Goal: Communication & Community: Answer question/provide support

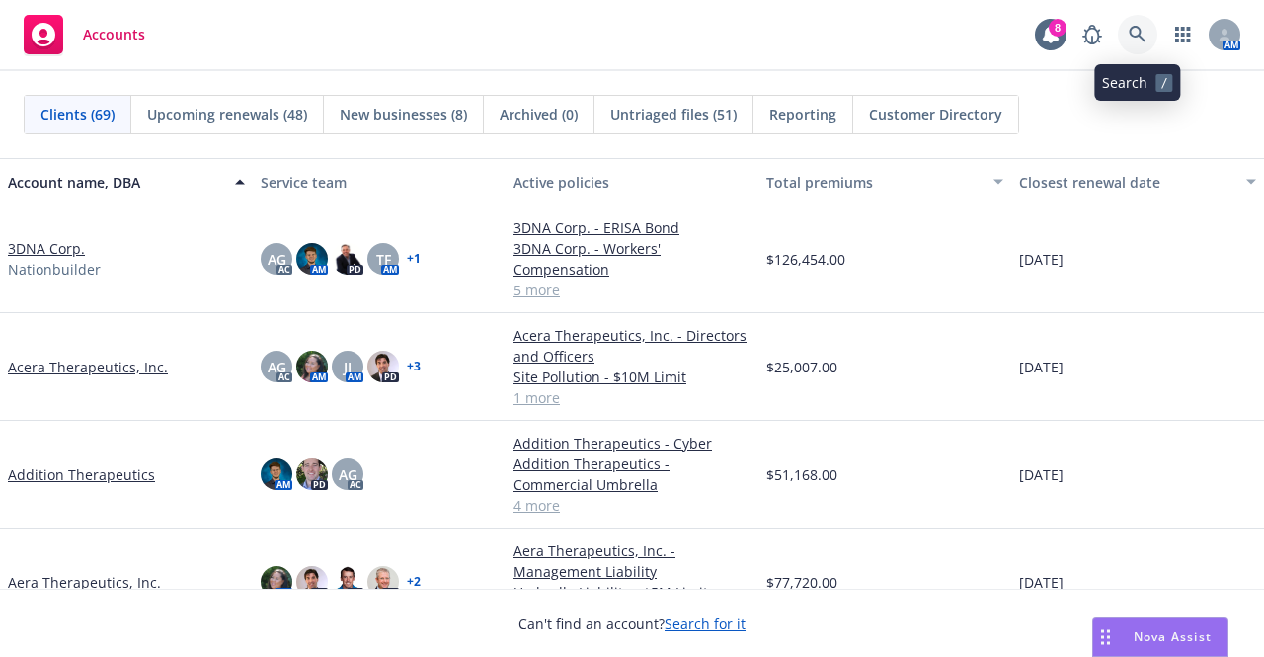
click at [1126, 35] on link at bounding box center [1138, 35] width 40 height 40
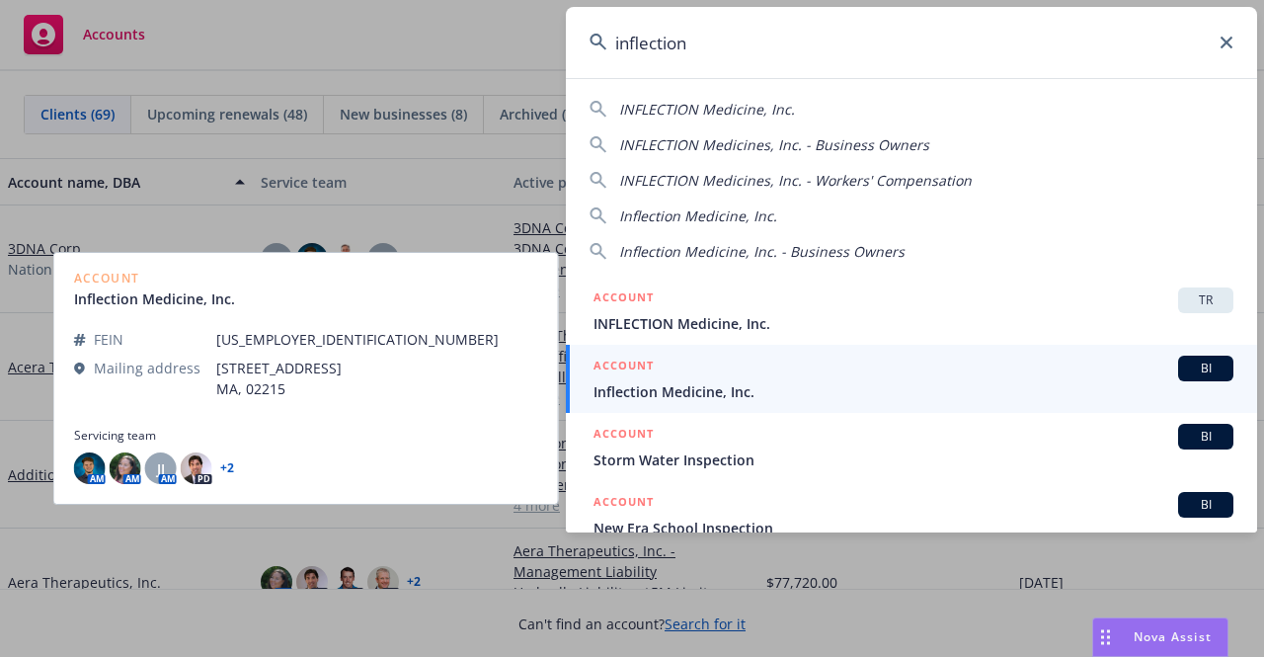
type input "inflection"
click at [867, 371] on div "ACCOUNT BI" at bounding box center [914, 369] width 640 height 26
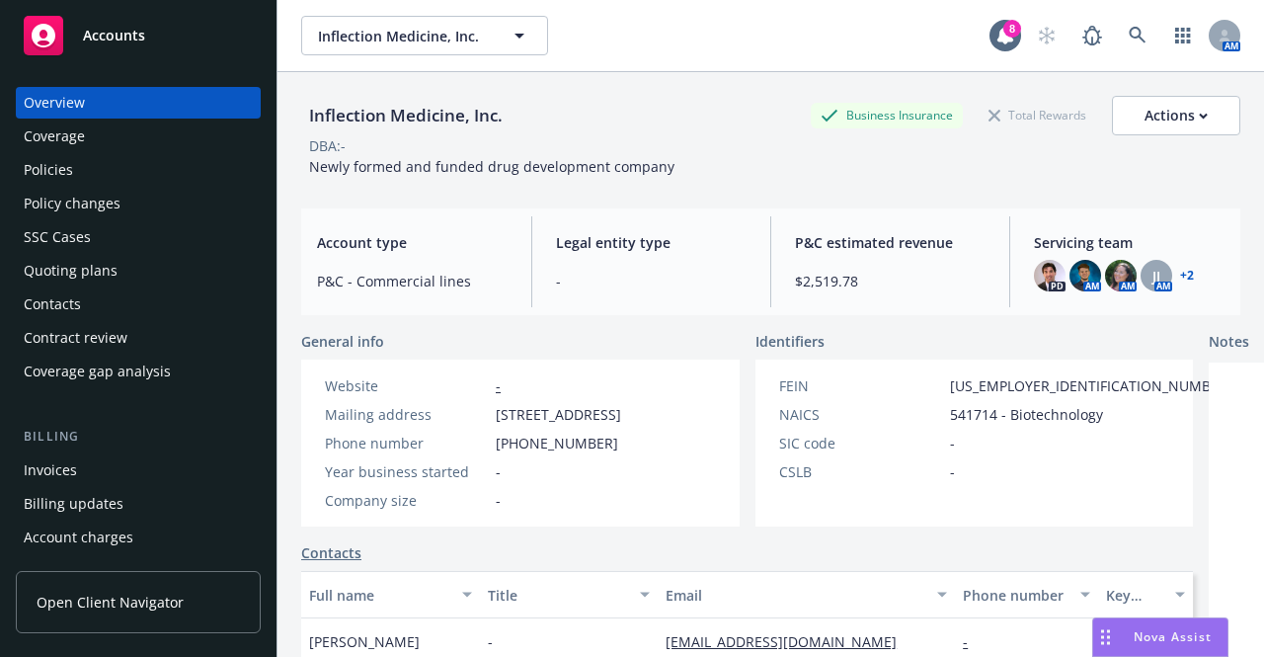
click at [122, 179] on div "Policies" at bounding box center [138, 170] width 229 height 32
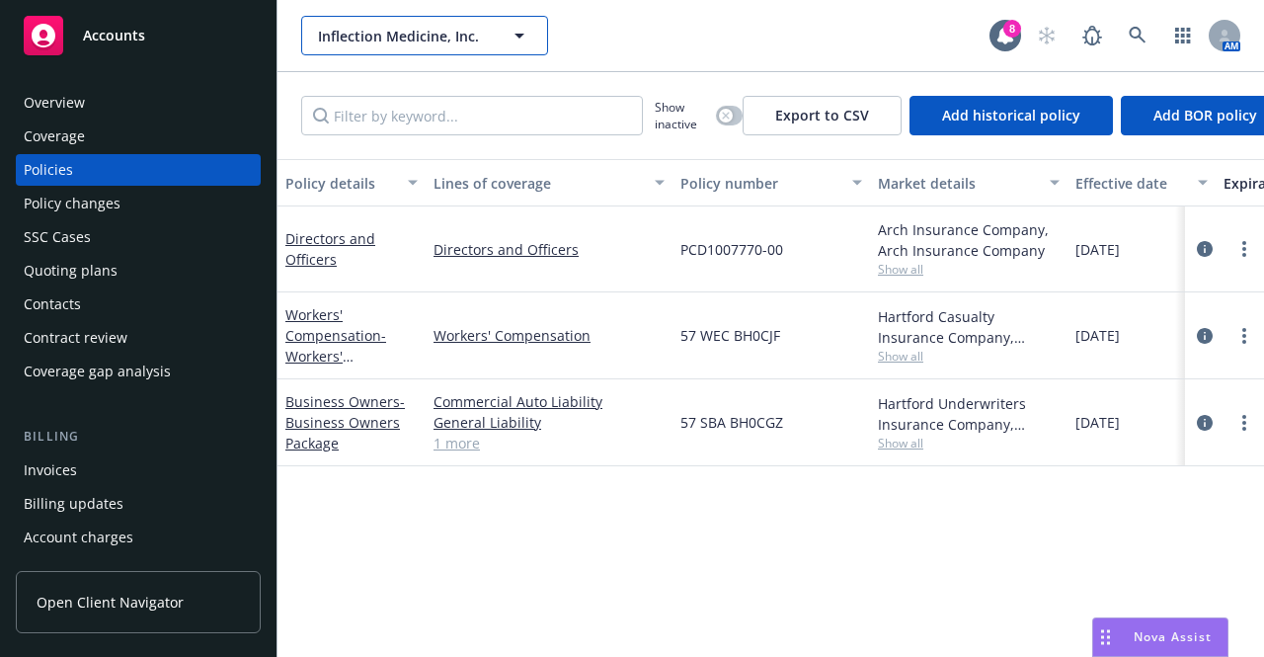
click at [458, 35] on span "Inflection Medicine, Inc." at bounding box center [403, 36] width 171 height 21
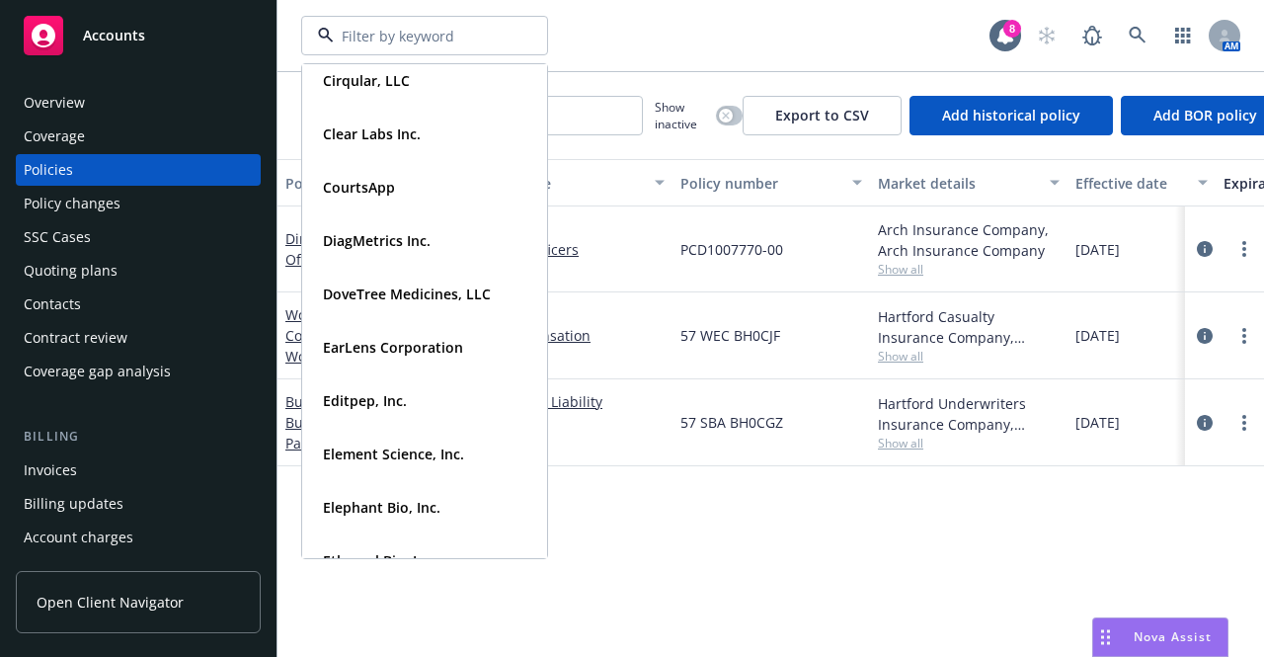
scroll to position [1106, 0]
click at [414, 463] on span "Element Science, Inc." at bounding box center [393, 454] width 141 height 21
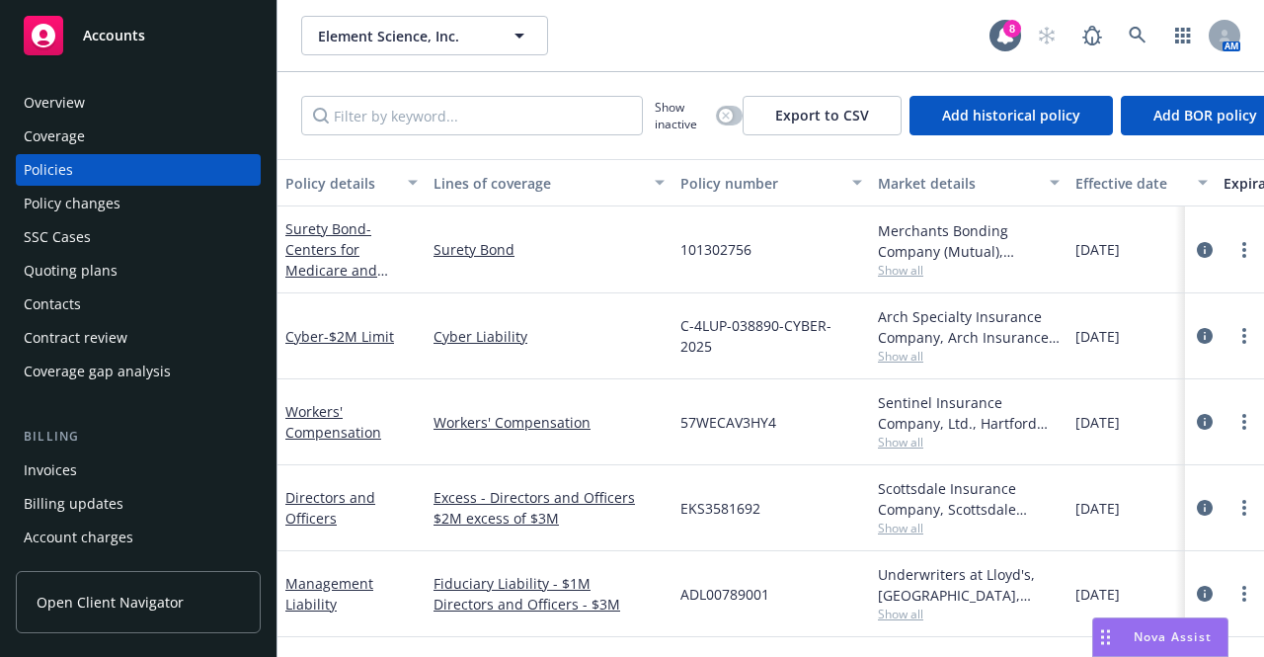
click at [162, 270] on div "Quoting plans" at bounding box center [138, 271] width 229 height 32
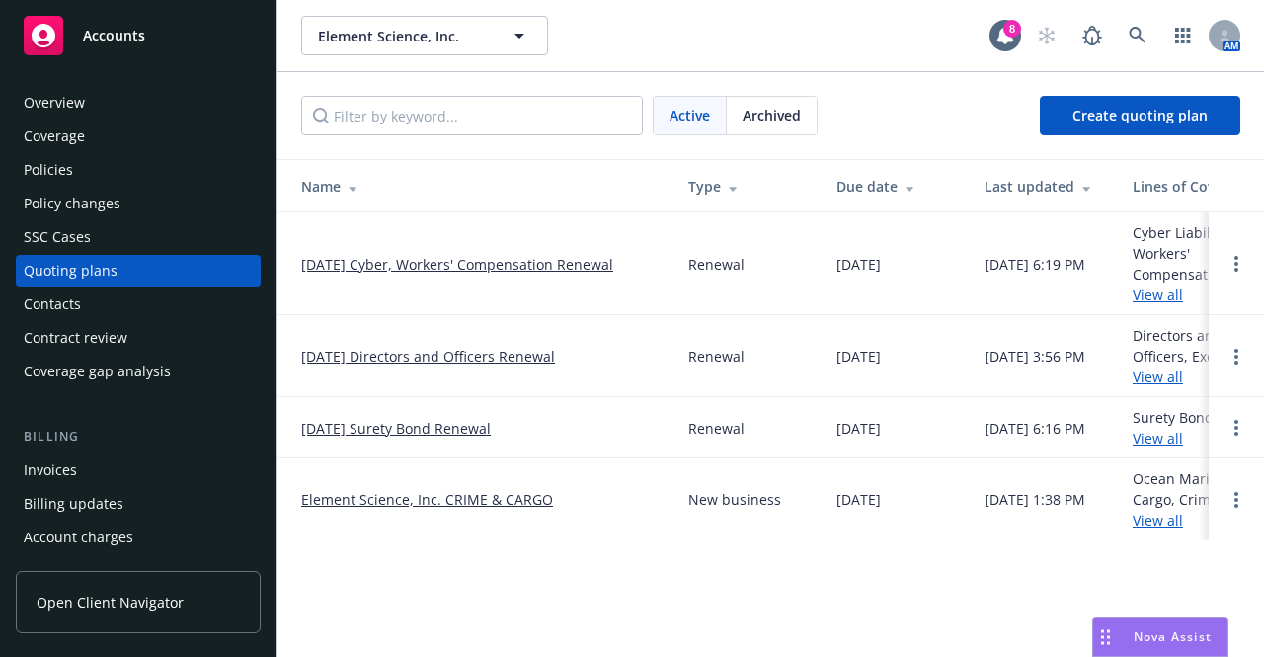
click at [107, 182] on div "Policies" at bounding box center [138, 170] width 229 height 32
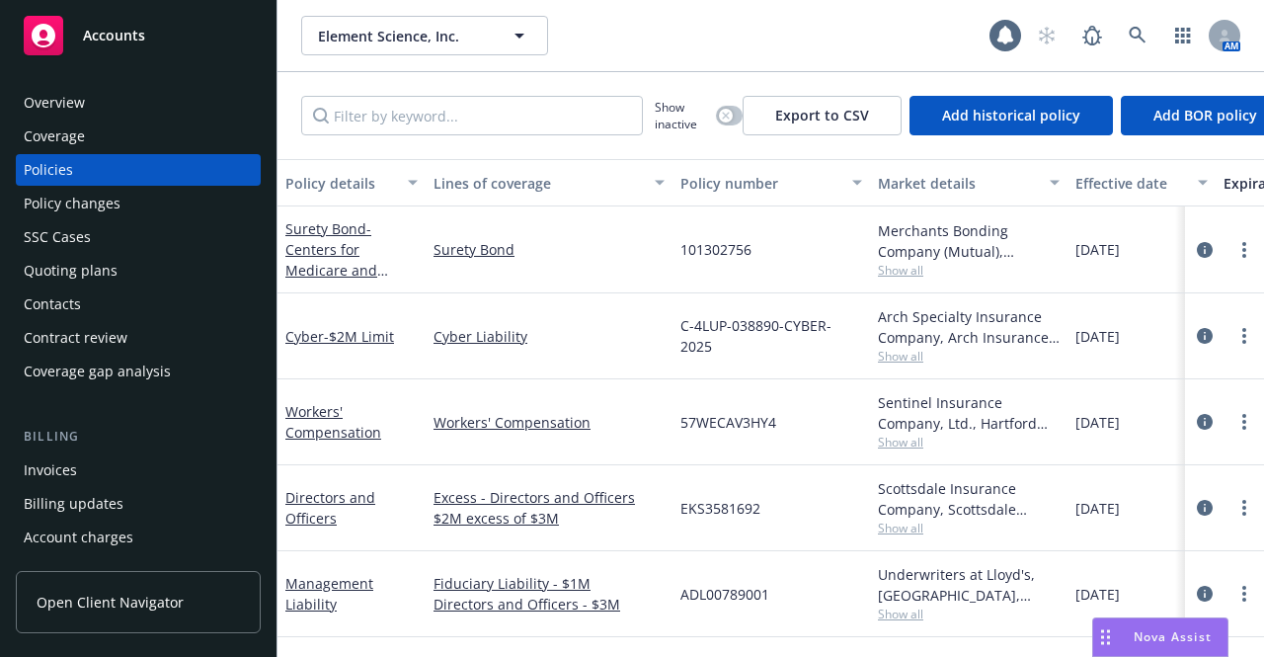
scroll to position [174, 0]
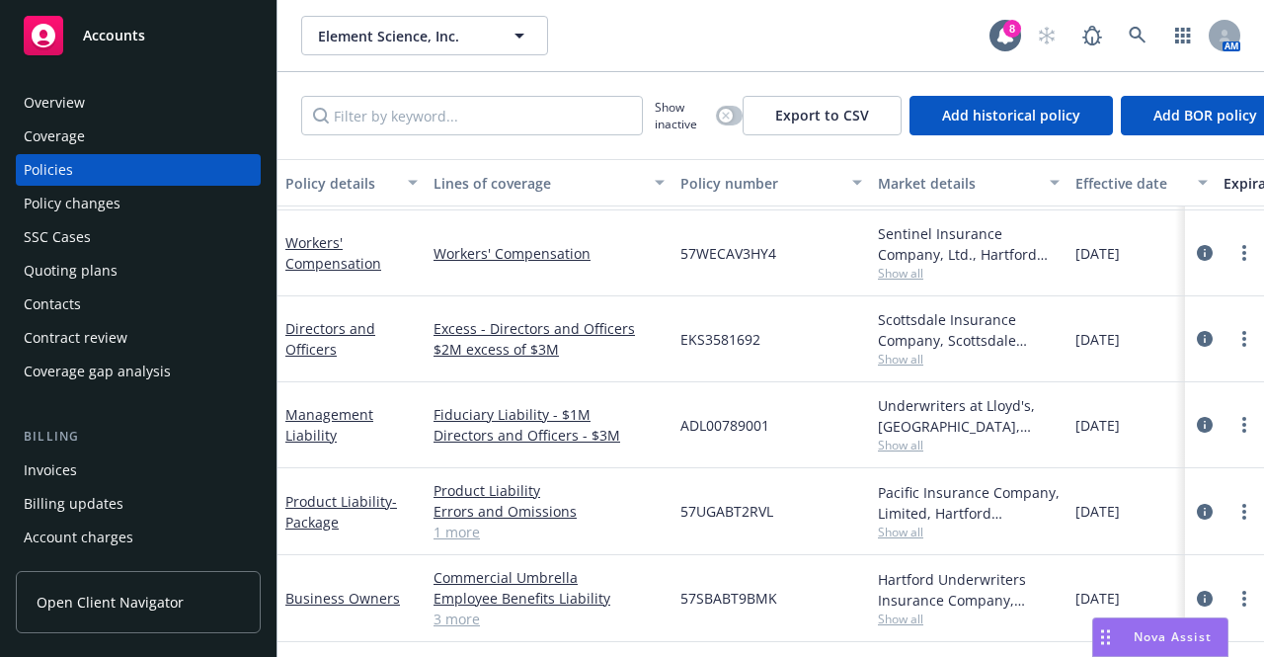
click at [908, 523] on span "Show all" at bounding box center [969, 531] width 182 height 17
click at [723, 38] on div "Element Science, Inc. Element Science, Inc." at bounding box center [645, 36] width 688 height 40
click at [460, 608] on link "3 more" at bounding box center [549, 618] width 231 height 21
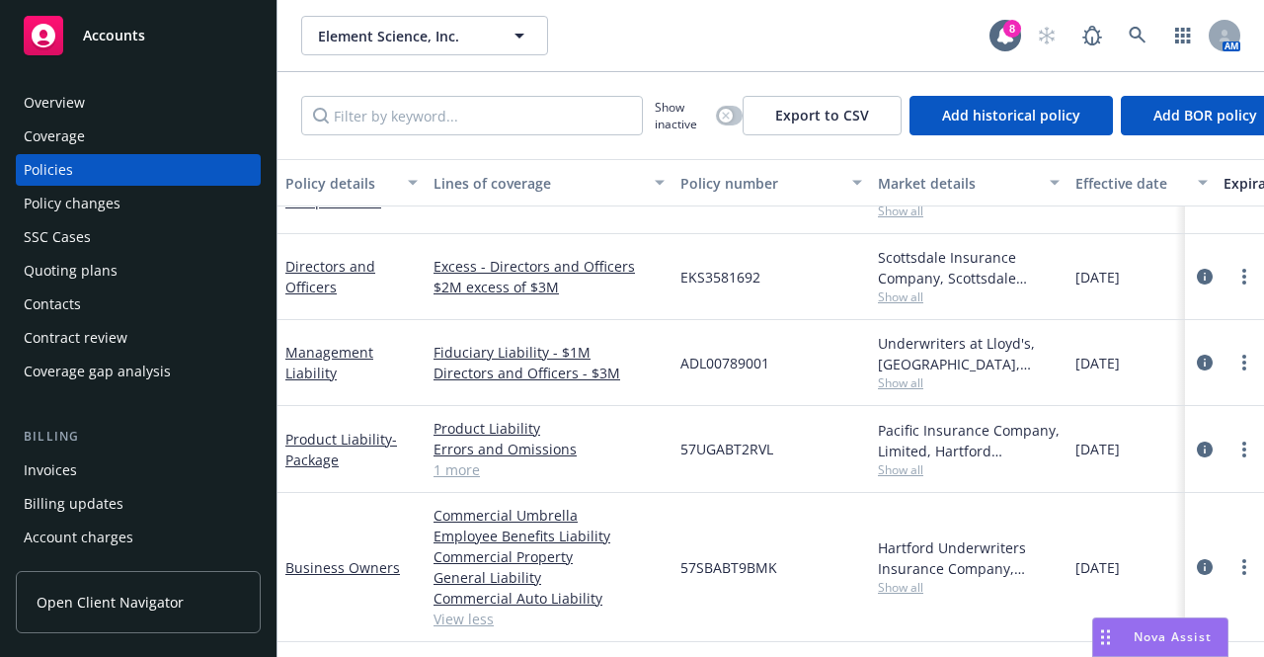
scroll to position [235, 0]
click at [510, 29] on icon "button" at bounding box center [520, 36] width 24 height 24
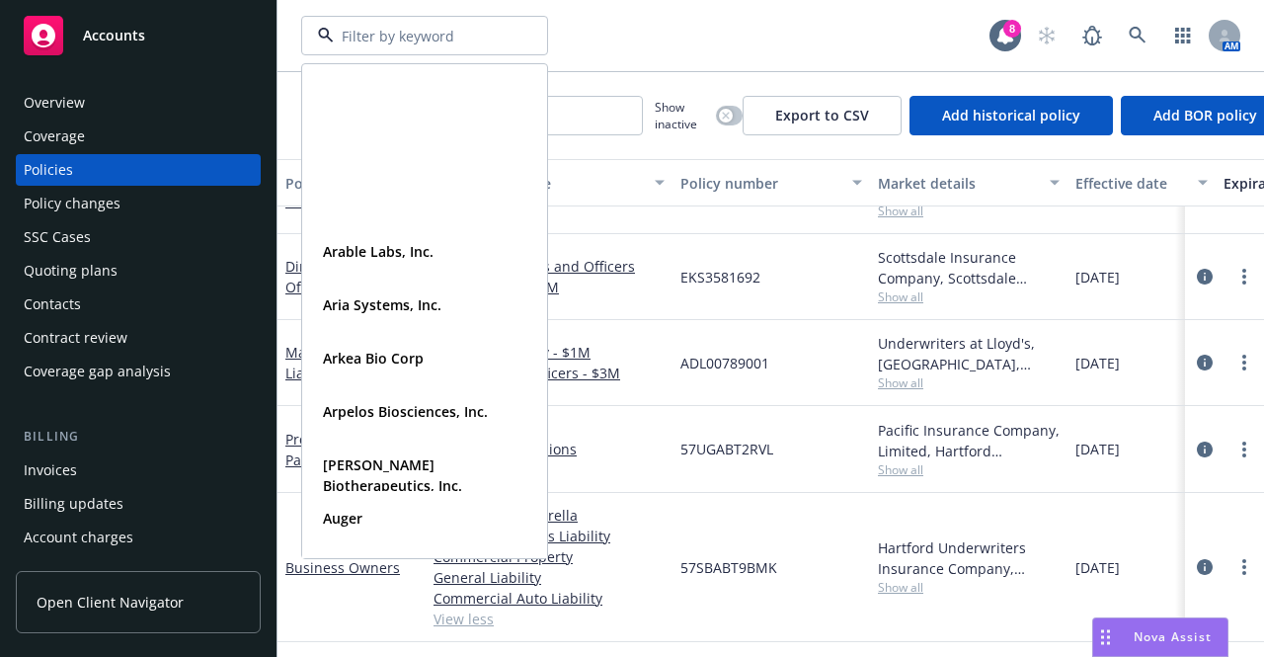
scroll to position [623, 0]
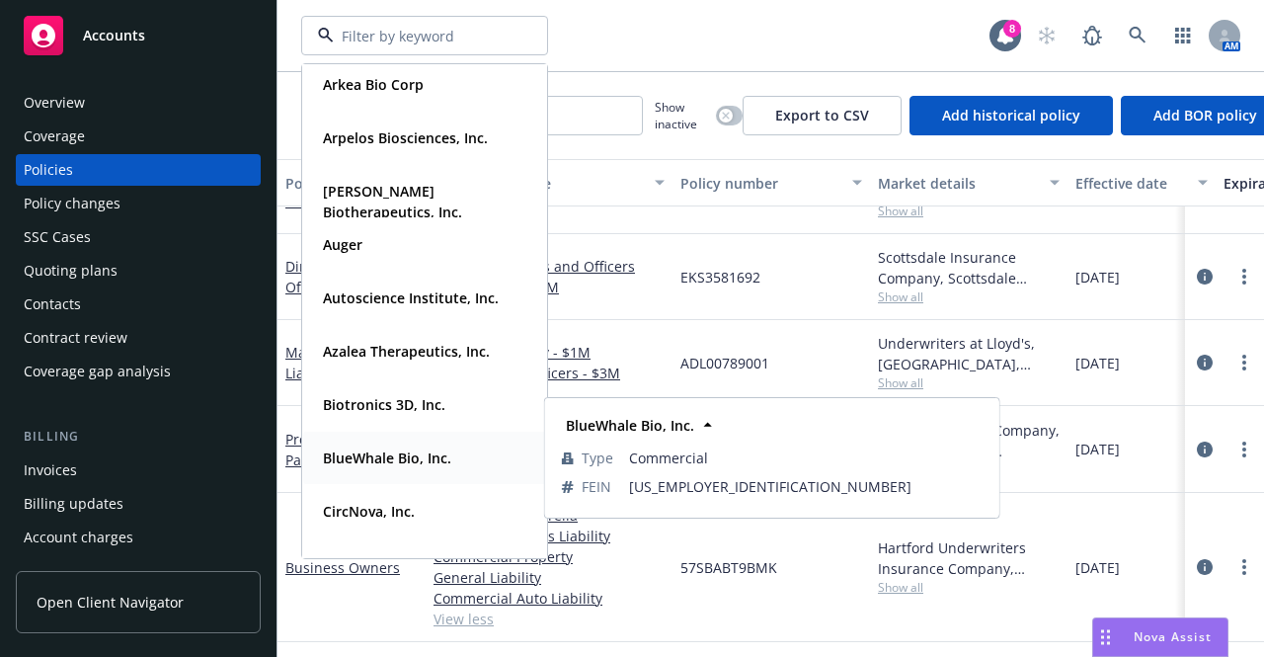
click at [417, 461] on strong "BlueWhale Bio, Inc." at bounding box center [387, 457] width 128 height 19
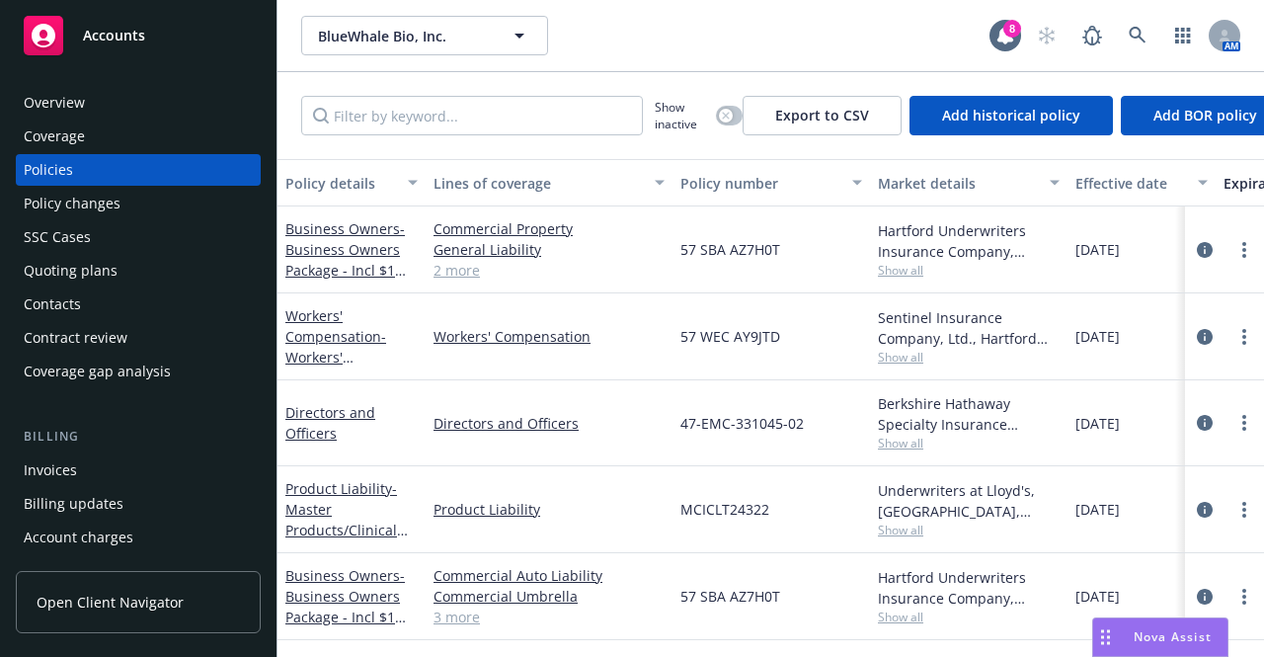
scroll to position [98, 0]
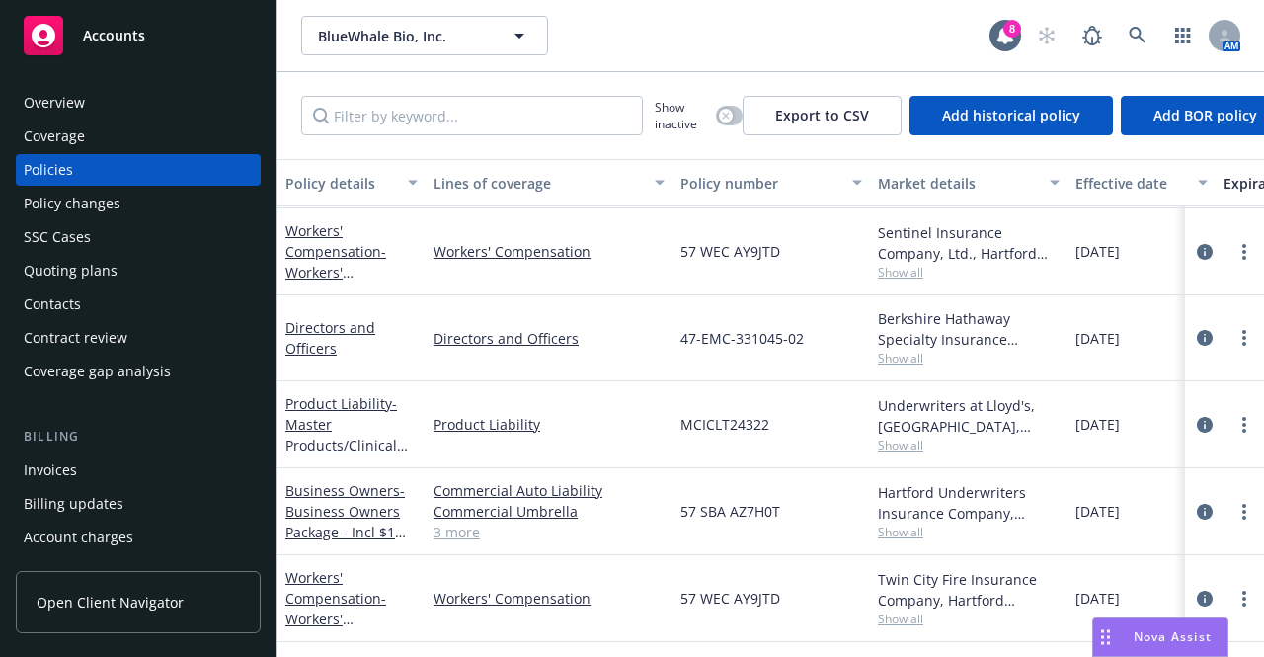
click at [134, 97] on div "Overview" at bounding box center [138, 103] width 229 height 32
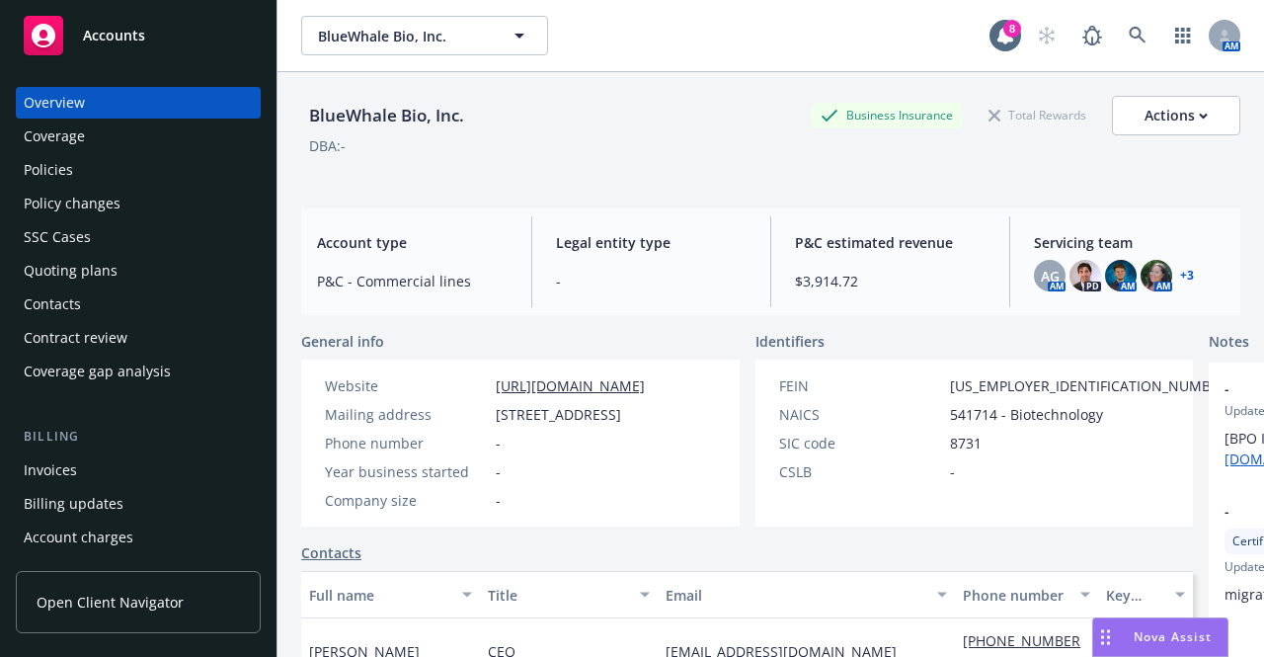
click at [1180, 272] on link "+ 3" at bounding box center [1187, 276] width 14 height 12
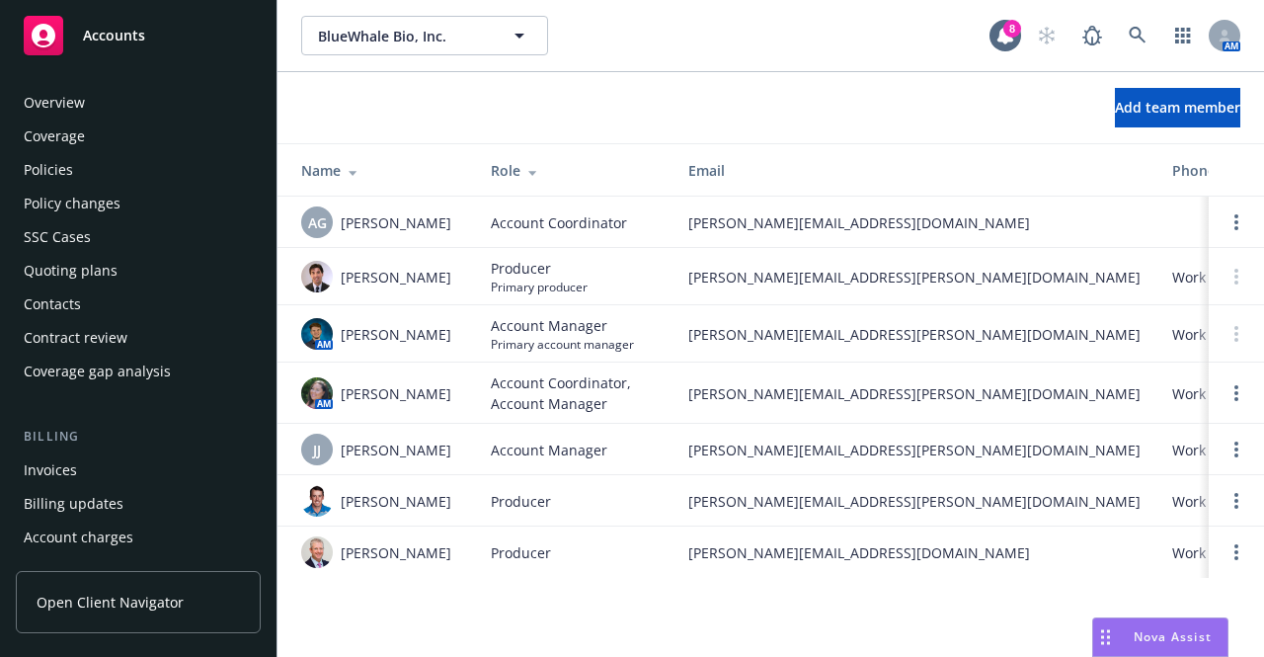
click at [130, 175] on div "Policies" at bounding box center [138, 170] width 229 height 32
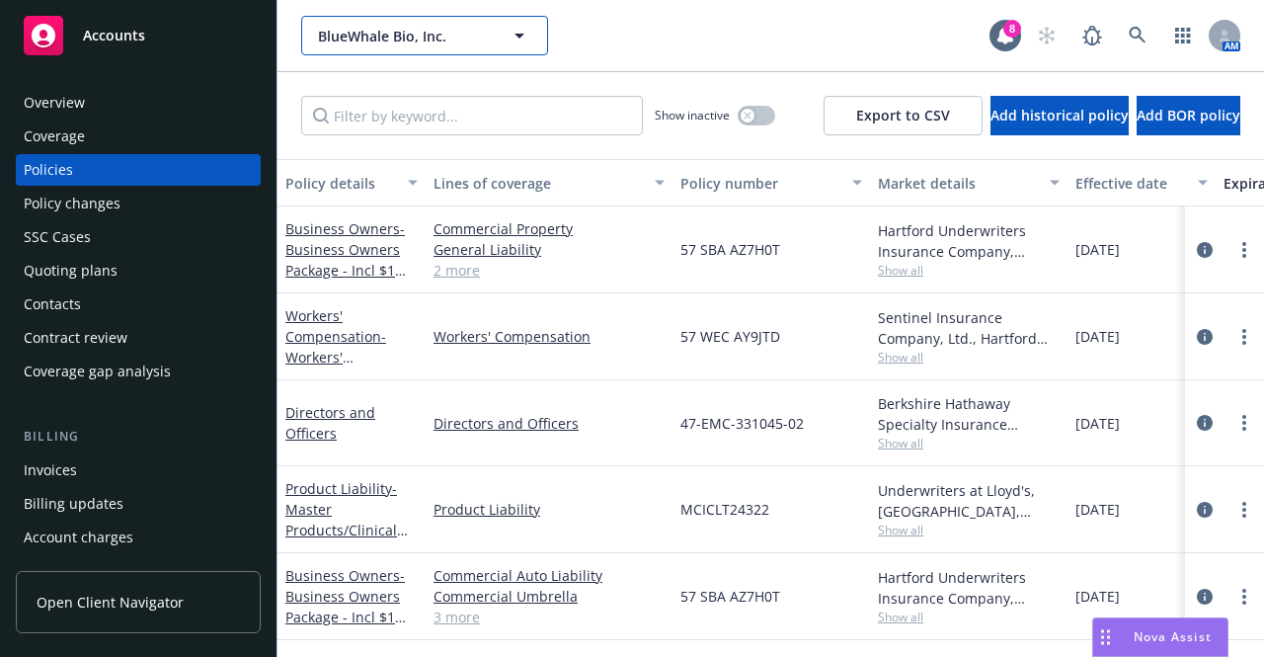
click at [456, 42] on span "BlueWhale Bio, Inc." at bounding box center [403, 36] width 171 height 21
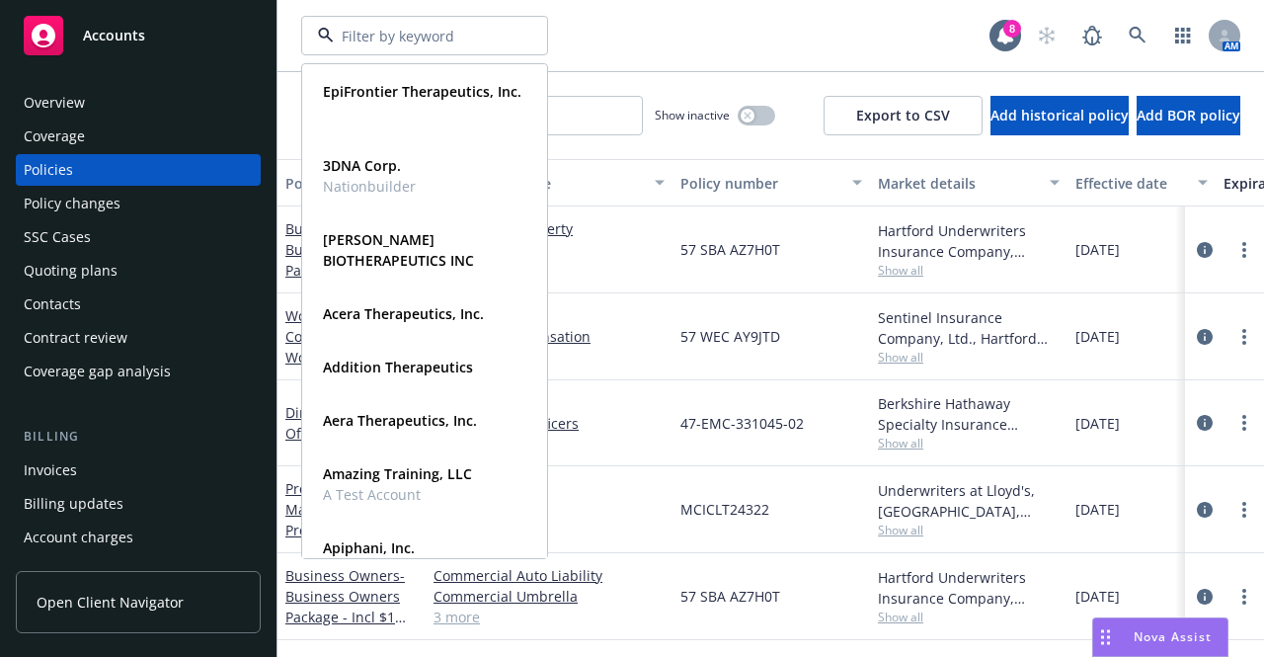
click at [640, 35] on div "EpiFrontier Therapeutics, Inc. Type Commercial 3DNA Corp. Nationbuilder Type Co…" at bounding box center [645, 36] width 688 height 40
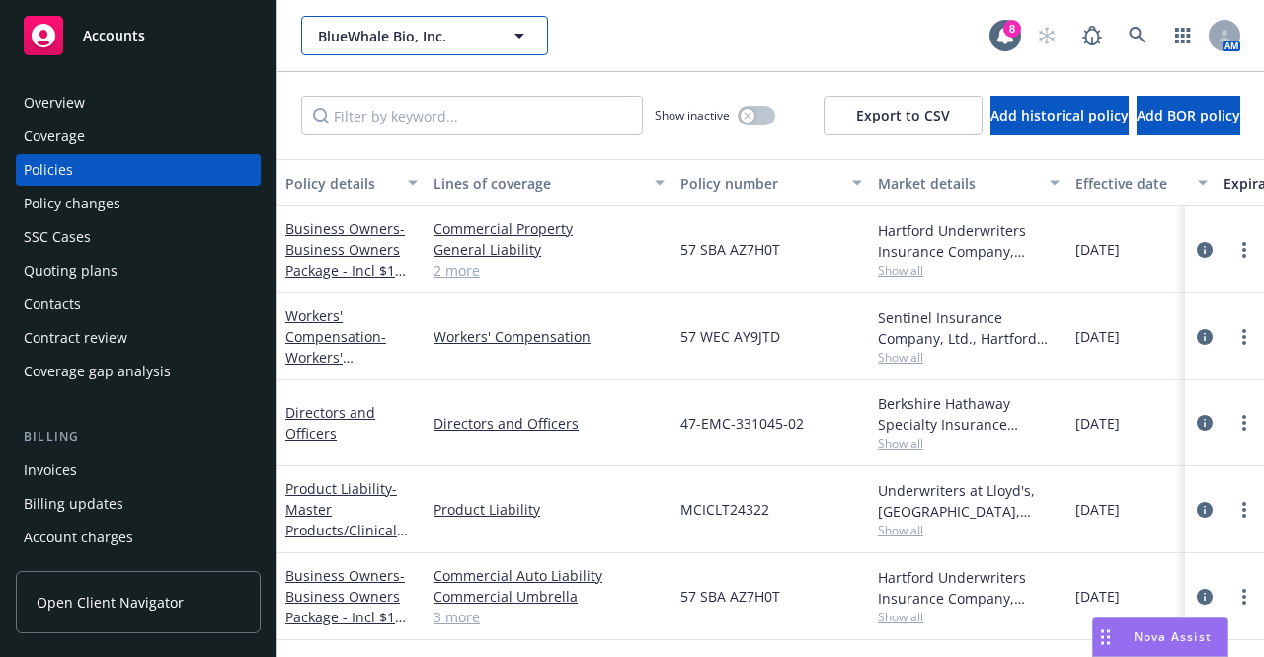
click at [477, 39] on div "BlueWhale Bio, Inc." at bounding box center [424, 36] width 247 height 40
click at [803, 44] on div "BlueWhale Bio, Inc." at bounding box center [645, 36] width 688 height 40
click at [463, 32] on span "BlueWhale Bio, Inc." at bounding box center [403, 36] width 171 height 21
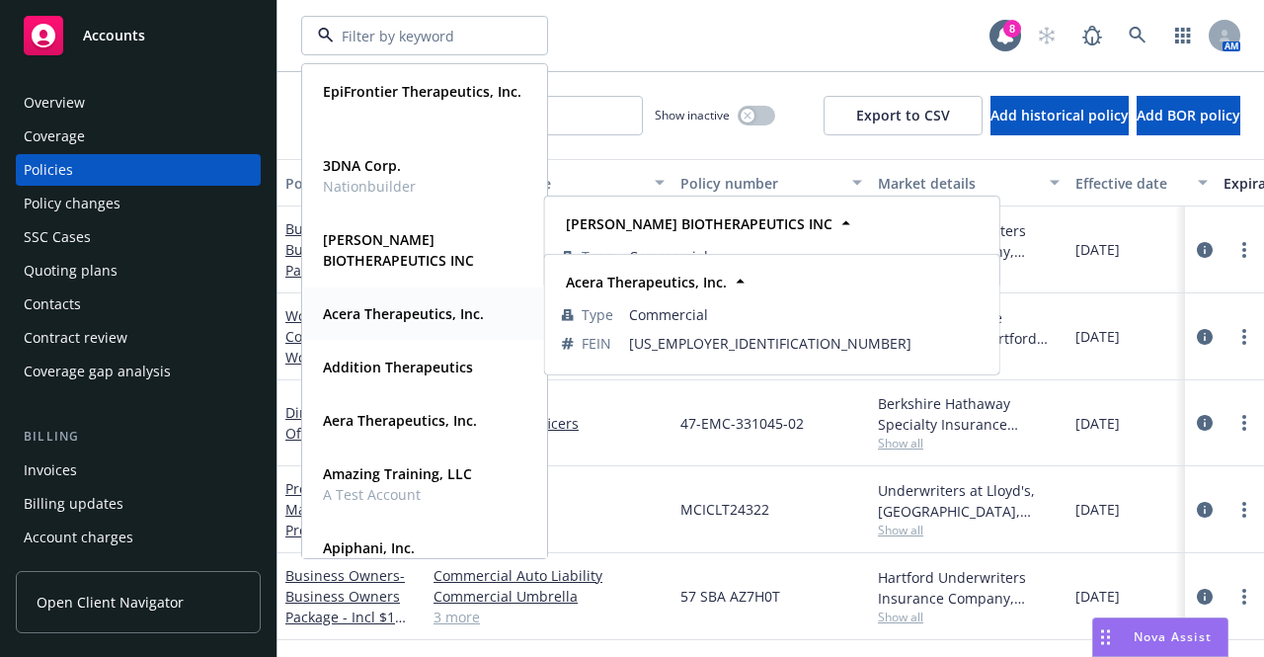
click at [429, 315] on strong "Acera Therapeutics, Inc." at bounding box center [403, 313] width 161 height 19
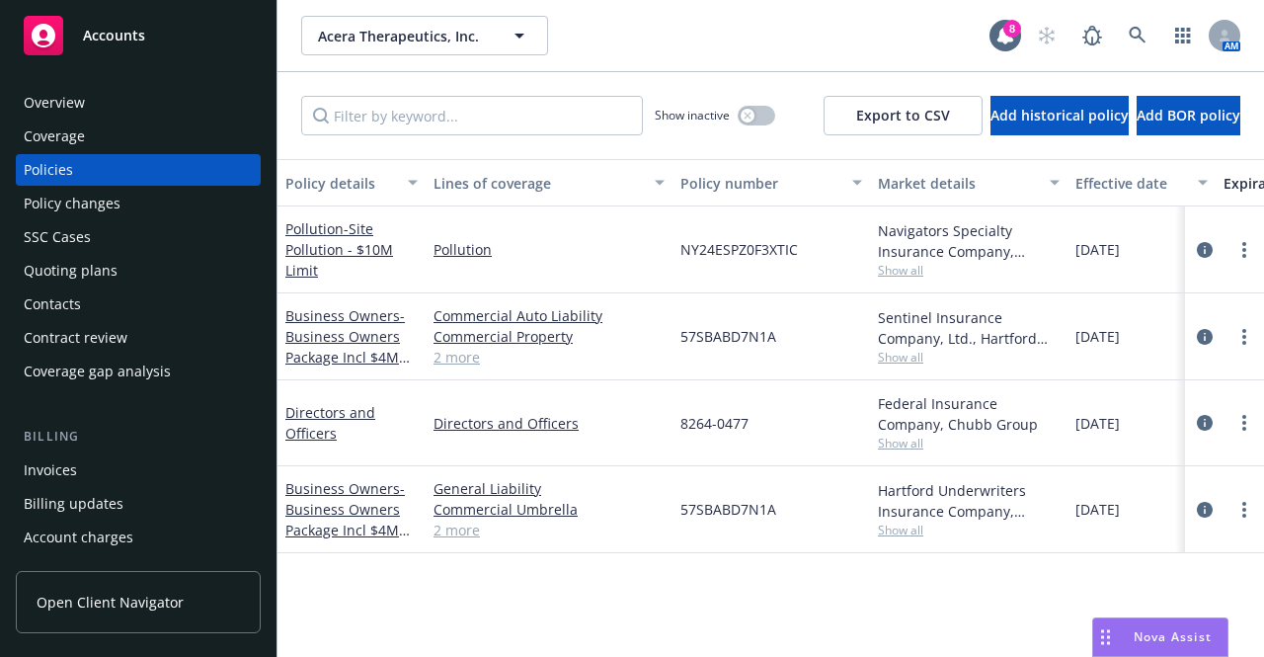
click at [171, 277] on div "Quoting plans" at bounding box center [138, 271] width 229 height 32
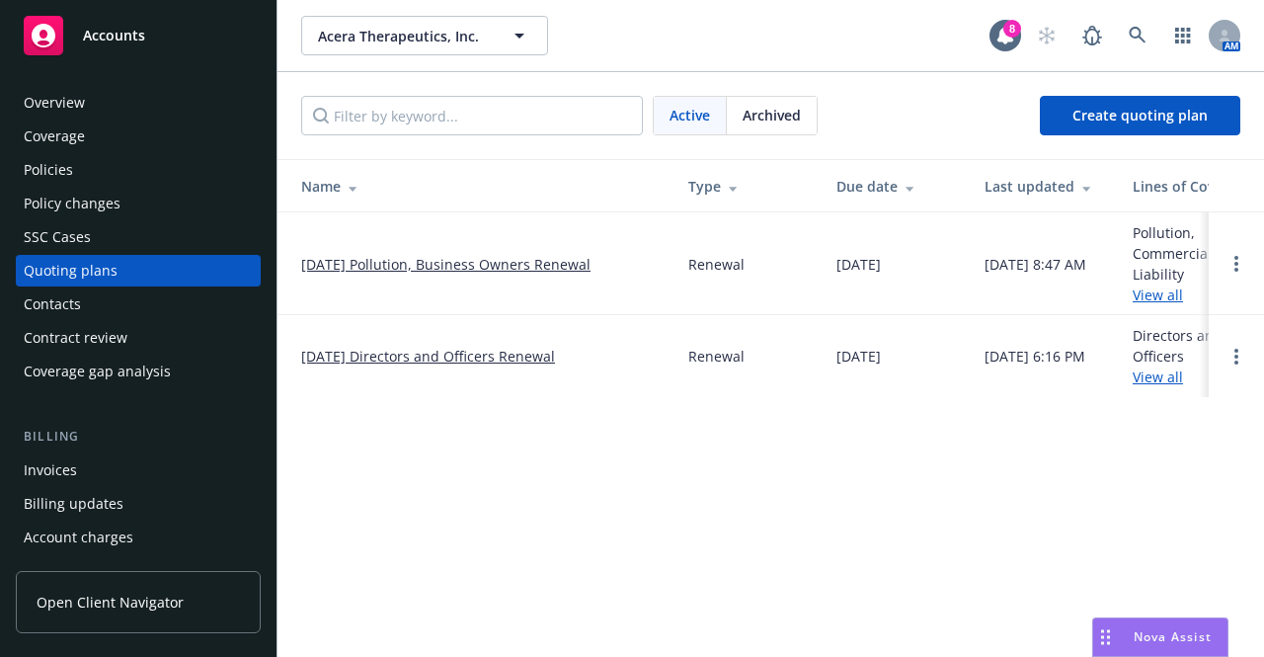
click at [510, 266] on link "09/01/25 Pollution, Business Owners Renewal" at bounding box center [445, 264] width 289 height 21
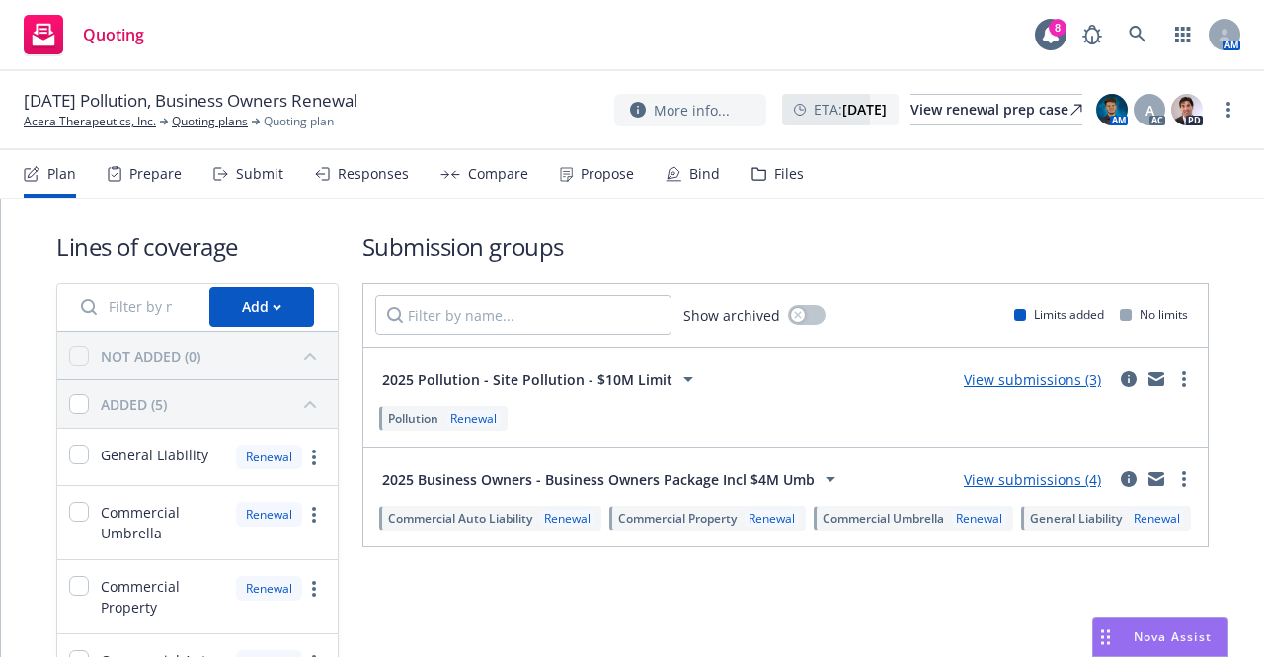
click at [763, 175] on div "Files" at bounding box center [778, 173] width 52 height 47
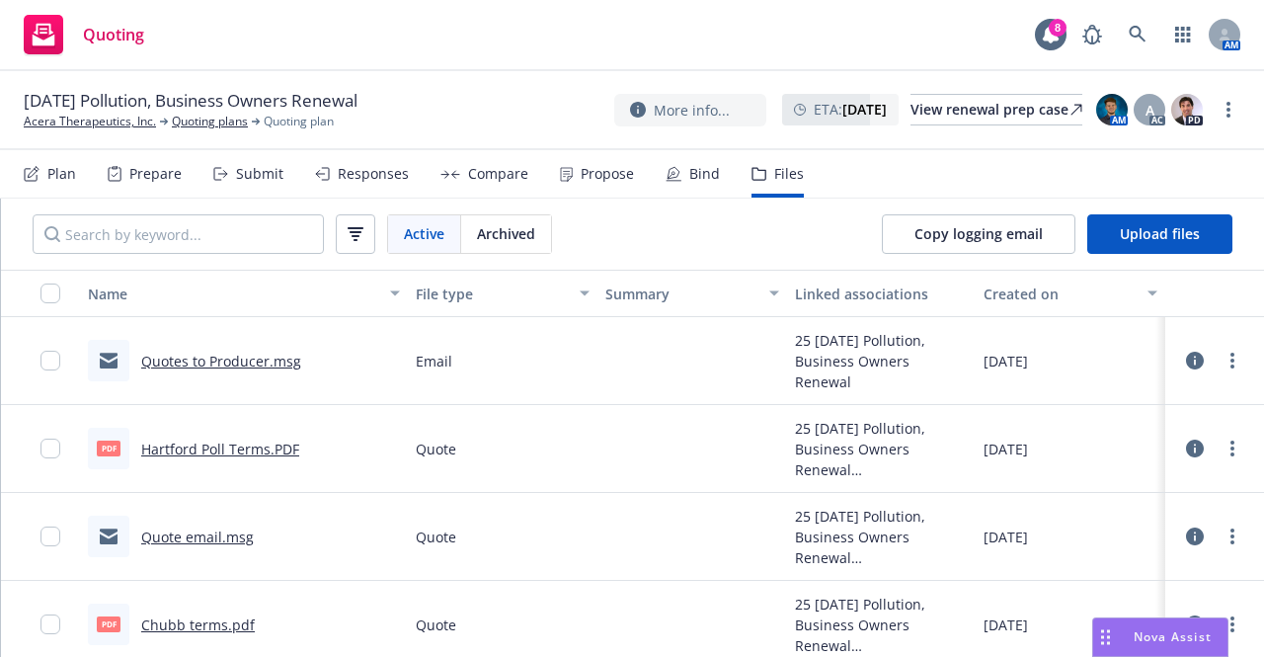
click at [239, 173] on div "Submit" at bounding box center [259, 174] width 47 height 16
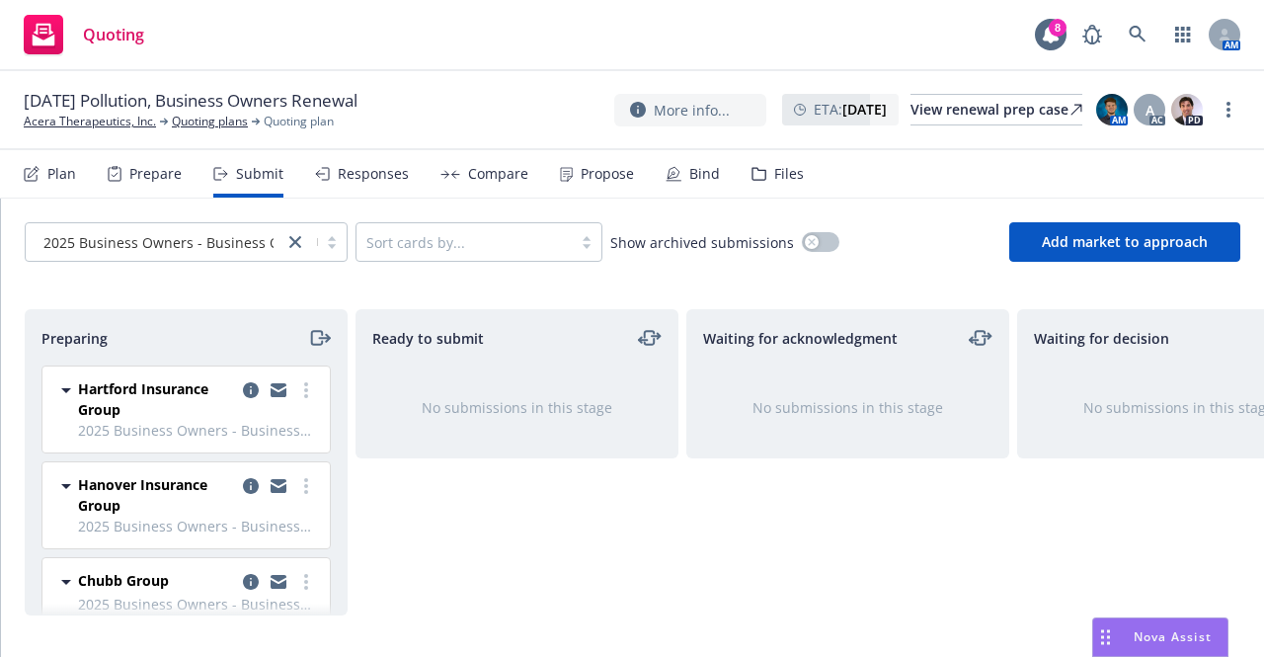
click at [774, 180] on div "Files" at bounding box center [789, 174] width 30 height 16
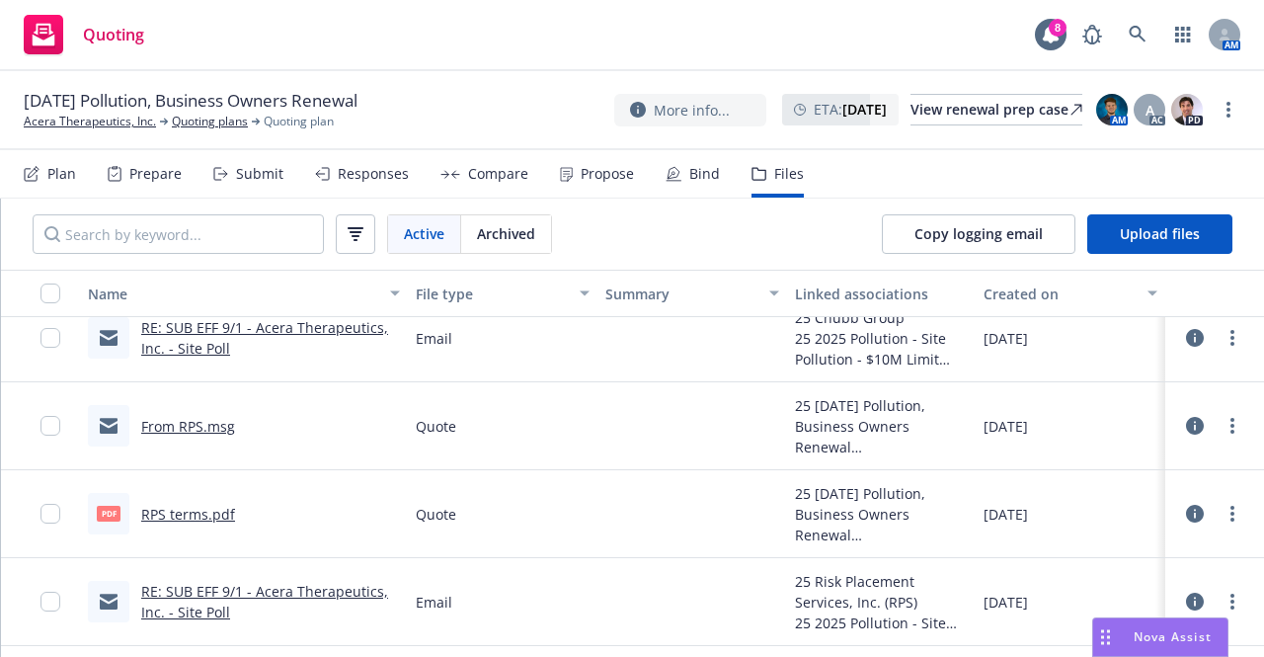
scroll to position [1152, 0]
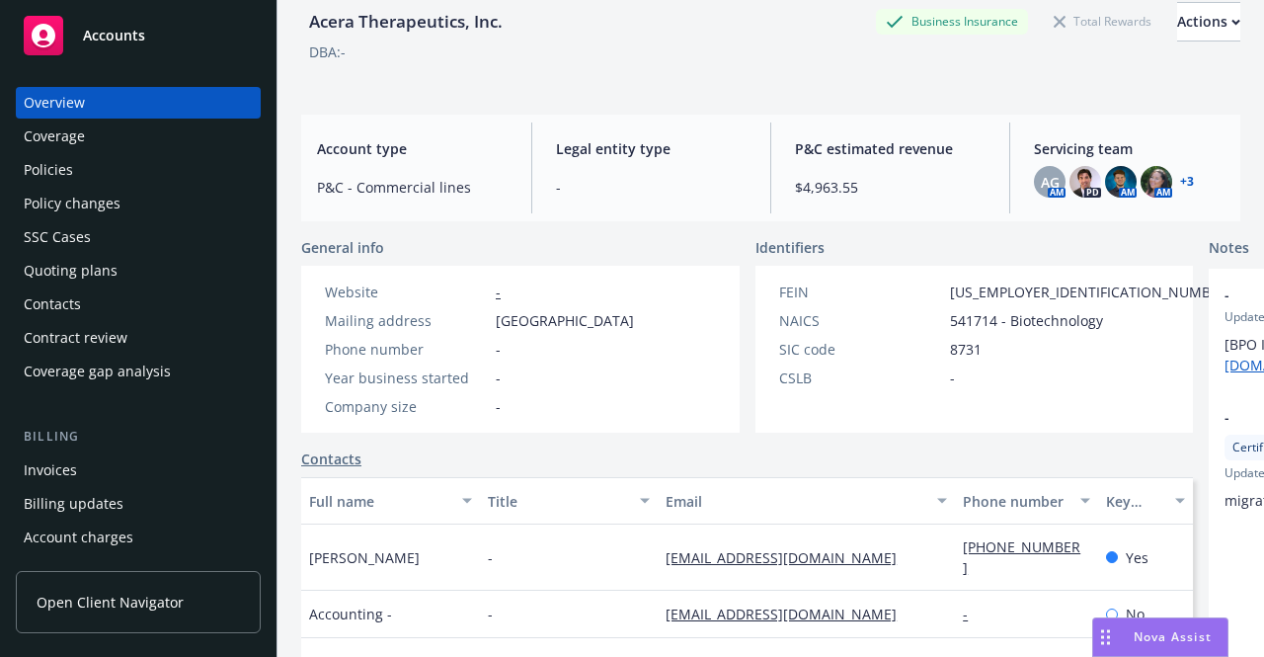
scroll to position [79, 0]
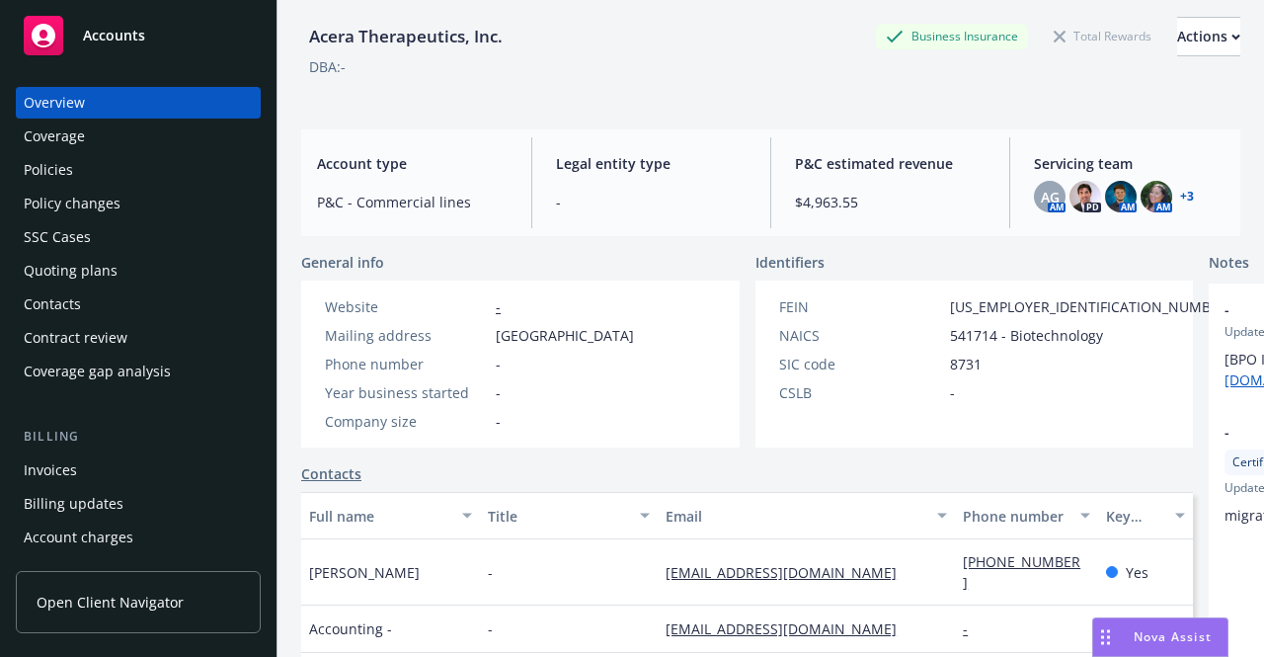
drag, startPoint x: 496, startPoint y: 333, endPoint x: 628, endPoint y: 356, distance: 134.4
click at [628, 346] on span "[GEOGRAPHIC_DATA]" at bounding box center [565, 335] width 138 height 21
drag, startPoint x: 495, startPoint y: 333, endPoint x: 601, endPoint y: 335, distance: 106.7
click at [601, 335] on span "[GEOGRAPHIC_DATA]" at bounding box center [565, 335] width 138 height 21
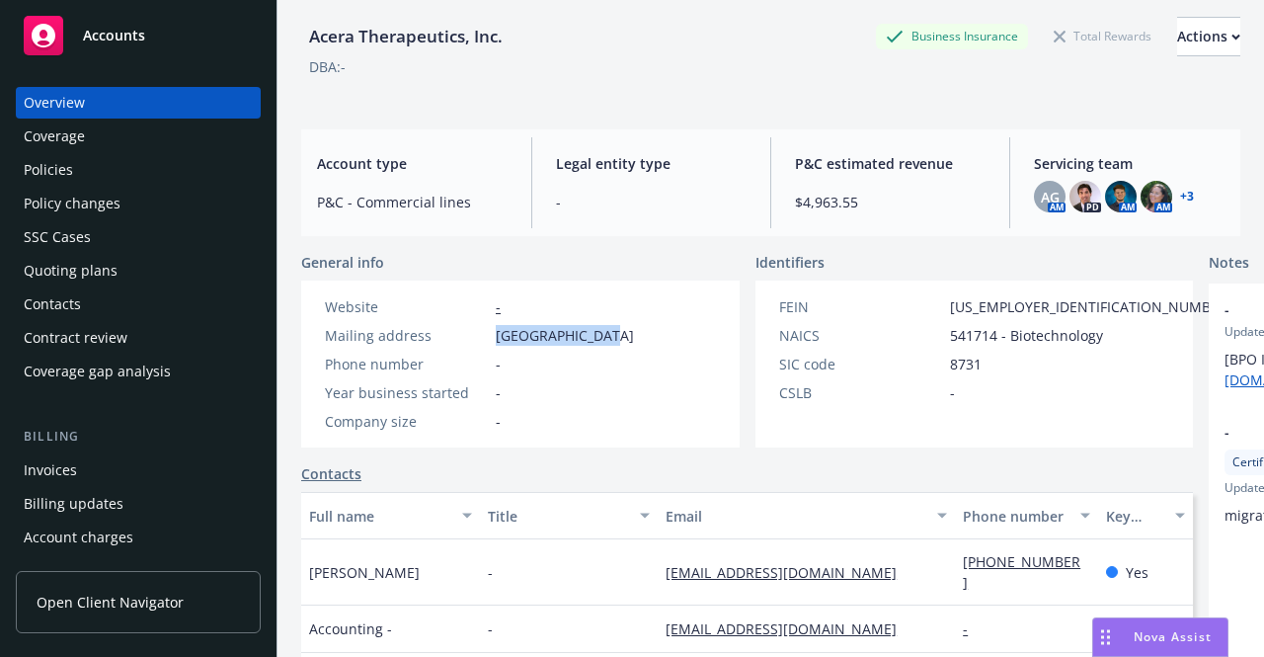
copy span "[GEOGRAPHIC_DATA]"
click at [109, 173] on div "Policies" at bounding box center [138, 170] width 229 height 32
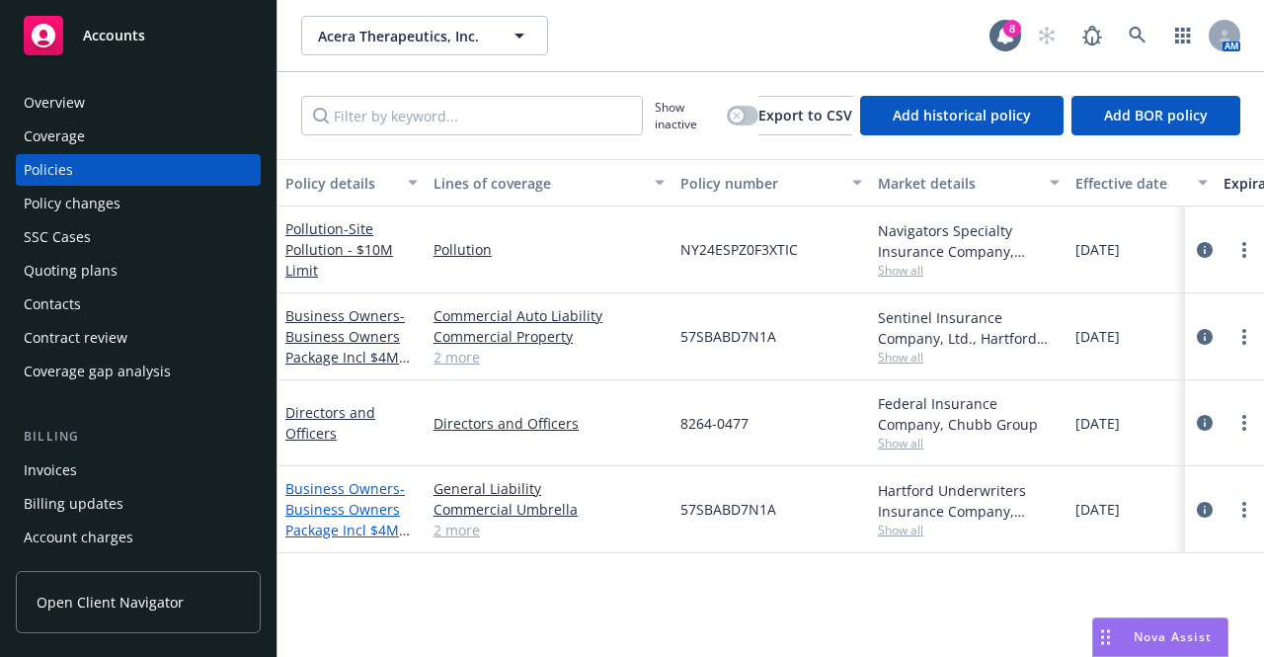
click at [346, 502] on span "- Business Owners Package Incl $4M Umb" at bounding box center [347, 519] width 124 height 81
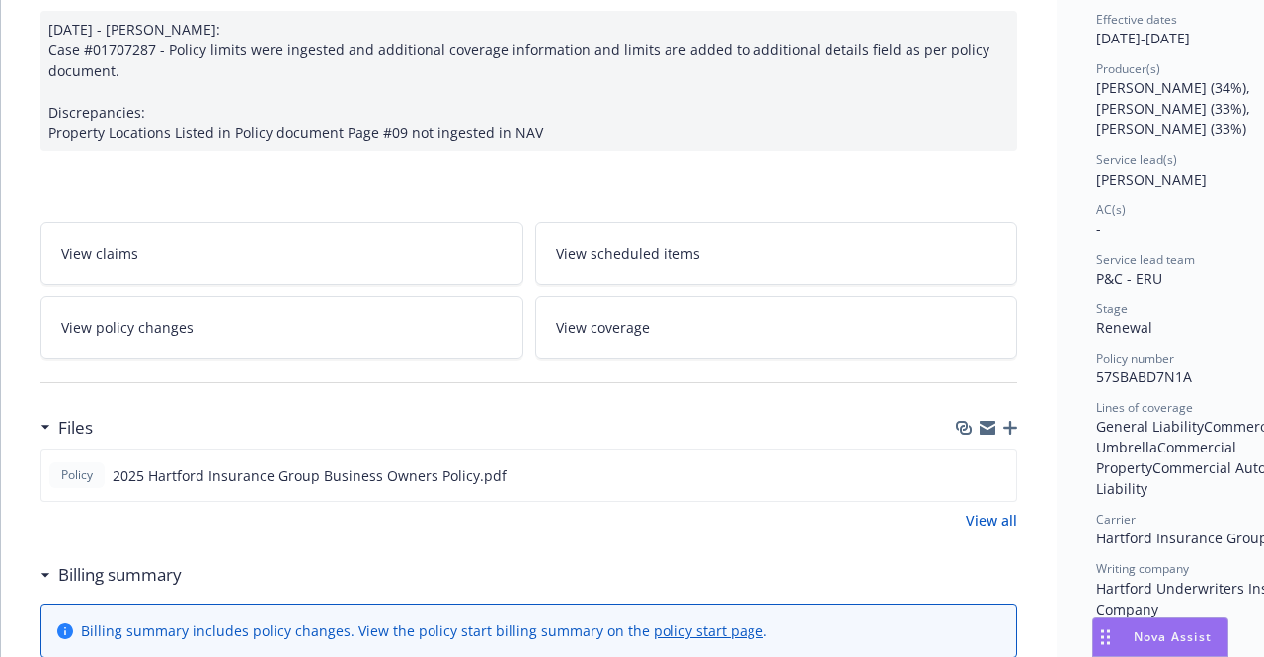
scroll to position [201, 0]
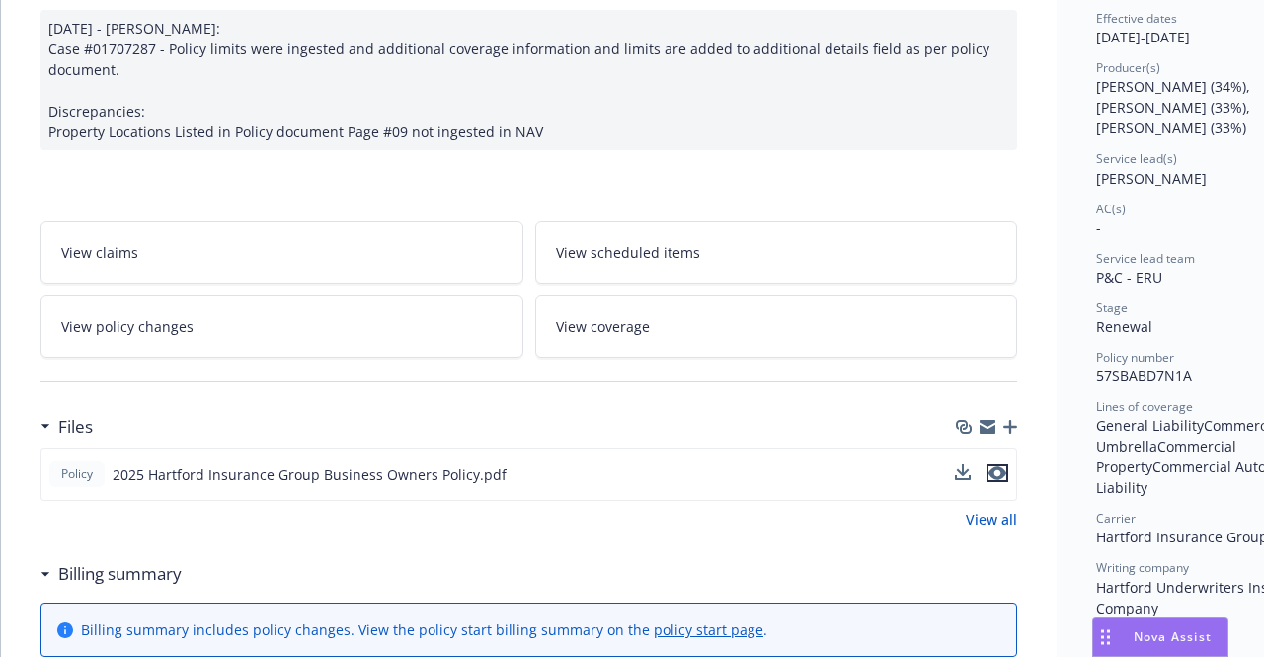
click at [991, 480] on icon "preview file" at bounding box center [998, 473] width 18 height 14
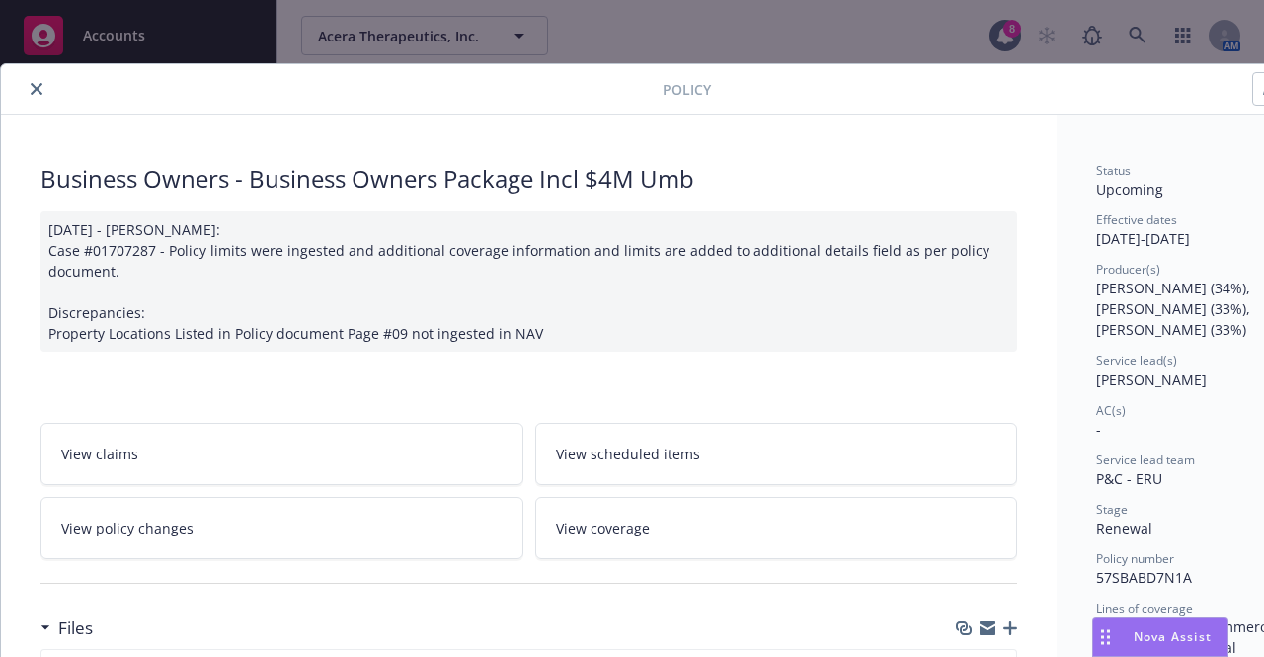
click at [45, 84] on button "close" at bounding box center [37, 89] width 24 height 24
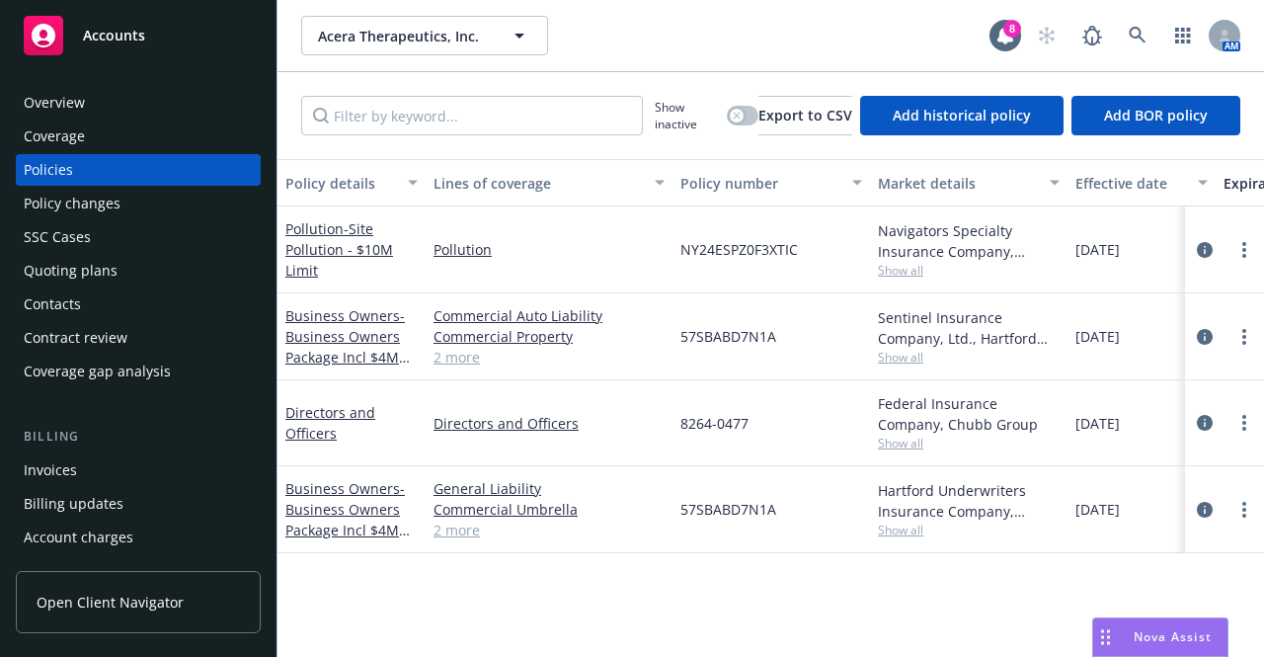
click at [73, 113] on div "Overview" at bounding box center [54, 103] width 61 height 32
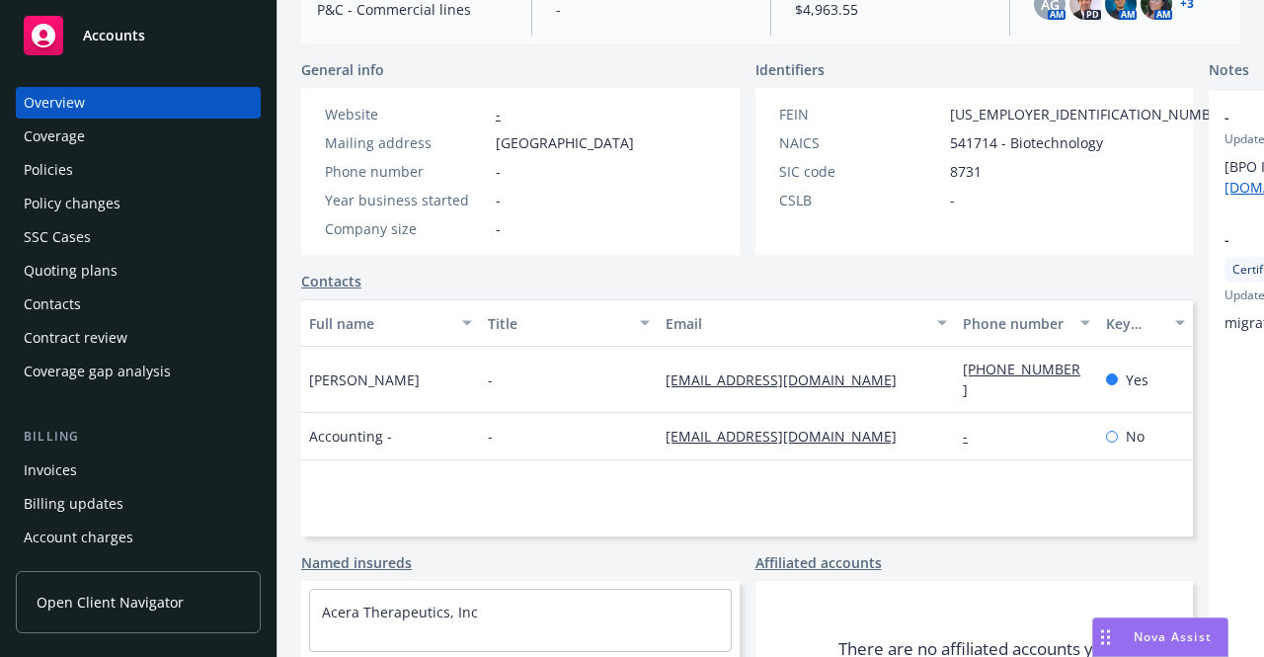
scroll to position [273, 0]
click at [170, 157] on div "Policies" at bounding box center [138, 170] width 229 height 32
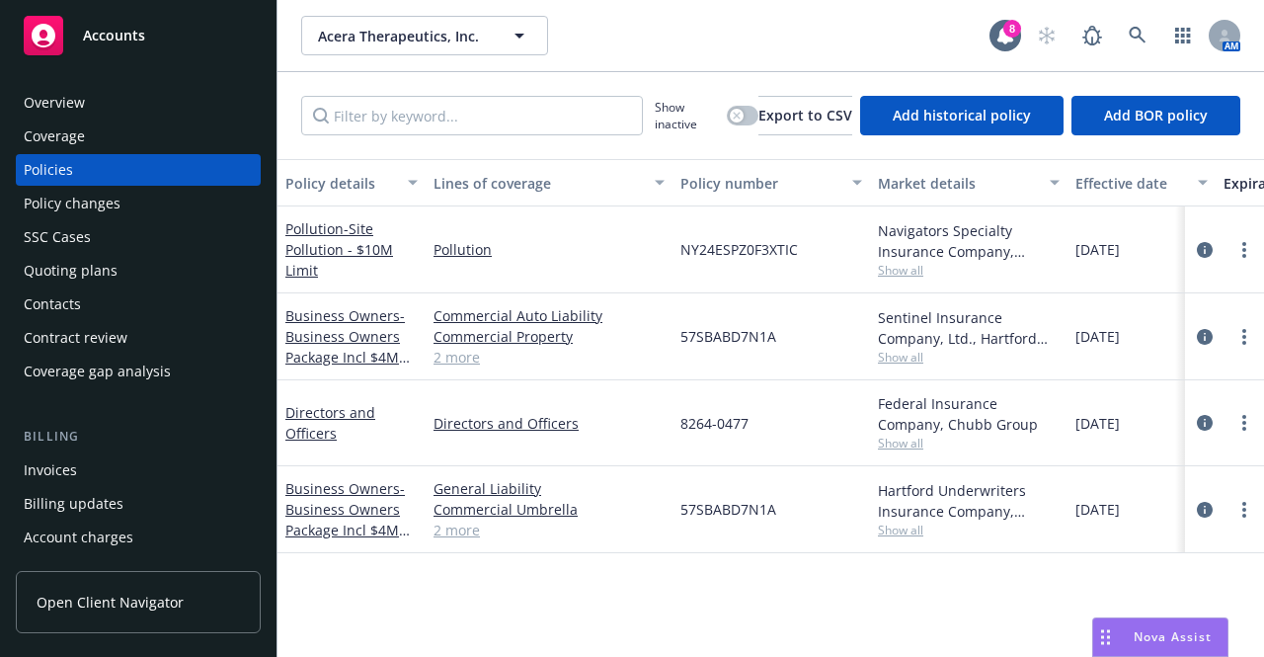
click at [157, 112] on div "Overview" at bounding box center [138, 103] width 229 height 32
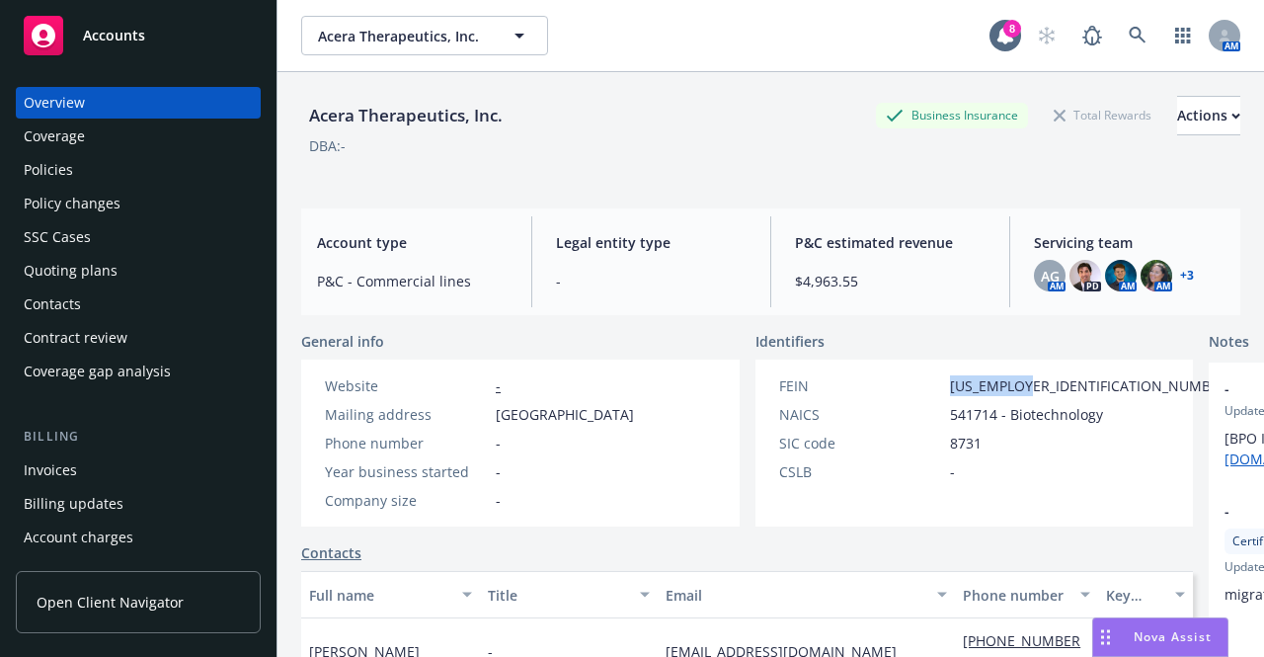
drag, startPoint x: 886, startPoint y: 380, endPoint x: 971, endPoint y: 378, distance: 85.0
click at [971, 378] on div "FEIN 93-2283008" at bounding box center [1005, 385] width 469 height 21
copy span "93-2283008"
click at [1122, 44] on link at bounding box center [1138, 36] width 40 height 40
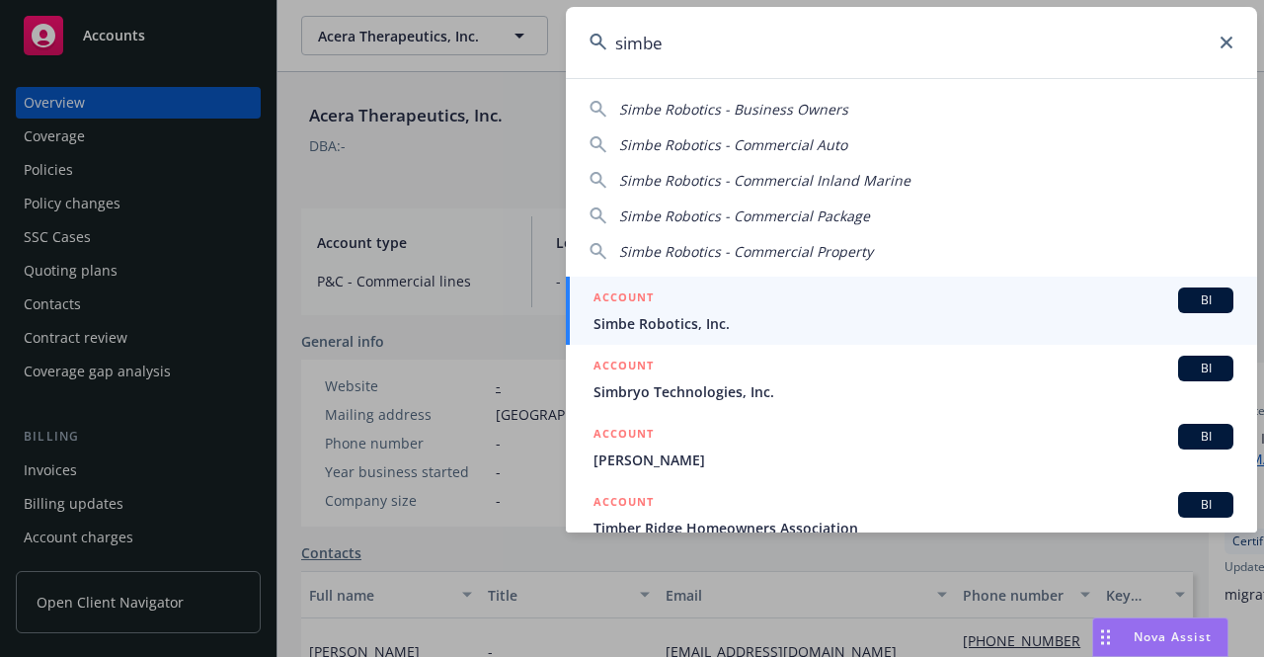
type input "simbe"
click at [849, 320] on span "Simbe Robotics, Inc." at bounding box center [914, 323] width 640 height 21
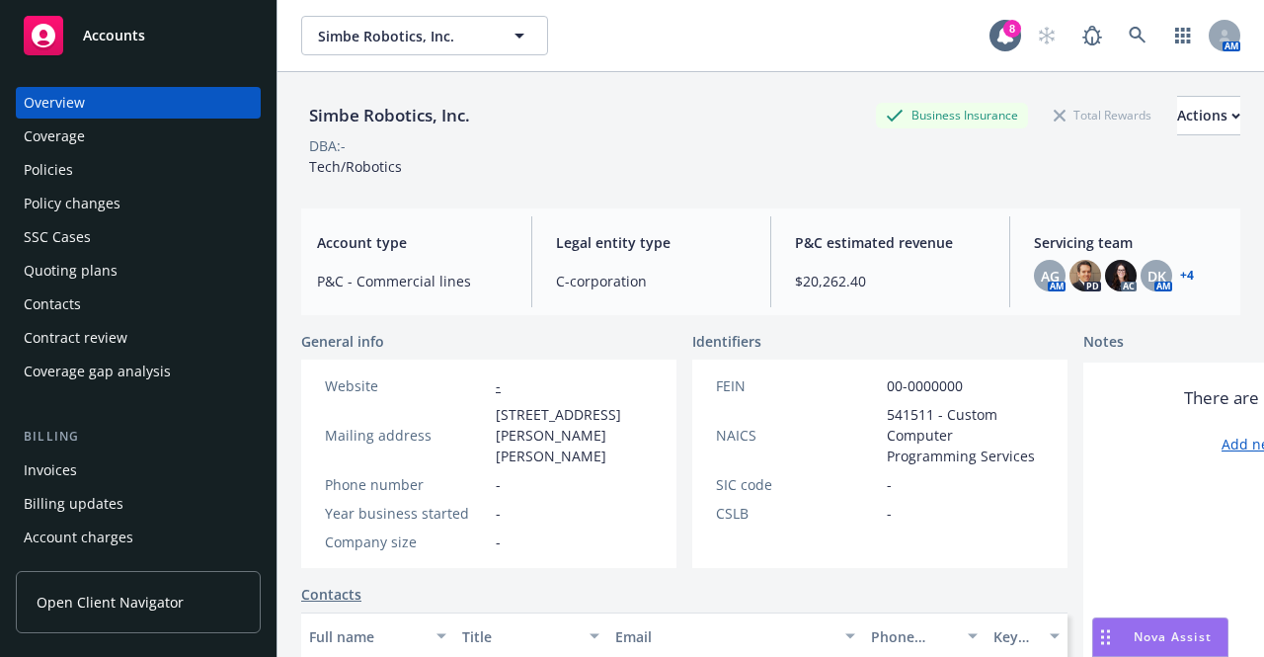
click at [134, 180] on div "Policies" at bounding box center [138, 170] width 229 height 32
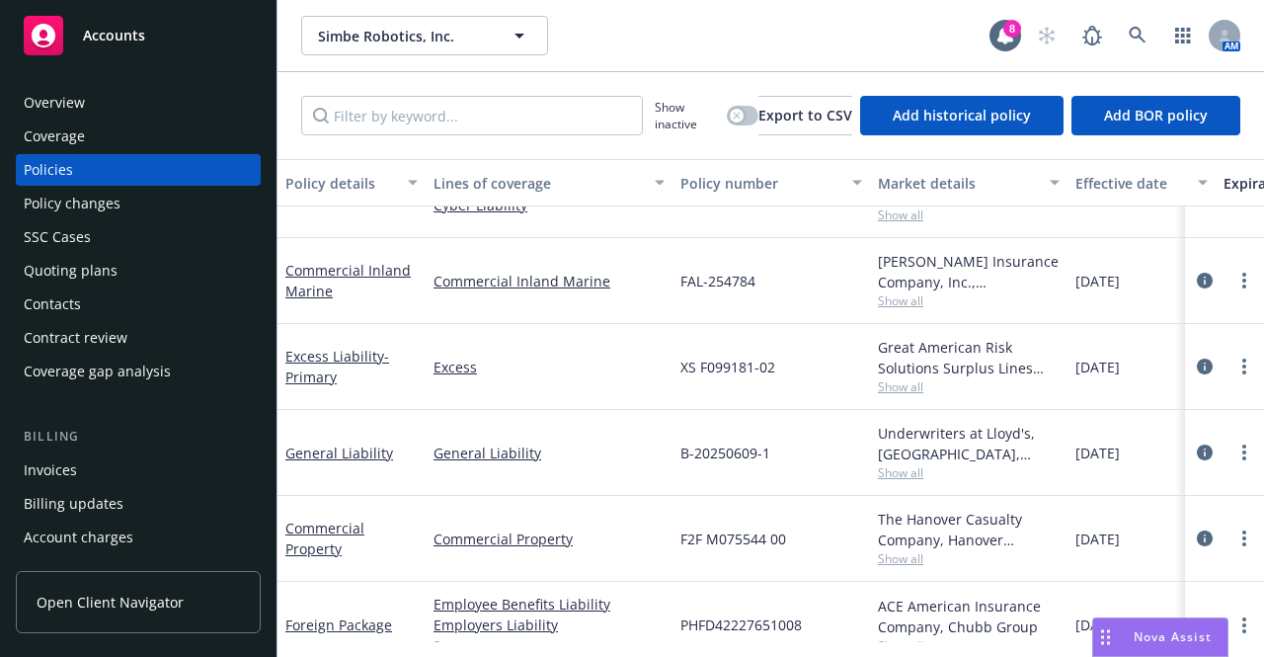
scroll to position [489, 0]
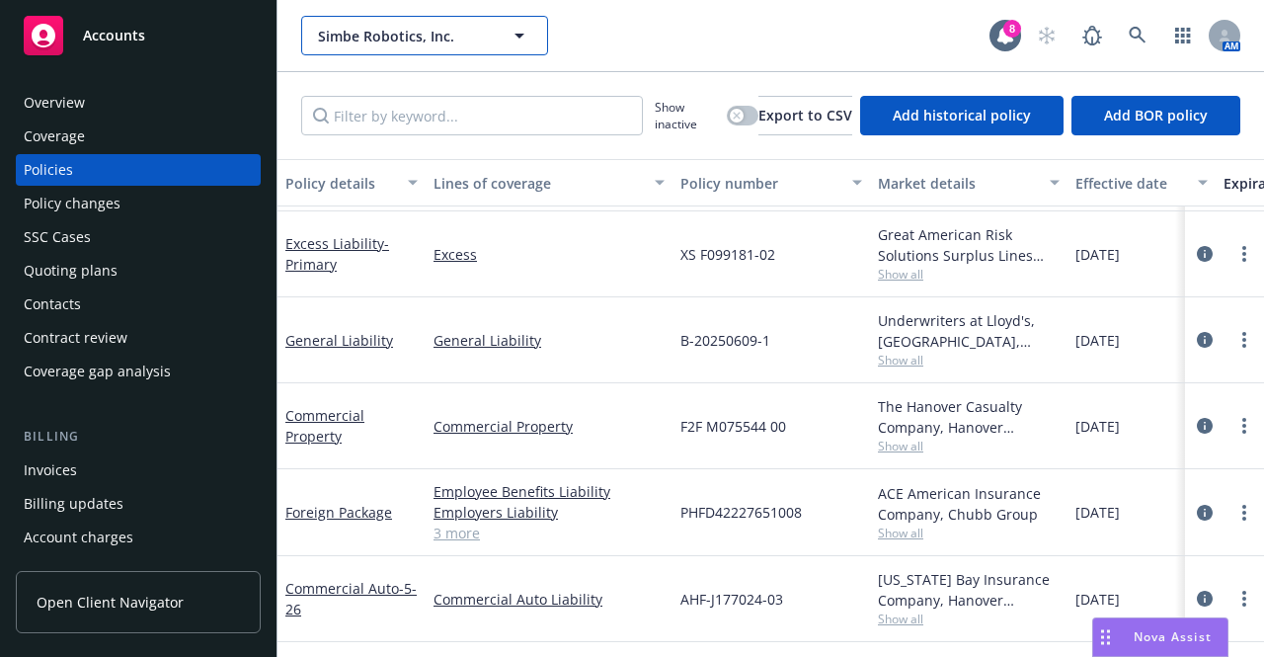
click at [476, 39] on span "Simbe Robotics, Inc." at bounding box center [403, 36] width 171 height 21
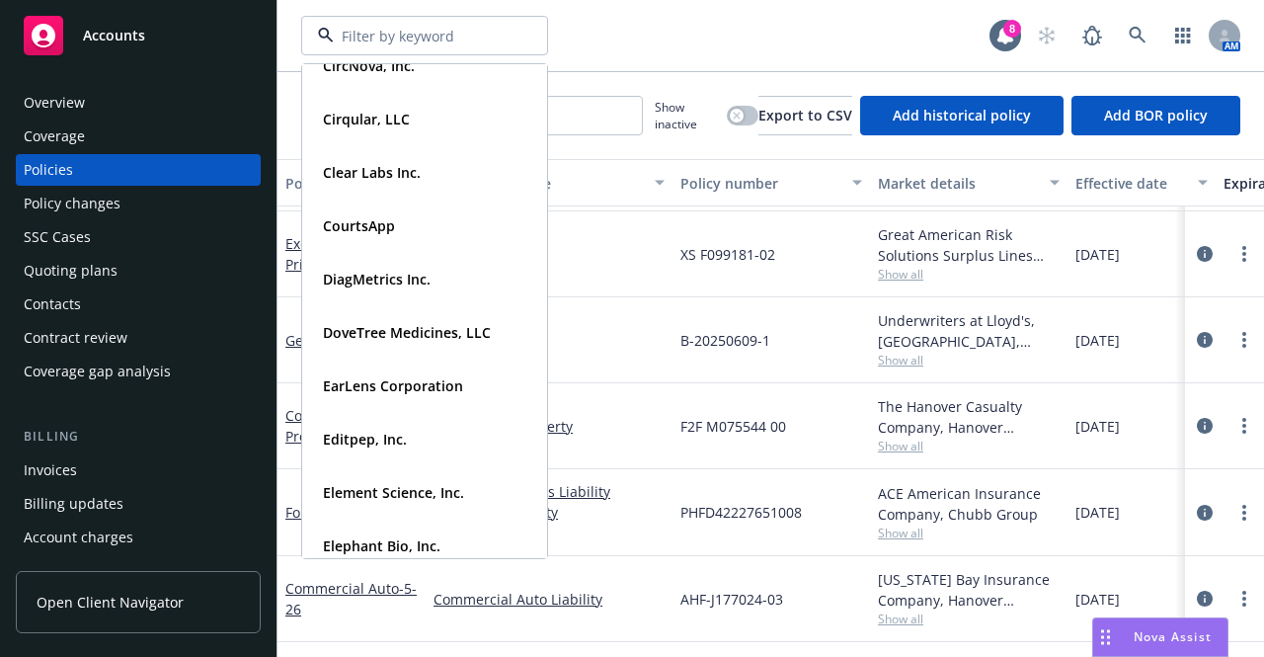
scroll to position [1109, 0]
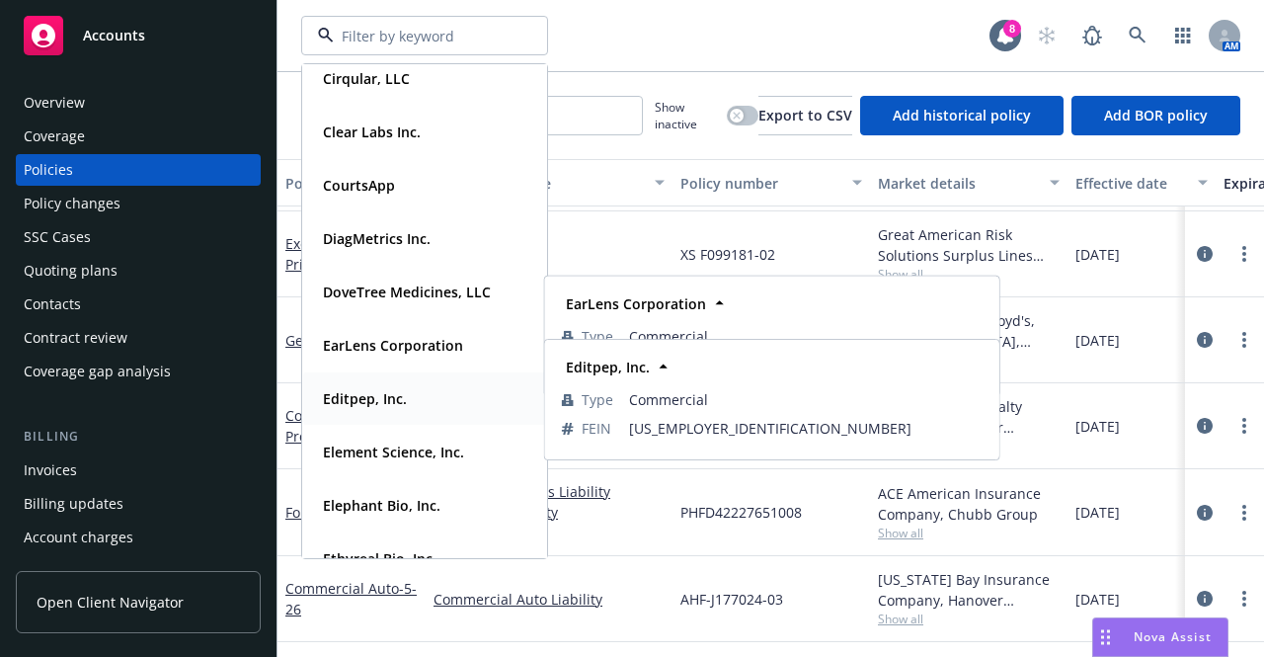
click at [398, 404] on strong "Editpep, Inc." at bounding box center [365, 398] width 84 height 19
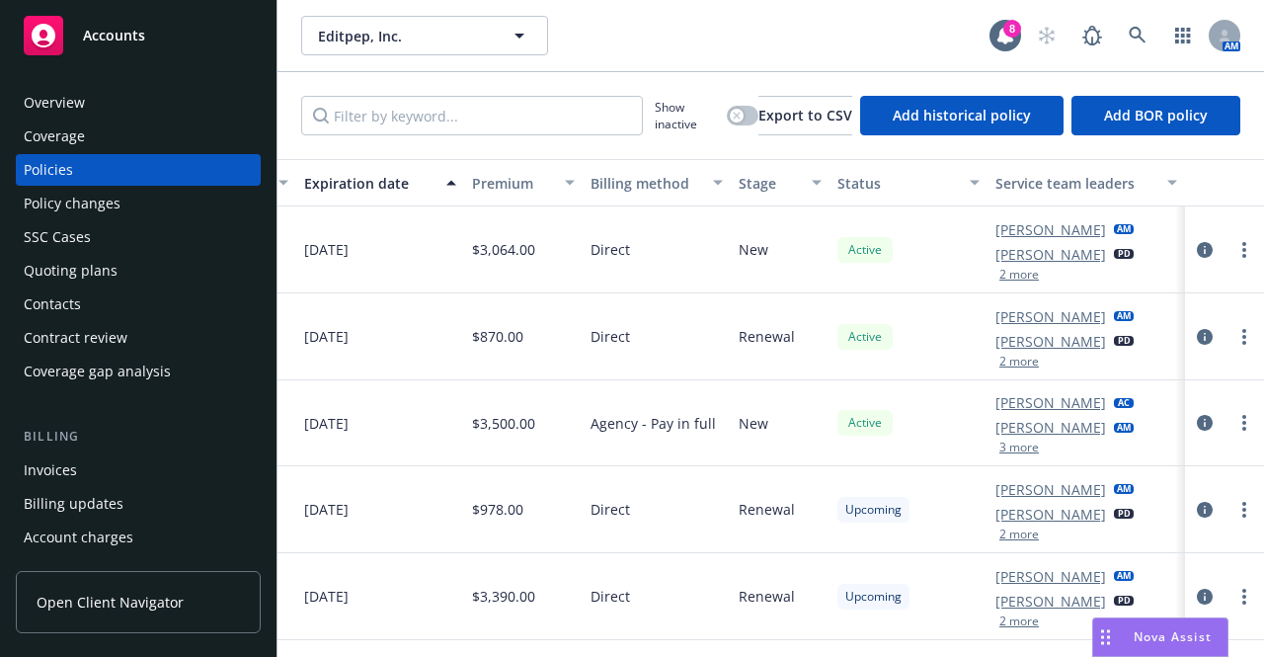
scroll to position [11, 0]
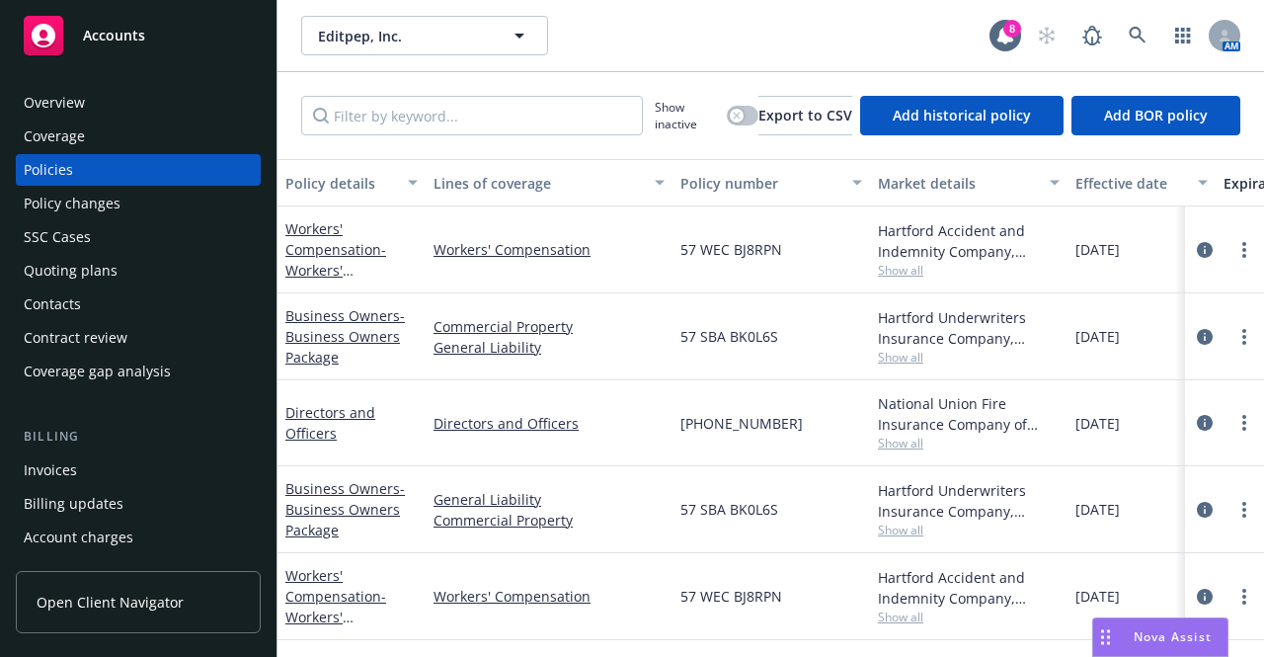
click at [152, 266] on div "Quoting plans" at bounding box center [138, 271] width 229 height 32
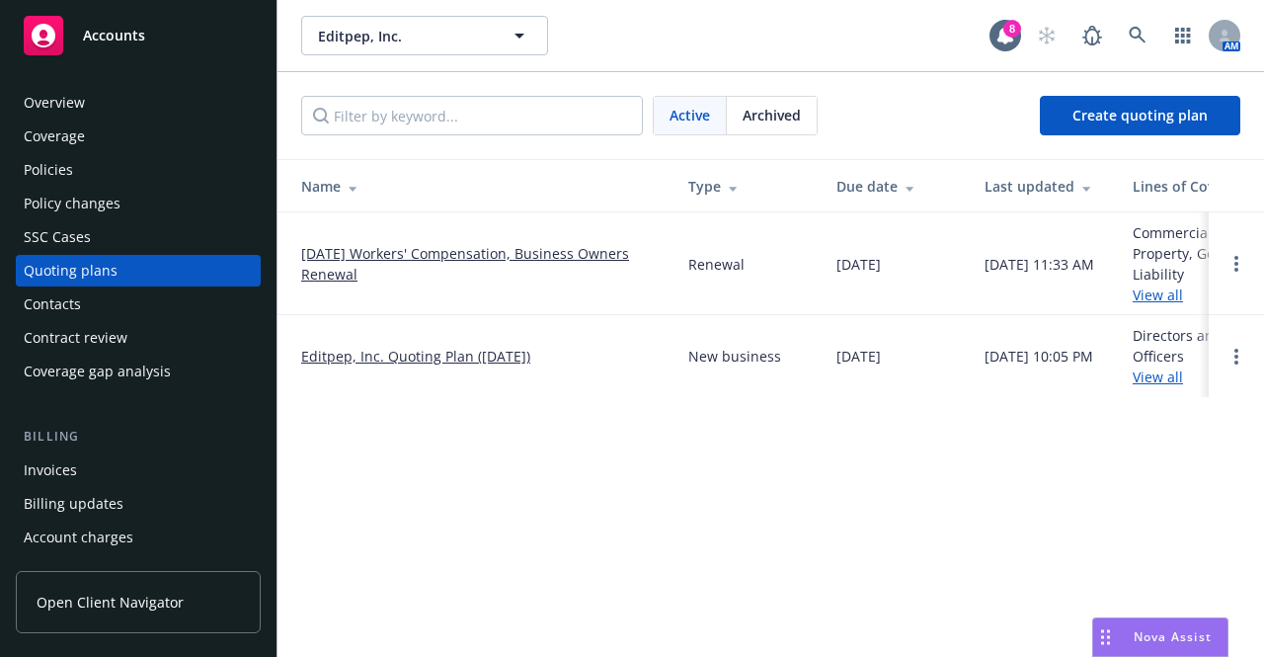
click at [380, 259] on link "[DATE] Workers' Compensation, Business Owners Renewal" at bounding box center [479, 263] width 356 height 41
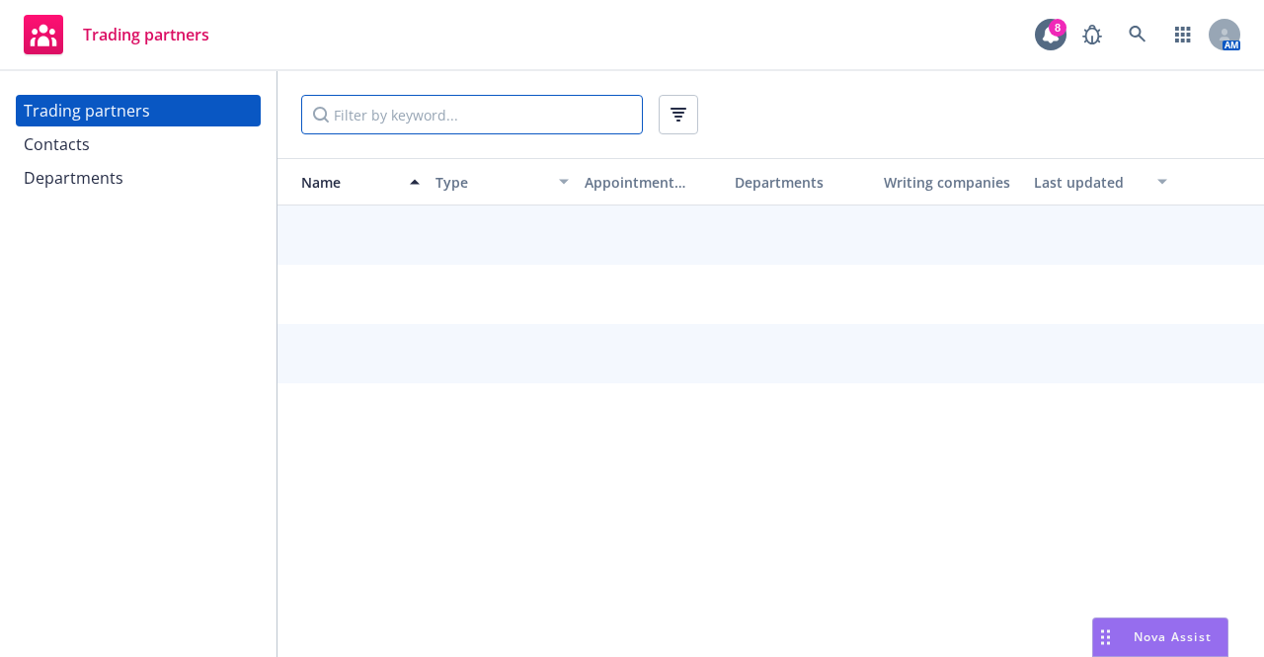
click at [414, 110] on input "Filter by keyword..." at bounding box center [472, 115] width 342 height 40
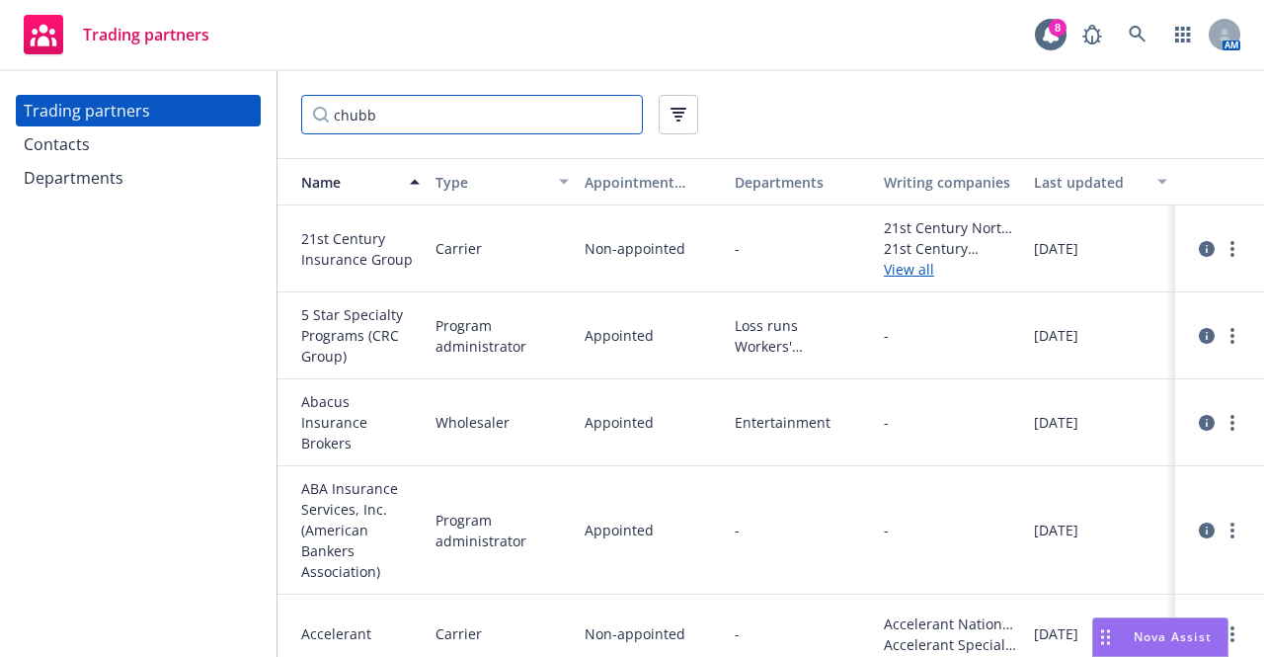
type input "chubb"
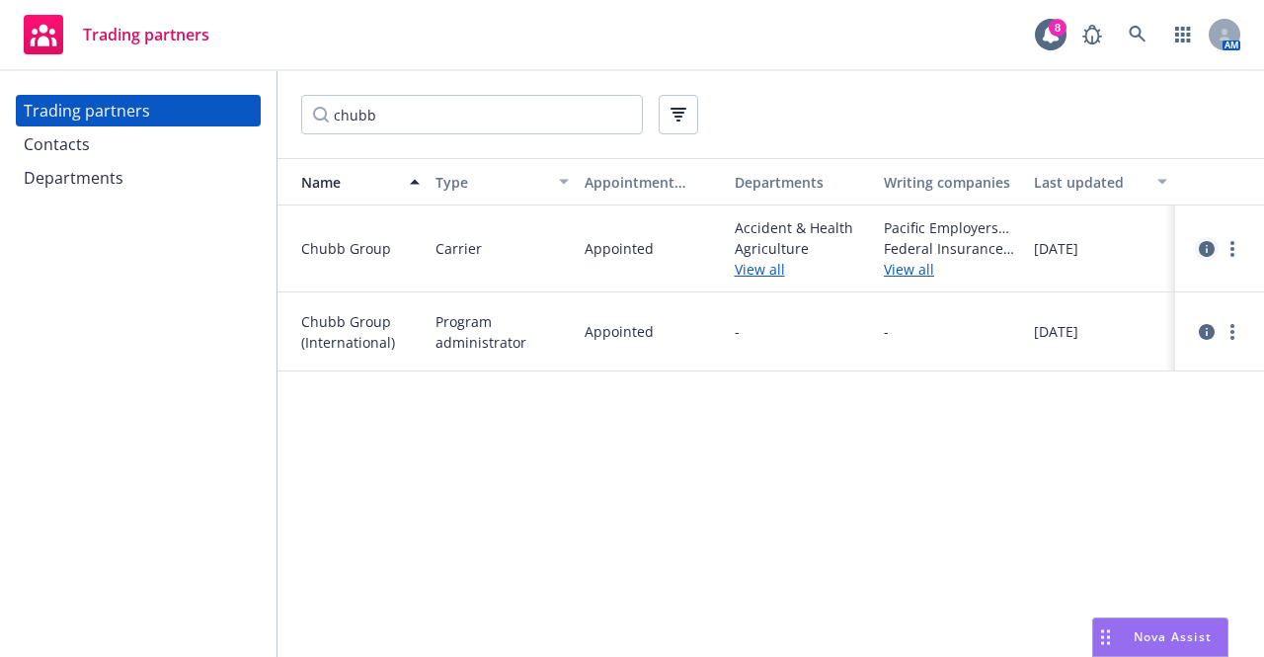
click at [1203, 252] on icon "circleInformation" at bounding box center [1207, 249] width 16 height 16
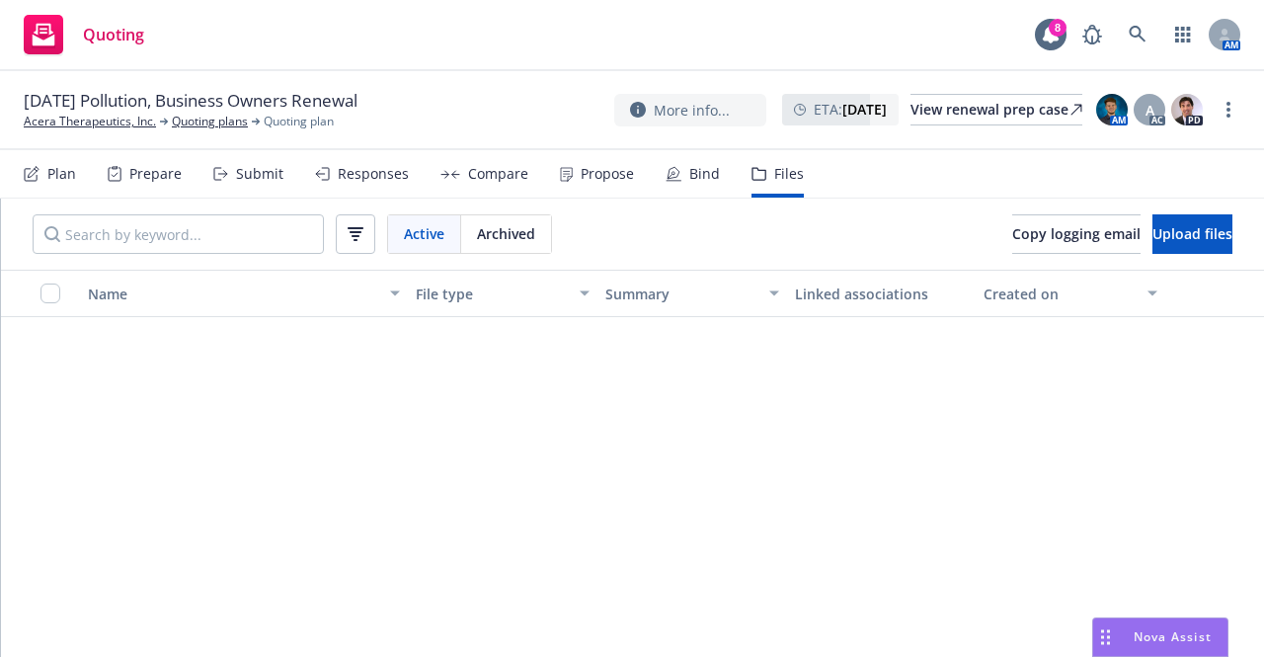
scroll to position [1152, 0]
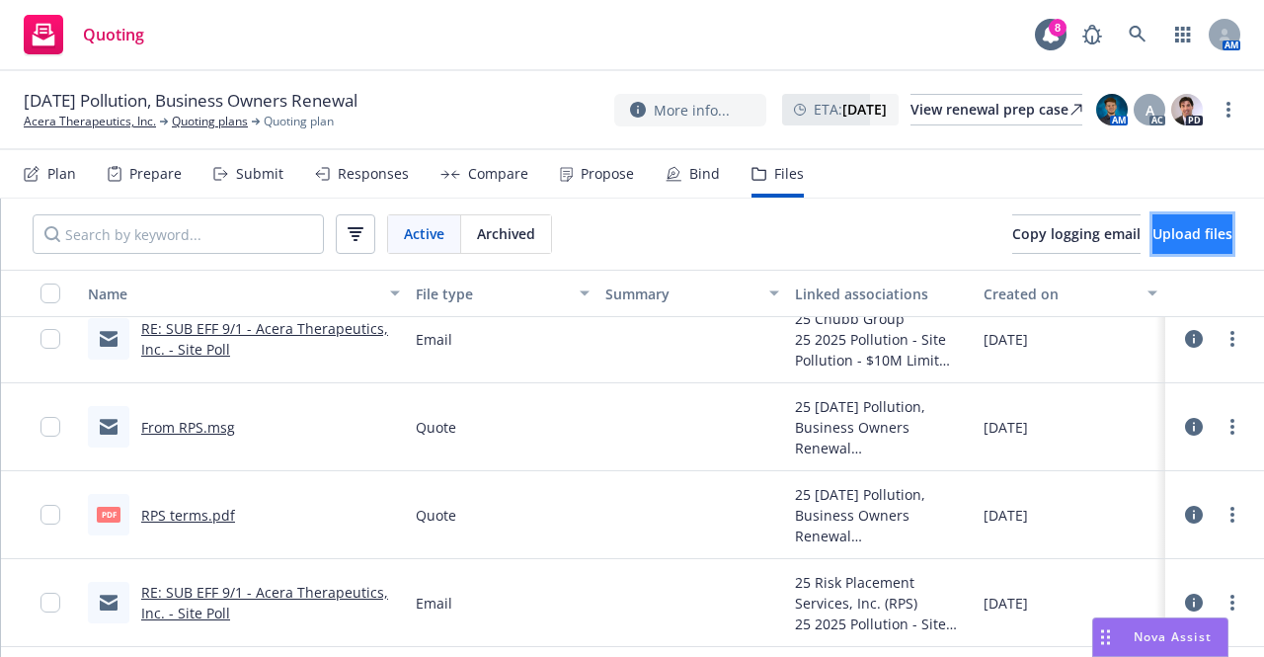
click at [1152, 239] on span "Upload files" at bounding box center [1192, 233] width 80 height 19
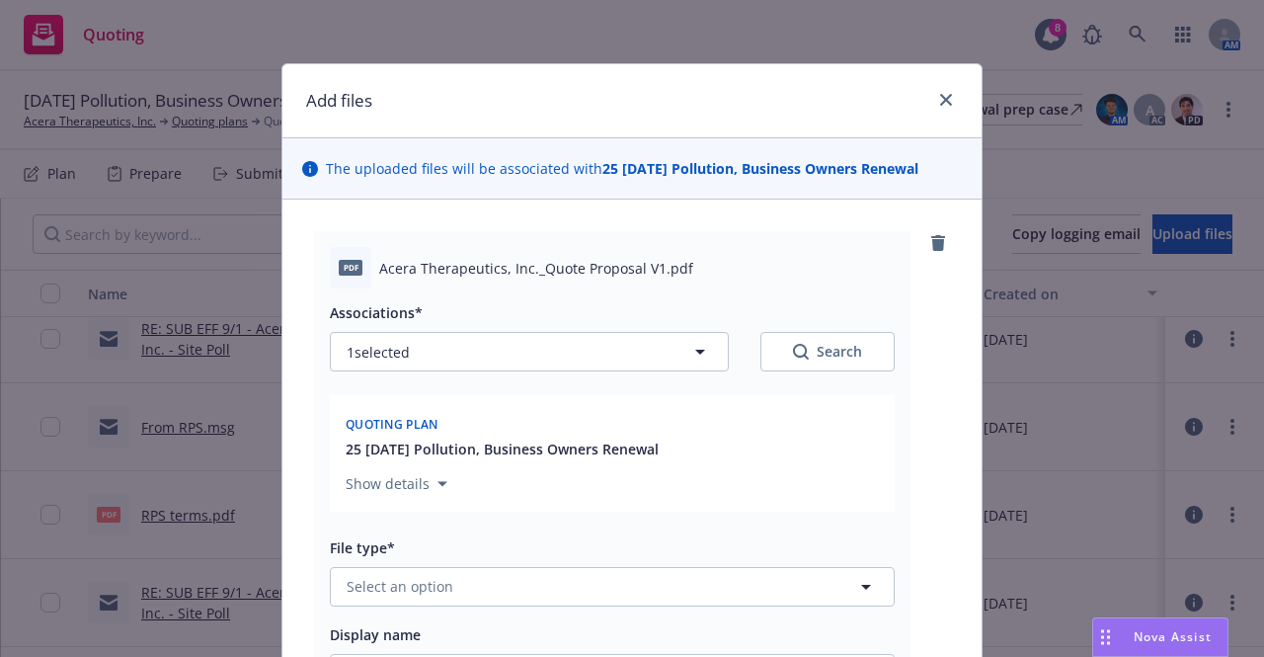
click at [747, 255] on div "pdf Acera Therapeutics, Inc._Quote Proposal V1.pdf" at bounding box center [612, 267] width 565 height 41
click at [672, 342] on button "1 selected" at bounding box center [529, 352] width 399 height 40
type textarea "x"
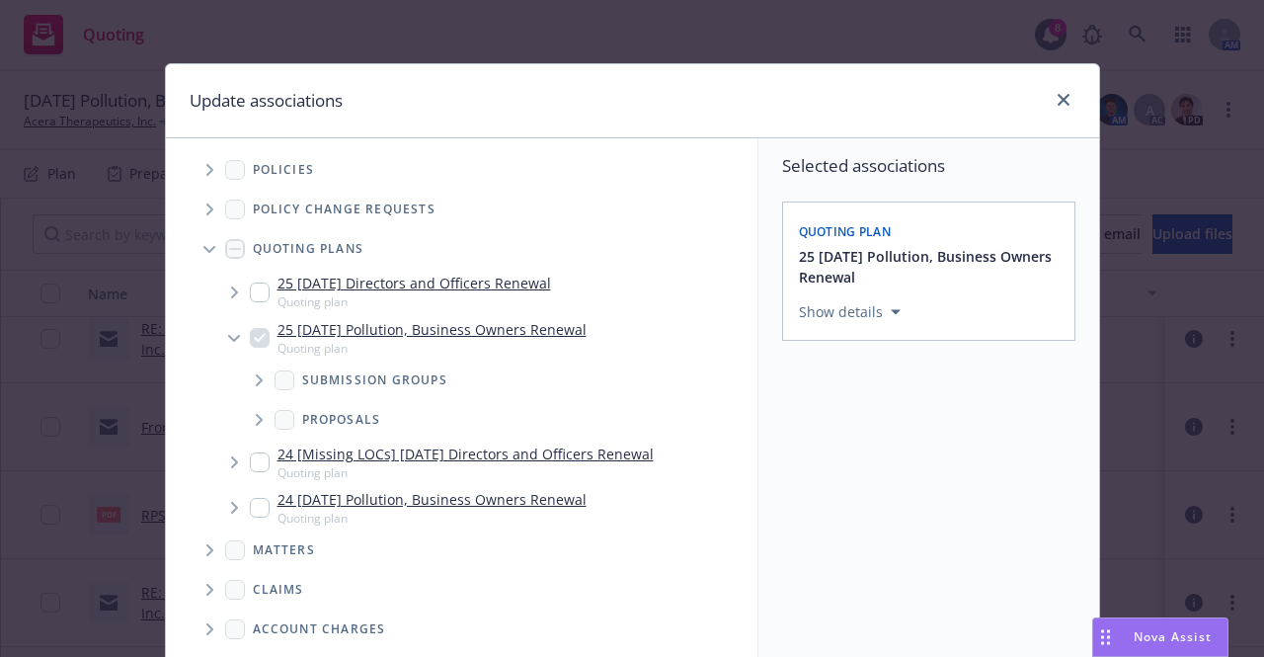
click at [243, 378] on span "Tree Example" at bounding box center [259, 380] width 32 height 32
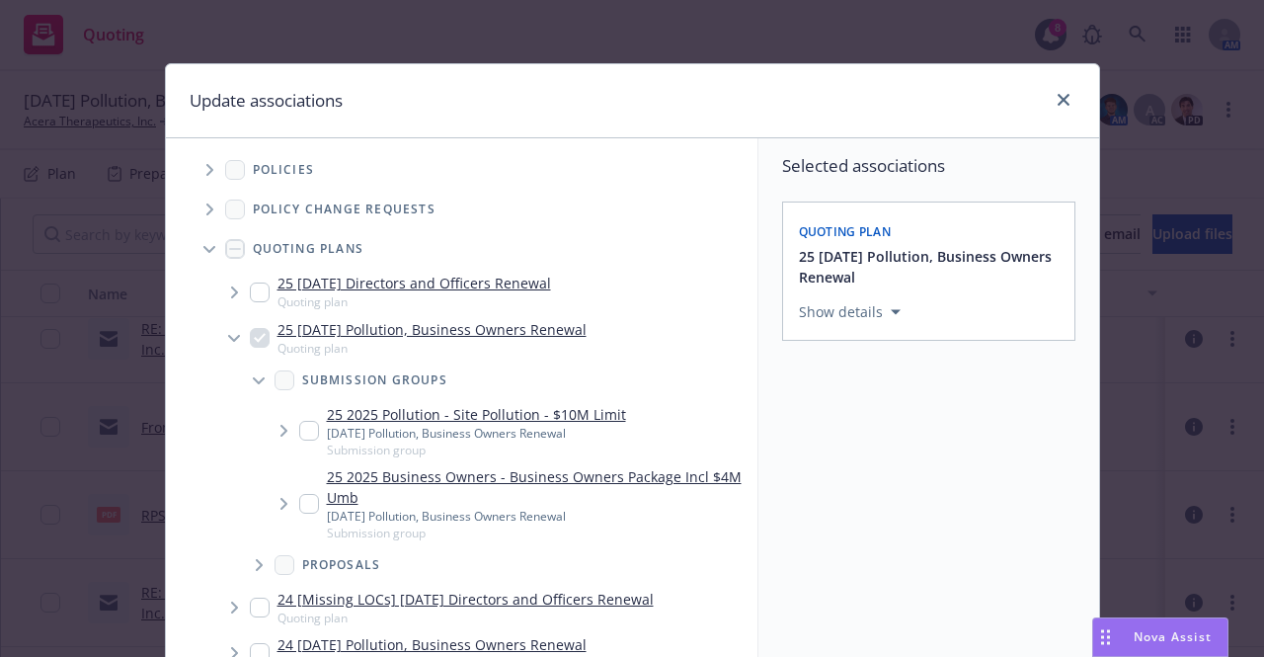
click at [280, 498] on icon "Tree Example" at bounding box center [284, 504] width 8 height 12
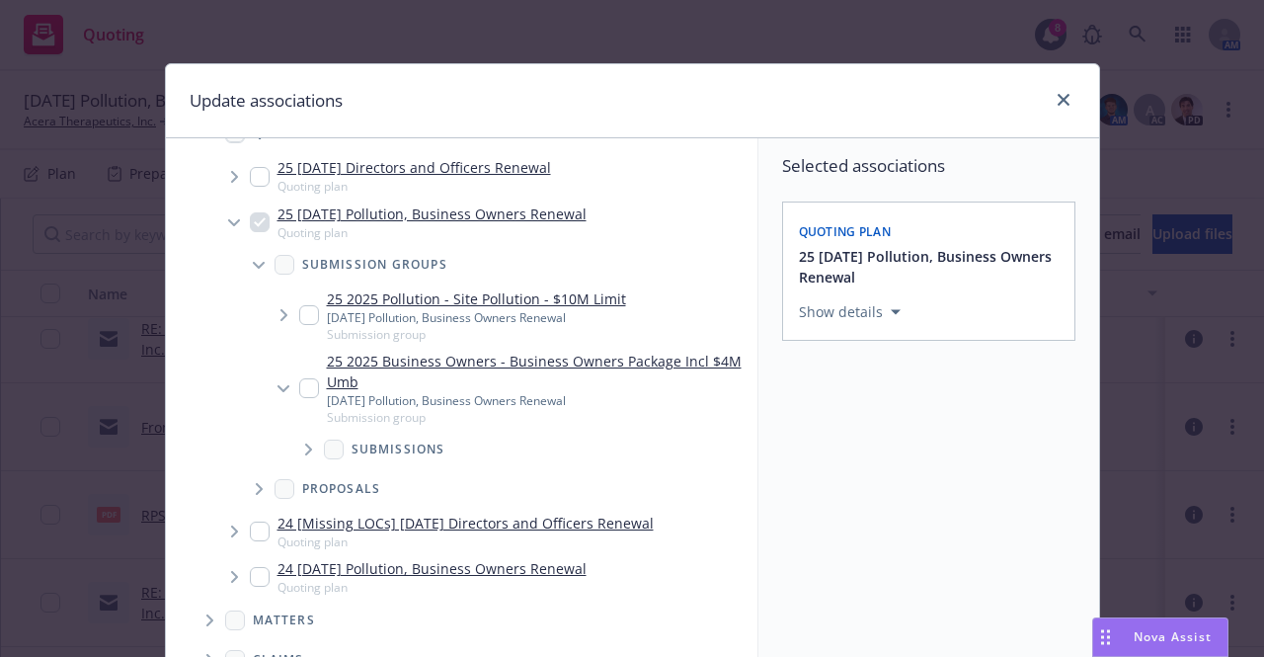
scroll to position [115, 0]
click at [305, 444] on icon "Tree Example" at bounding box center [308, 450] width 7 height 12
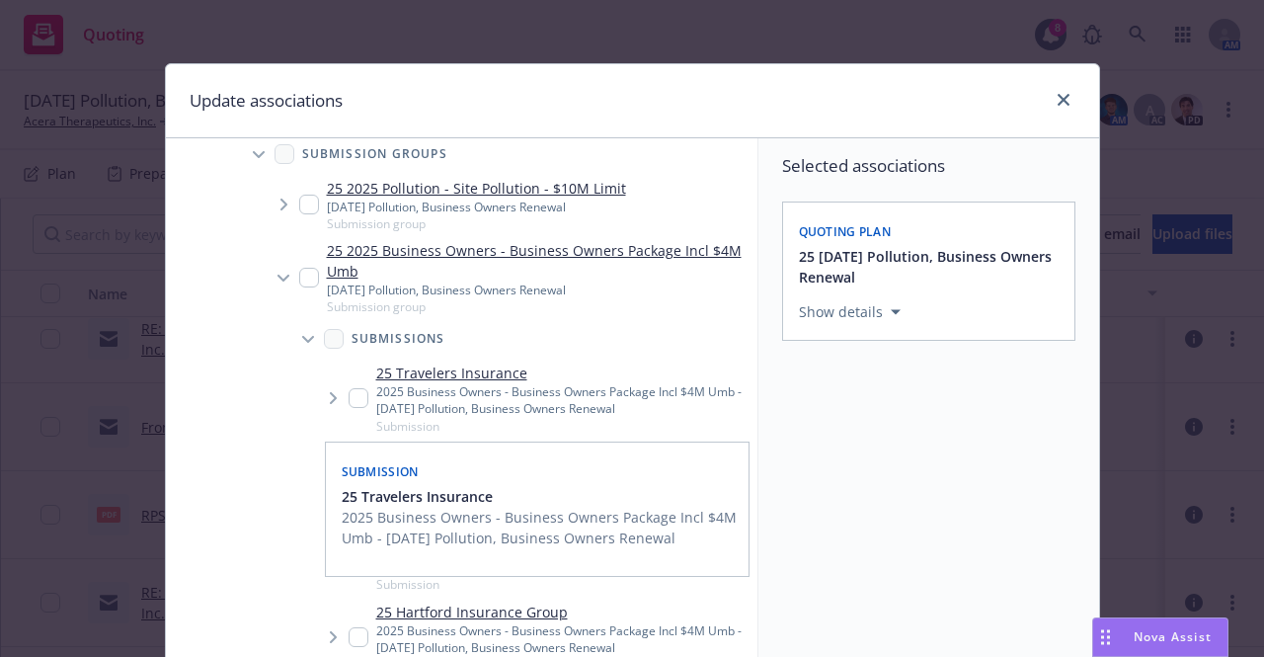
scroll to position [227, 0]
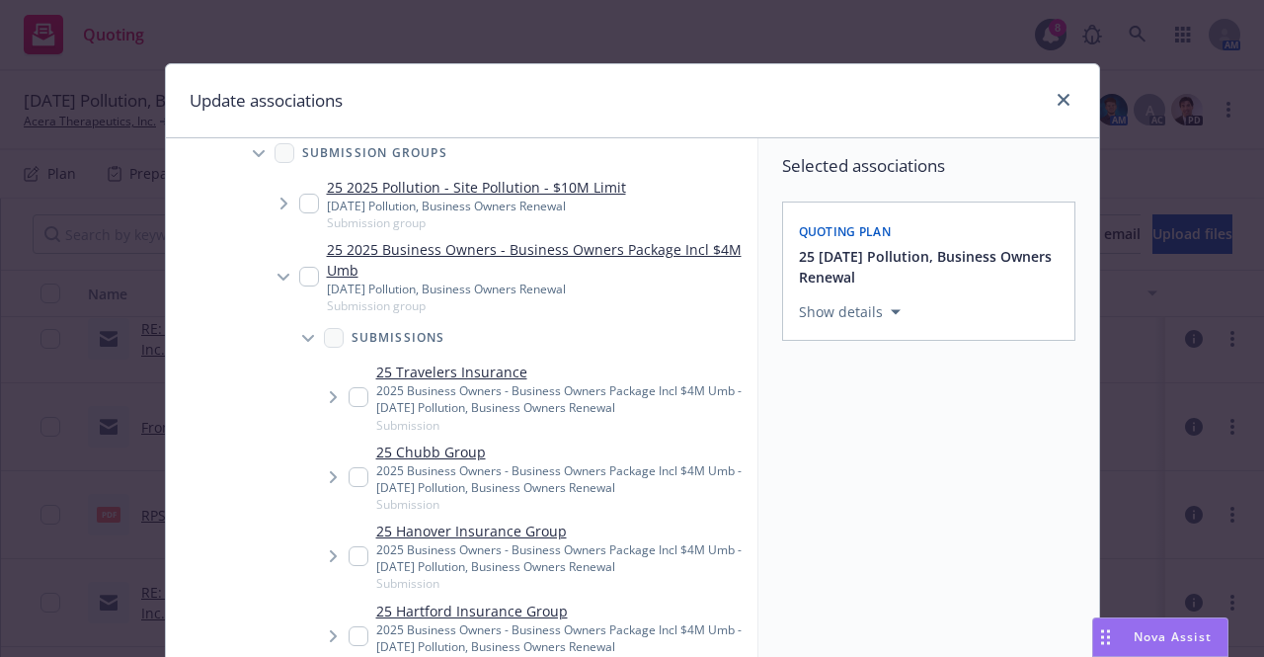
click at [349, 477] on input "Tree Example" at bounding box center [359, 477] width 20 height 20
checkbox input "true"
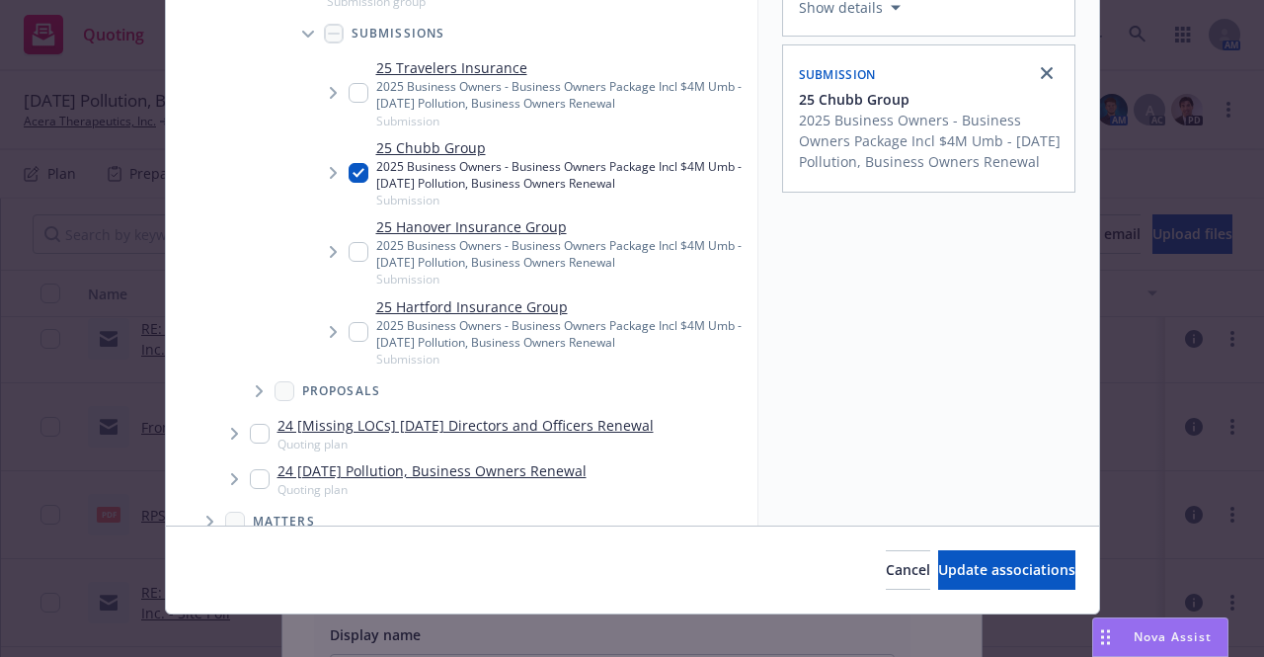
scroll to position [306, 0]
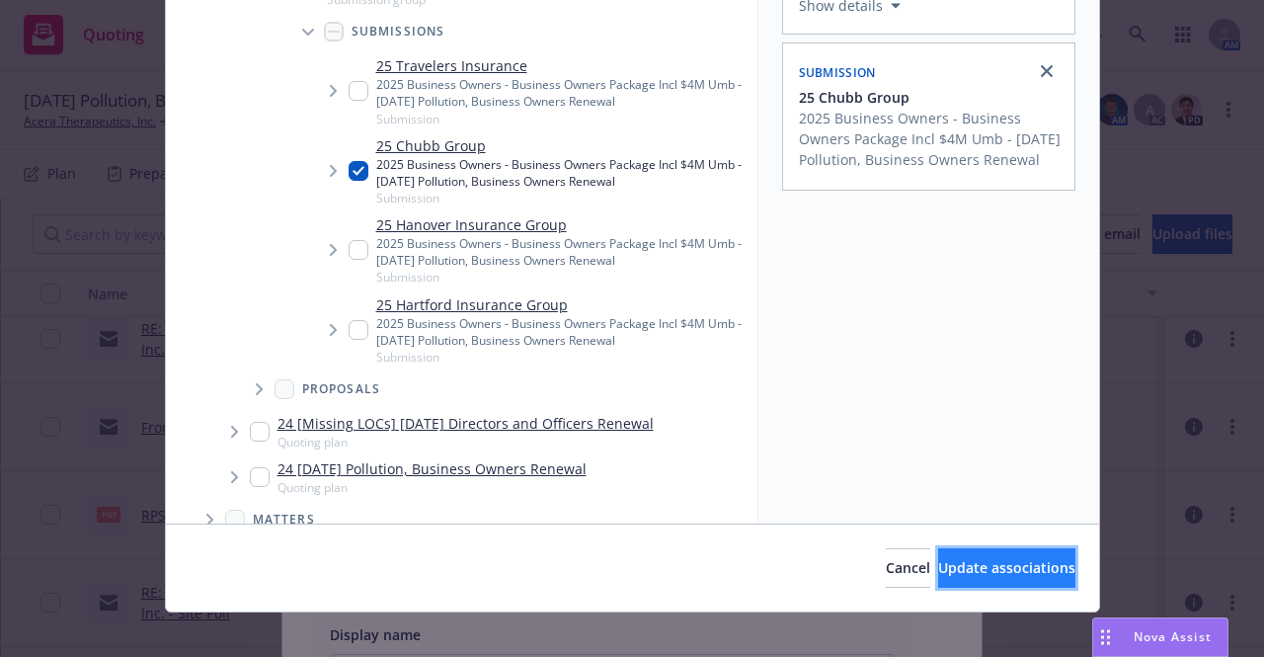
click at [939, 572] on span "Update associations" at bounding box center [1006, 567] width 137 height 19
type textarea "x"
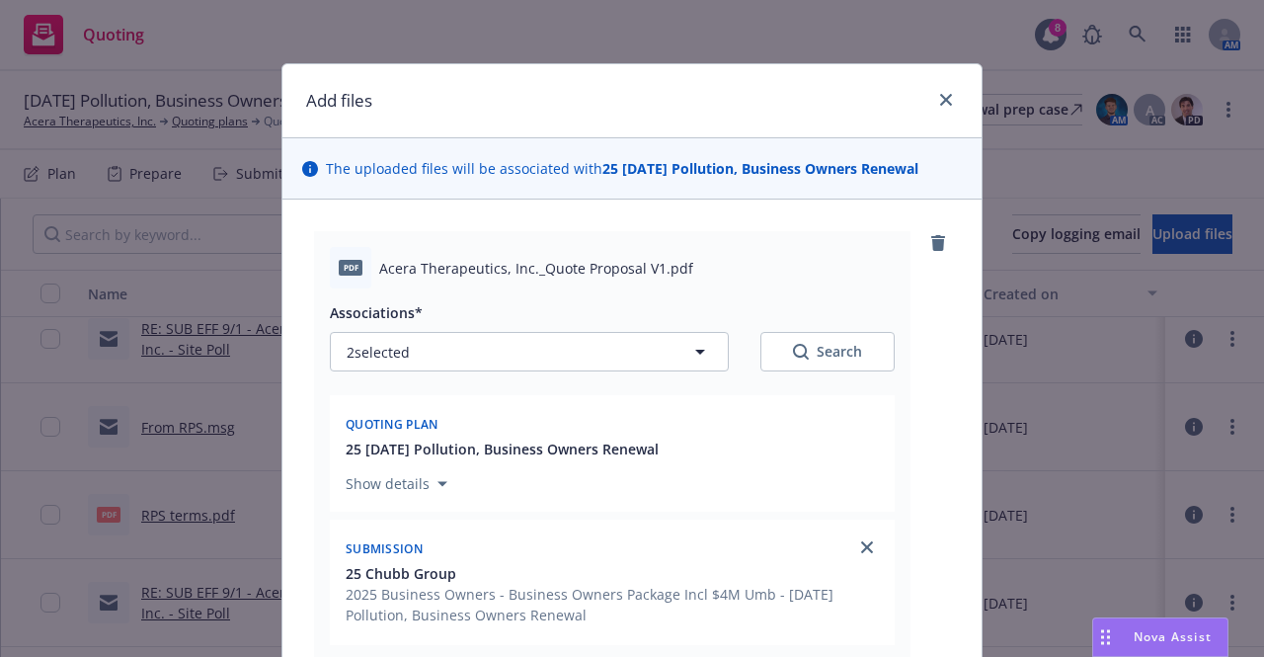
scroll to position [301, 0]
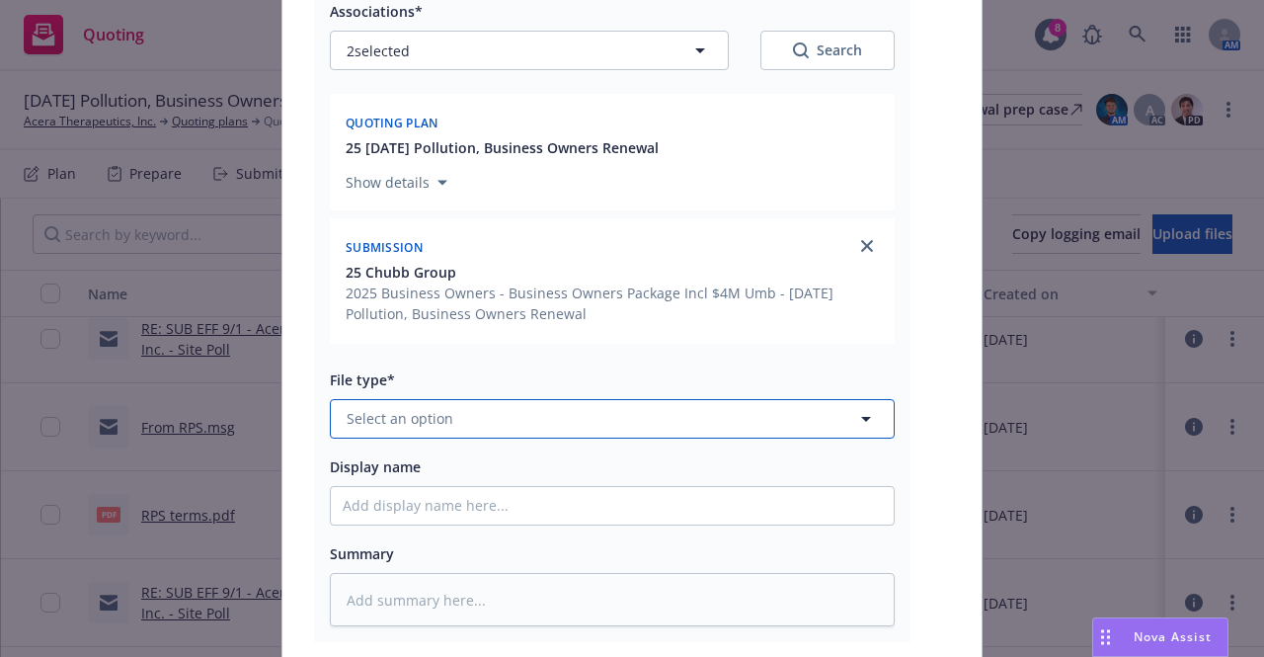
click at [757, 422] on button "Select an option" at bounding box center [612, 419] width 565 height 40
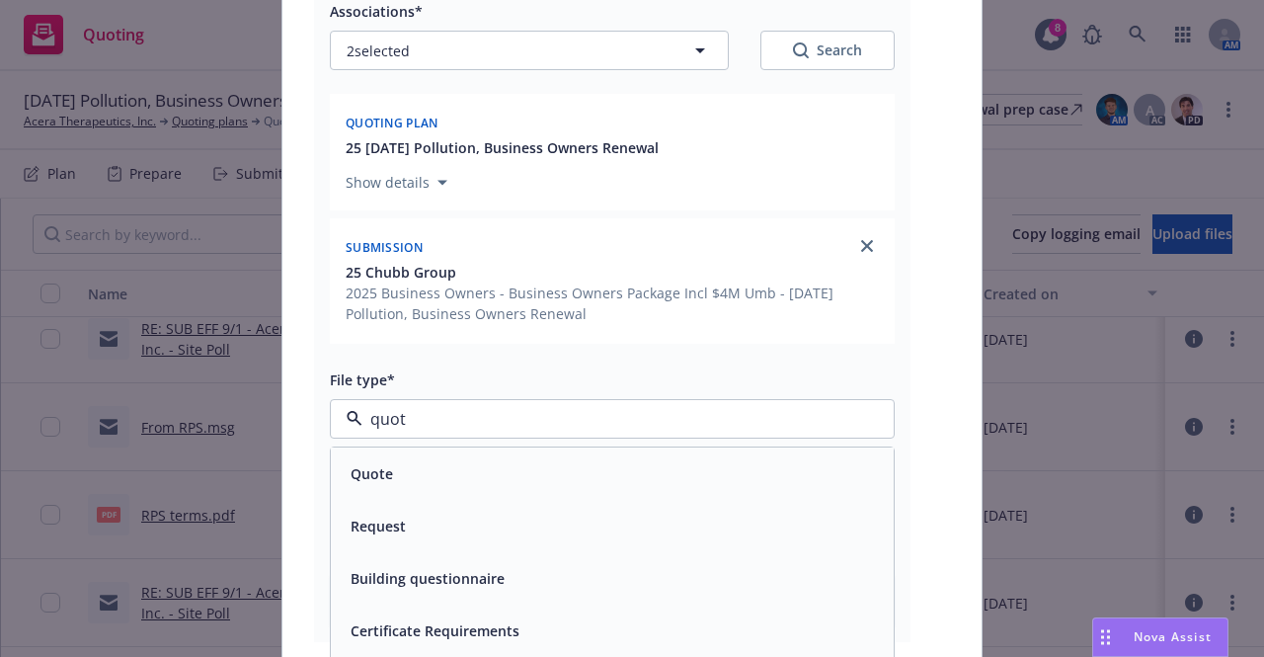
type input "quote"
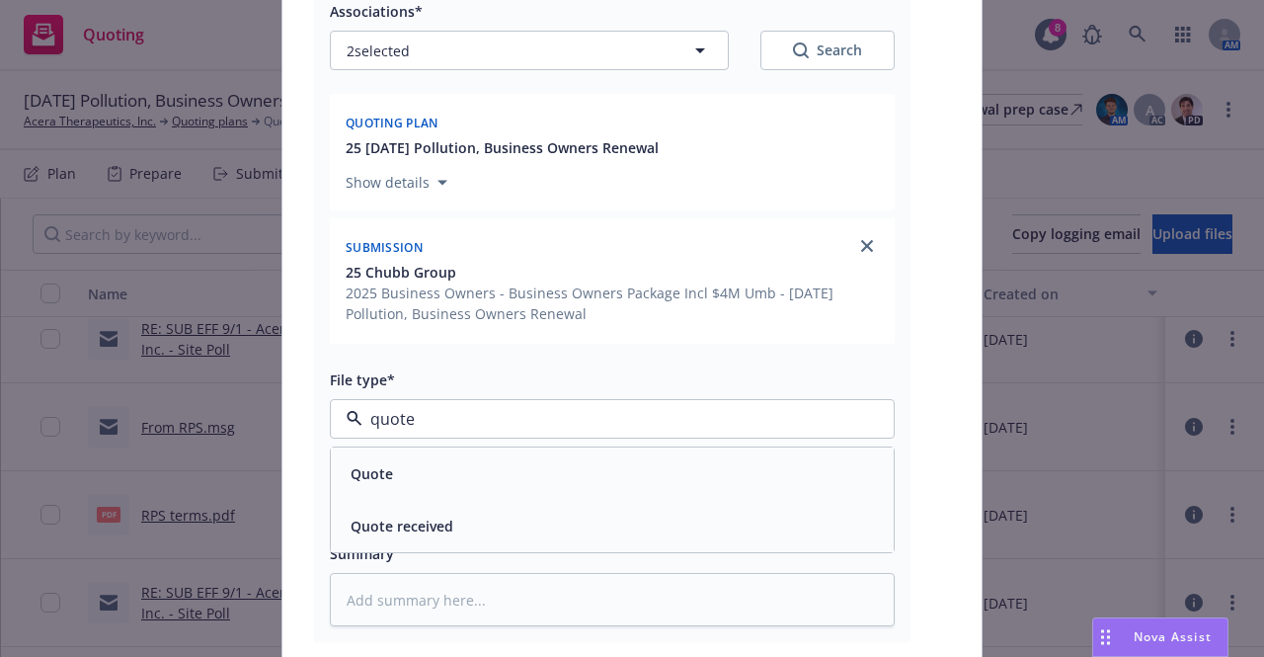
click at [691, 451] on div "Quote" at bounding box center [612, 473] width 563 height 52
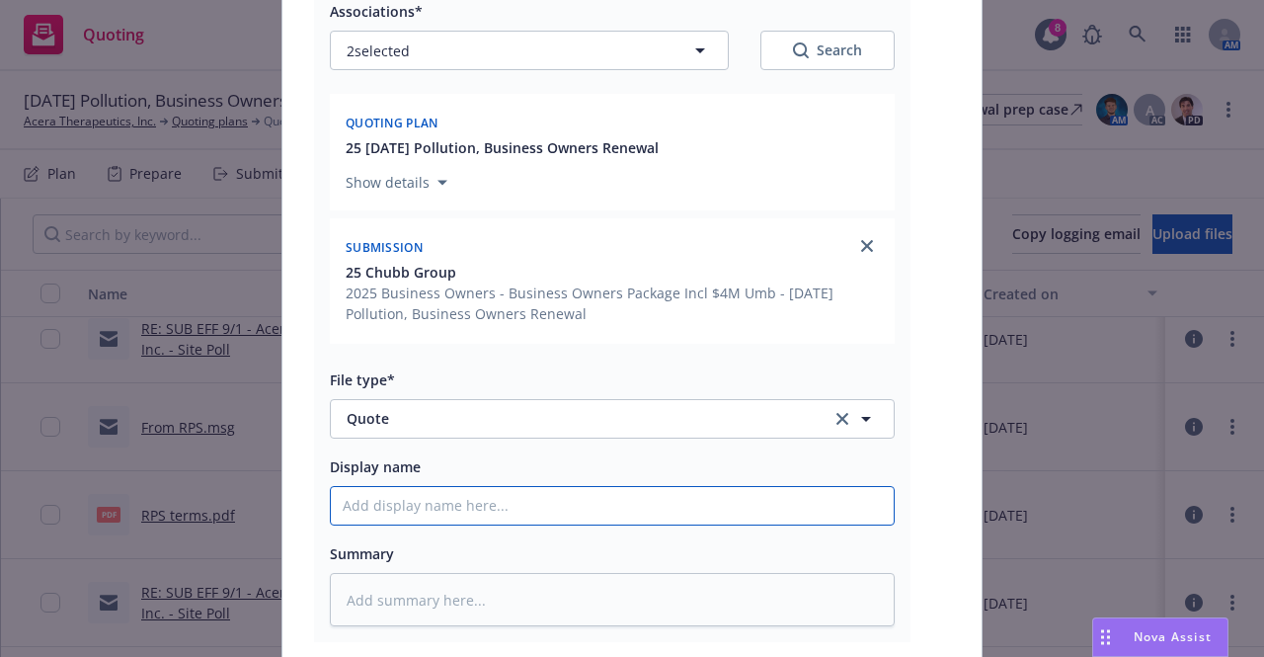
click at [632, 507] on input "Display name" at bounding box center [612, 506] width 563 height 38
type textarea "x"
type input "C"
type textarea "x"
type input "CH"
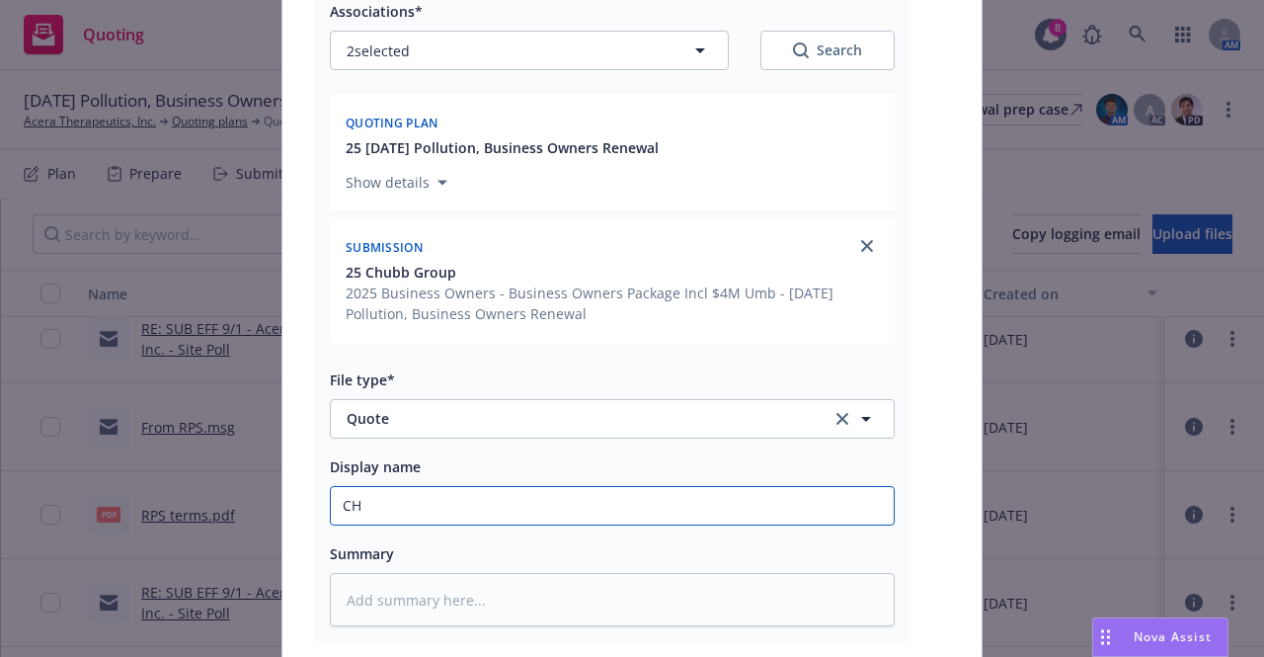
type textarea "x"
type input "CHu"
type textarea "x"
type input "Chubb BOP, UMB"
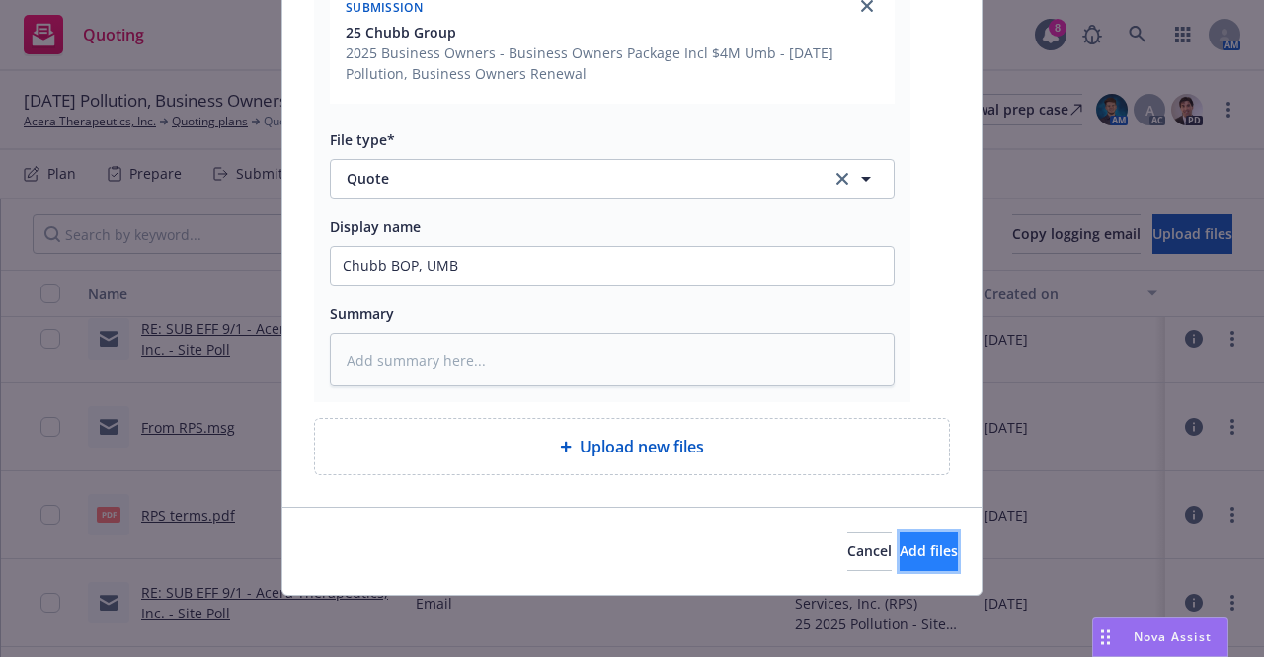
click at [900, 539] on button "Add files" at bounding box center [929, 551] width 58 height 40
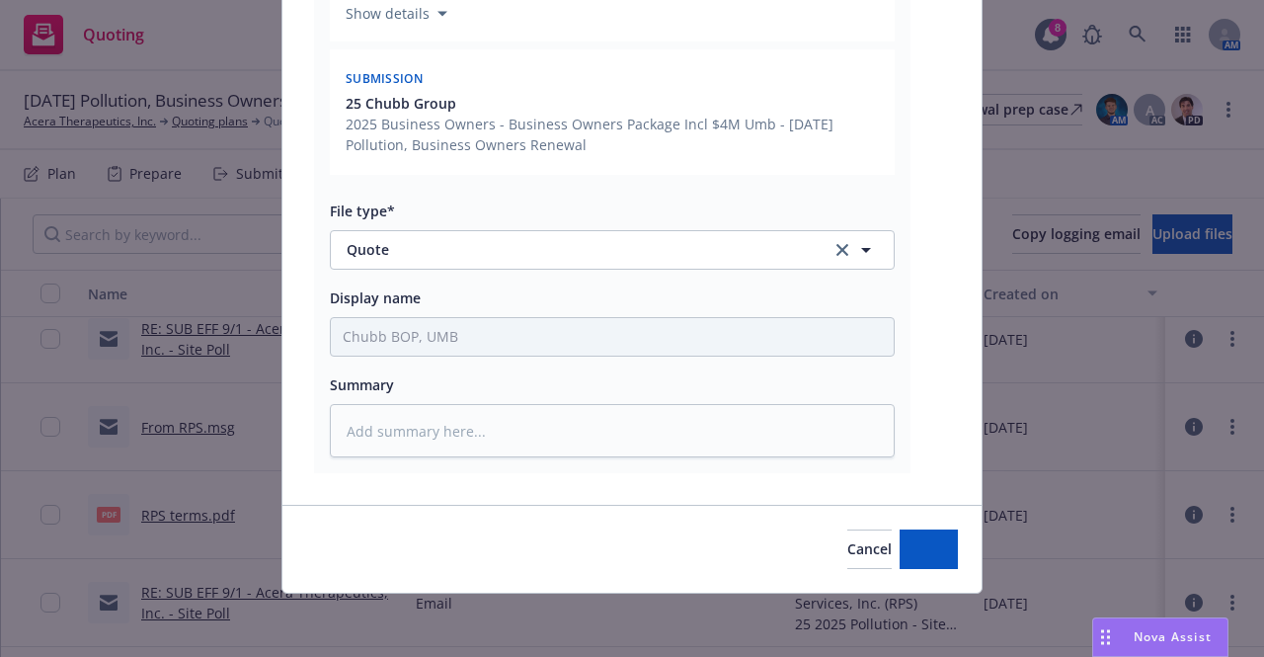
scroll to position [468, 0]
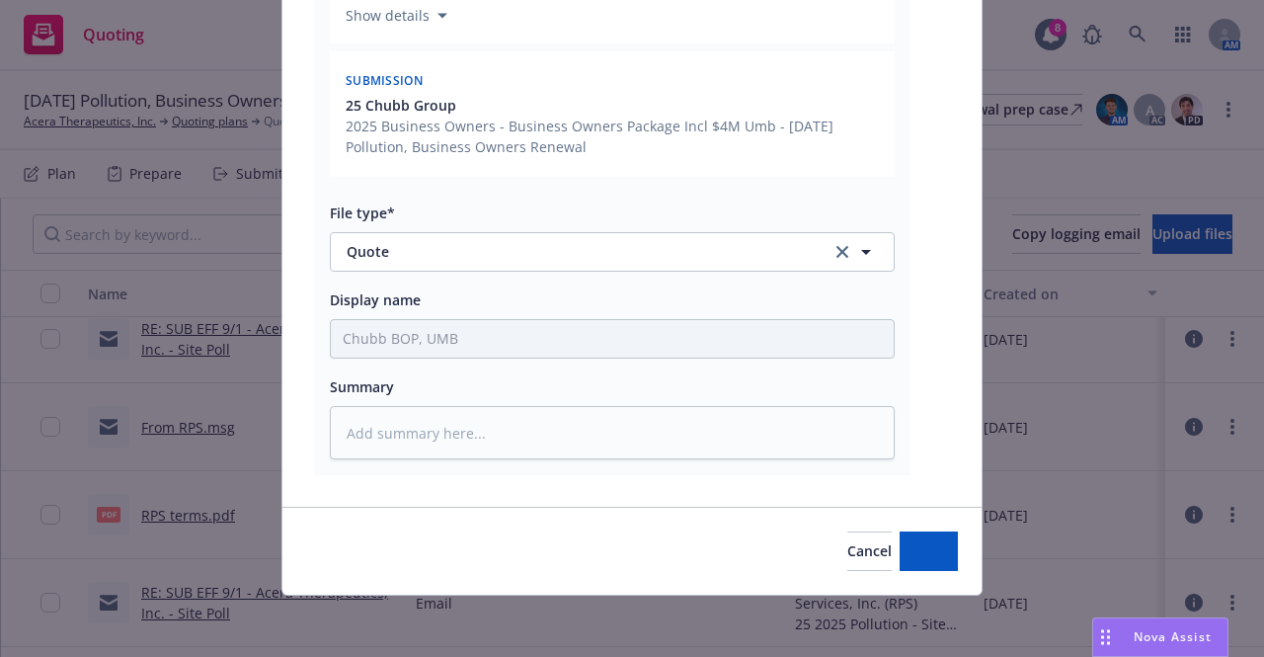
type textarea "x"
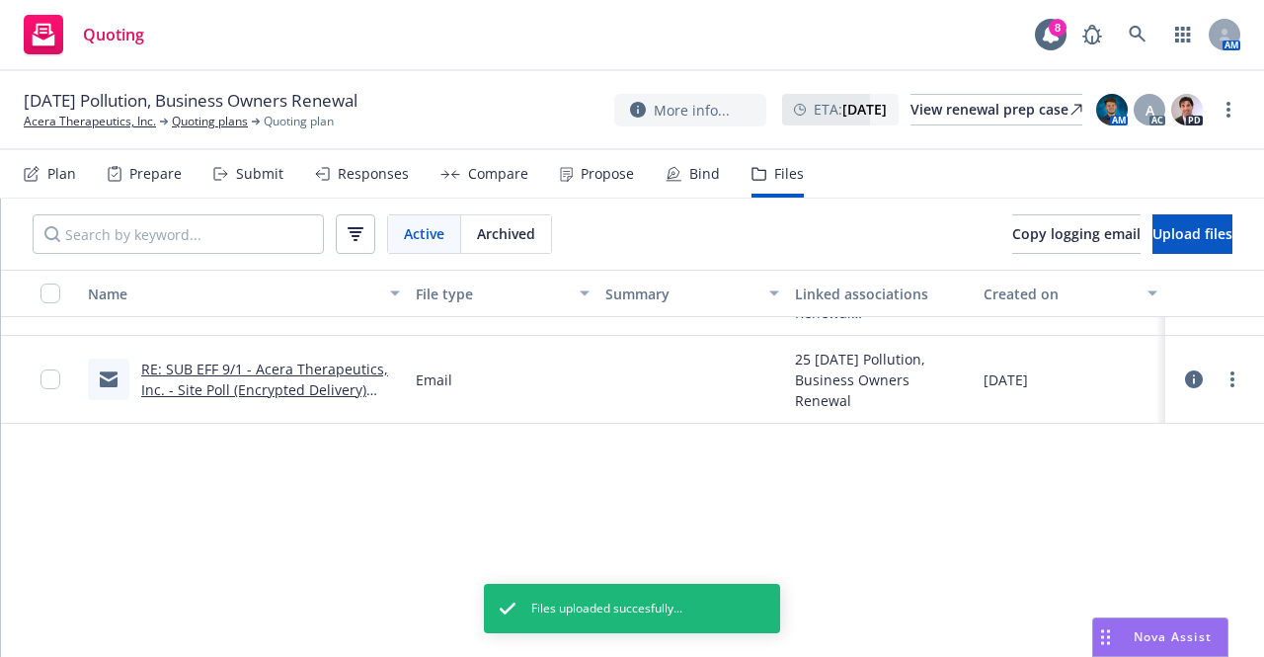
scroll to position [0, 0]
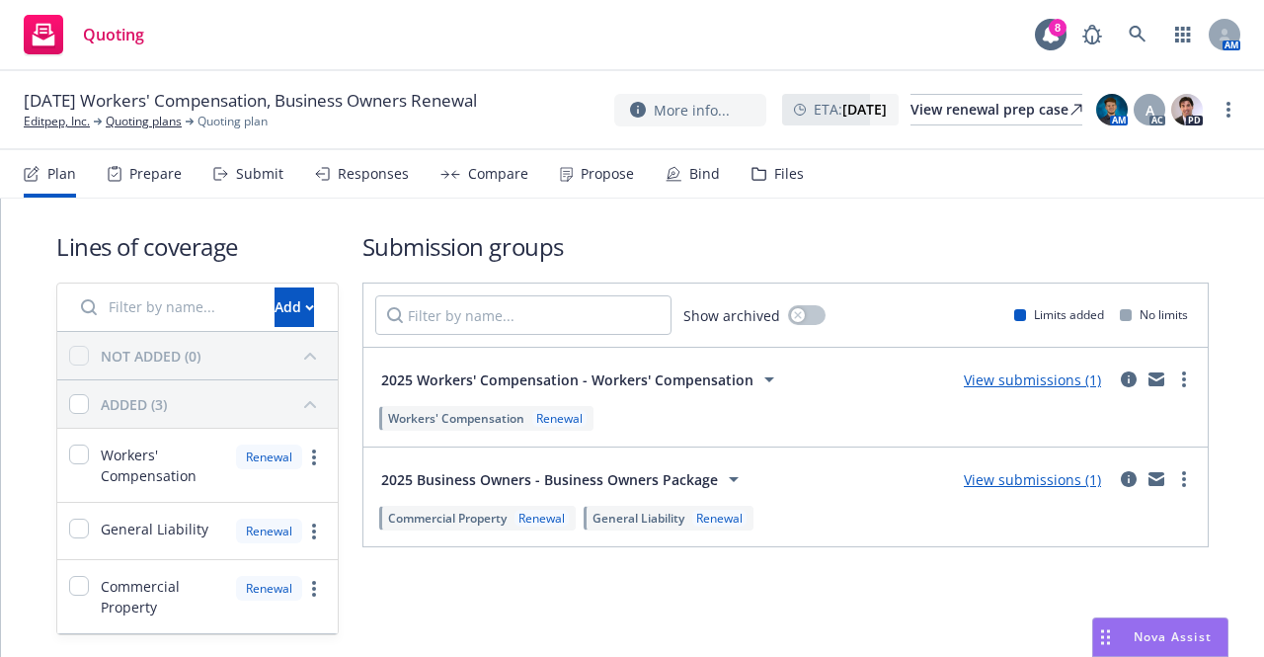
click at [1165, 632] on span "Nova Assist" at bounding box center [1173, 636] width 78 height 17
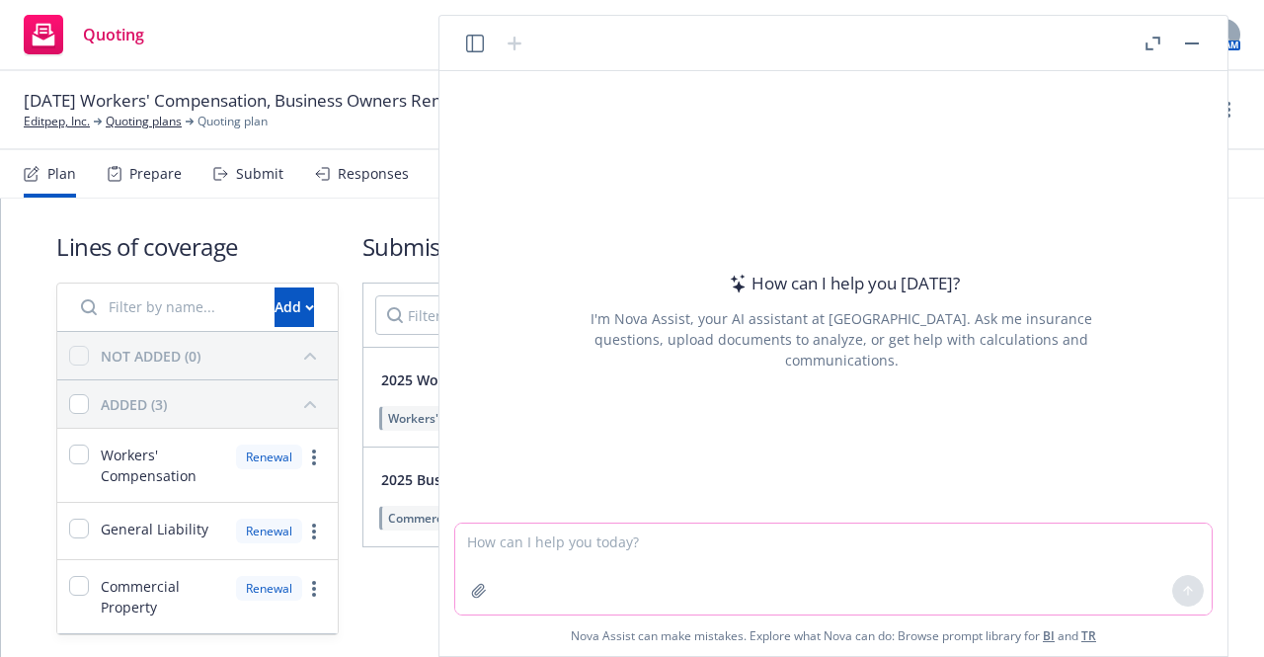
click at [806, 561] on textarea at bounding box center [833, 568] width 756 height 91
paste textarea "We have another question: what is covered in the event a vendor limits their li…"
type textarea "can you help me address this question from my client? We have another question:…"
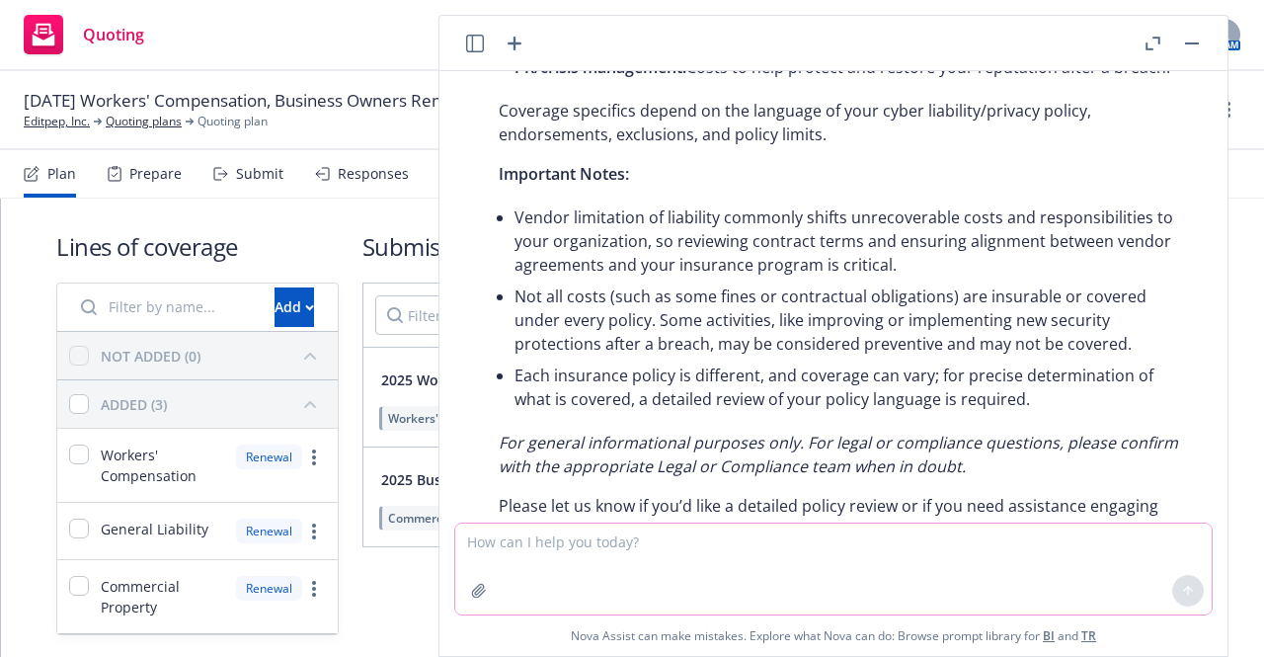
scroll to position [810, 0]
click at [766, 554] on textarea at bounding box center [833, 568] width 756 height 91
paste textarea "can you reword this question, i am struggling to make sense of what my client i…"
type textarea "can you reword this question, i am struggling to make sense of what my client i…"
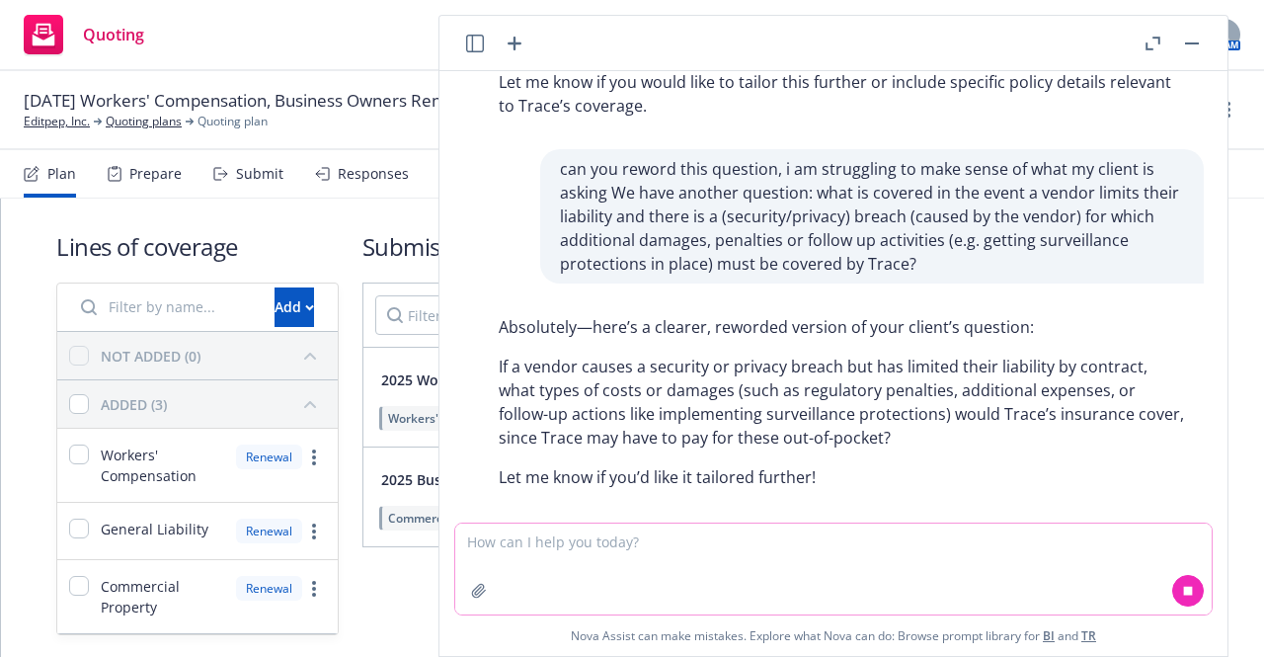
scroll to position [1317, 0]
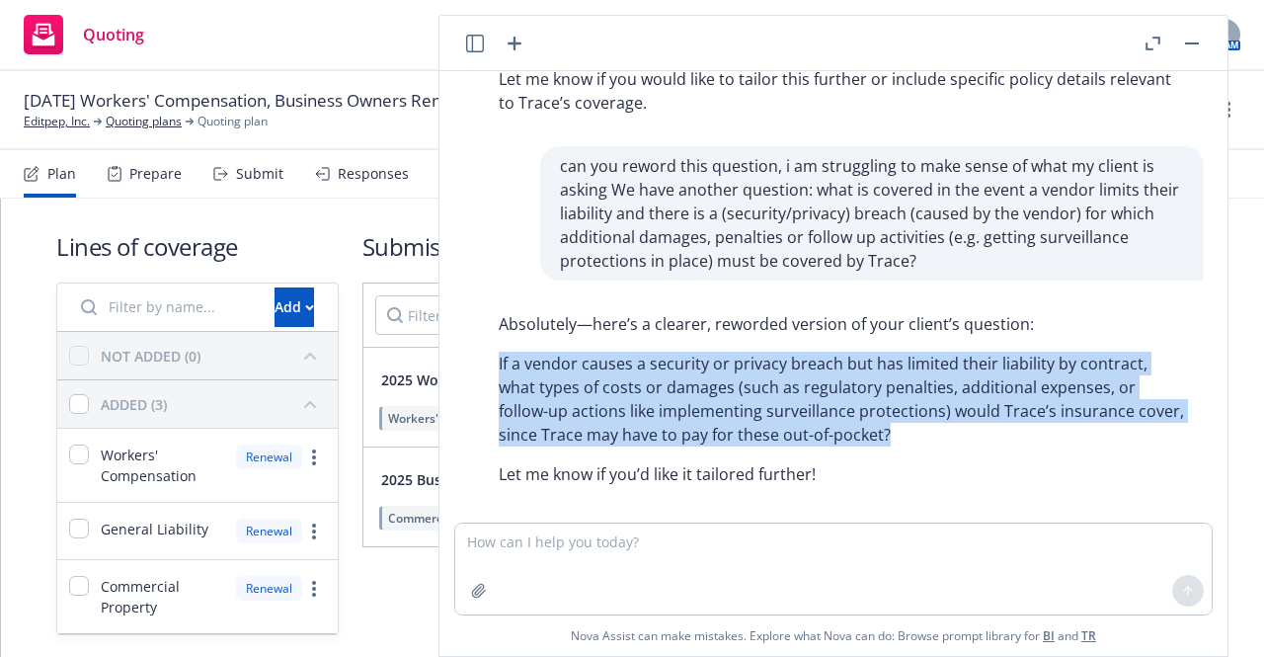
drag, startPoint x: 950, startPoint y: 436, endPoint x: 453, endPoint y: 366, distance: 501.5
click at [453, 366] on div "can you help me address this question from my client? We have another question:…" at bounding box center [833, 296] width 772 height 451
copy p "If a vendor causes a security or privacy breach but has limited their liability…"
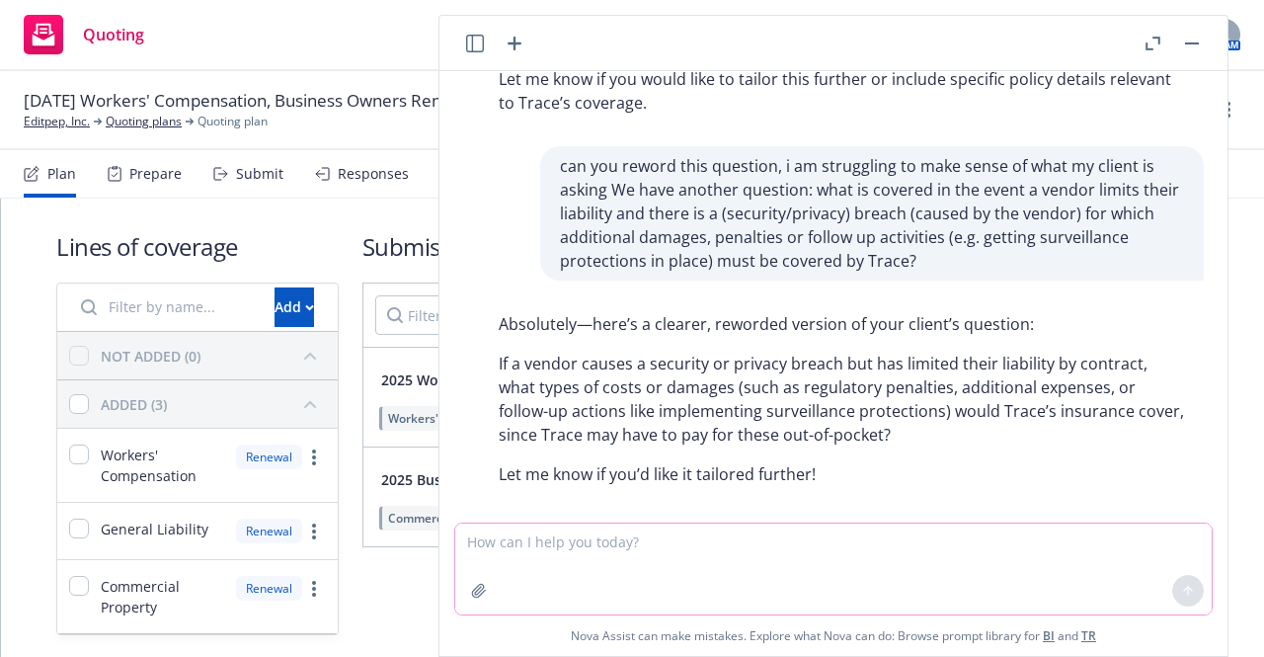
click at [567, 544] on textarea at bounding box center [833, 568] width 756 height 91
paste textarea "If a vendor causes a security or privacy breach but has limited their liability…"
type textarea "how would i answer this question for my client: If a vendor causes a security o…"
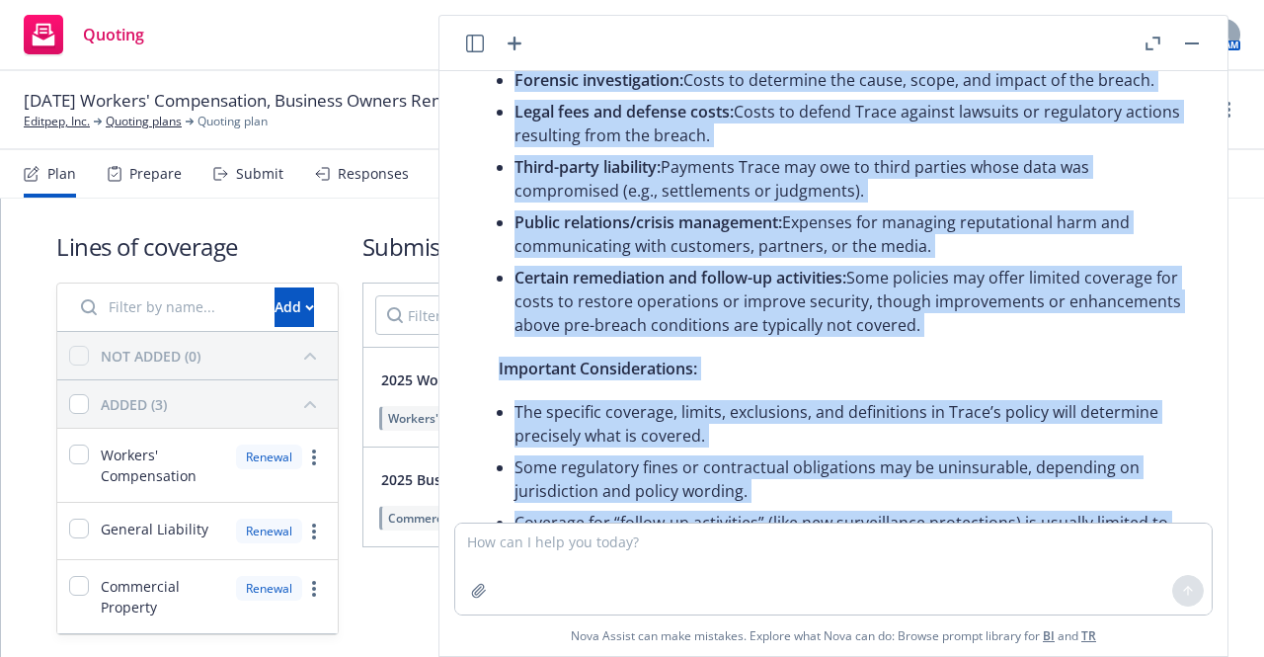
scroll to position [2568, 0]
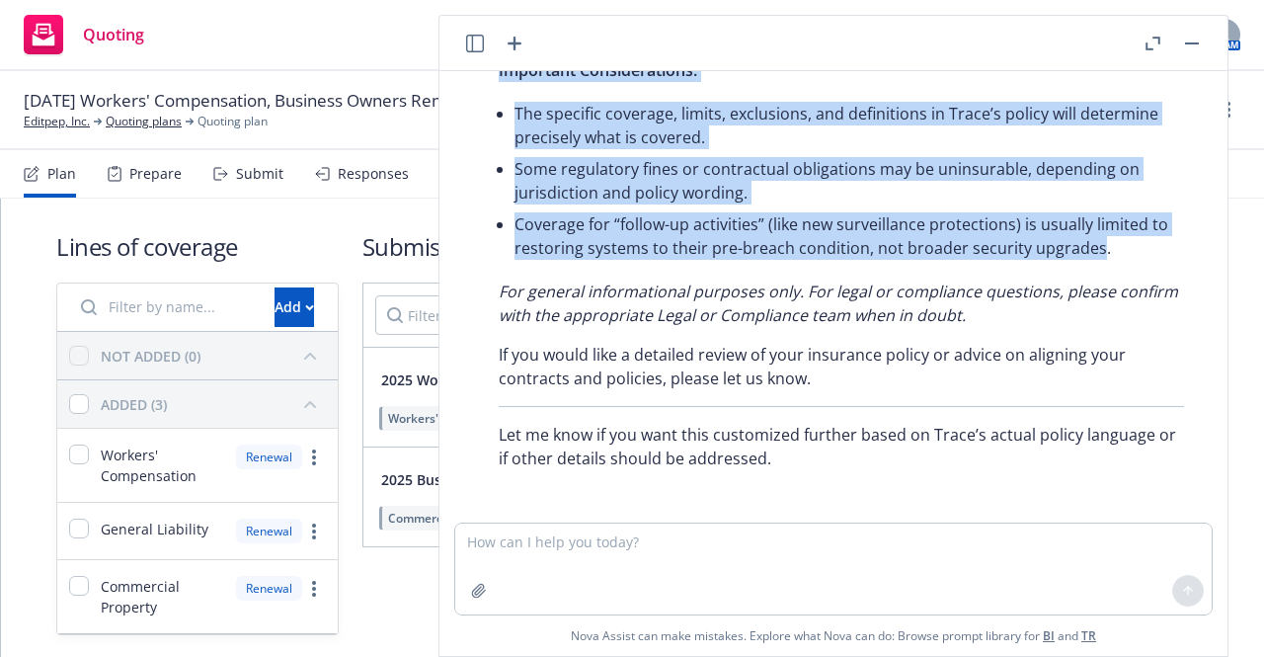
drag, startPoint x: 499, startPoint y: 225, endPoint x: 1093, endPoint y: 242, distance: 594.7
copy div "Thank you for your question. If a vendor causes a security or privacy breach bu…"
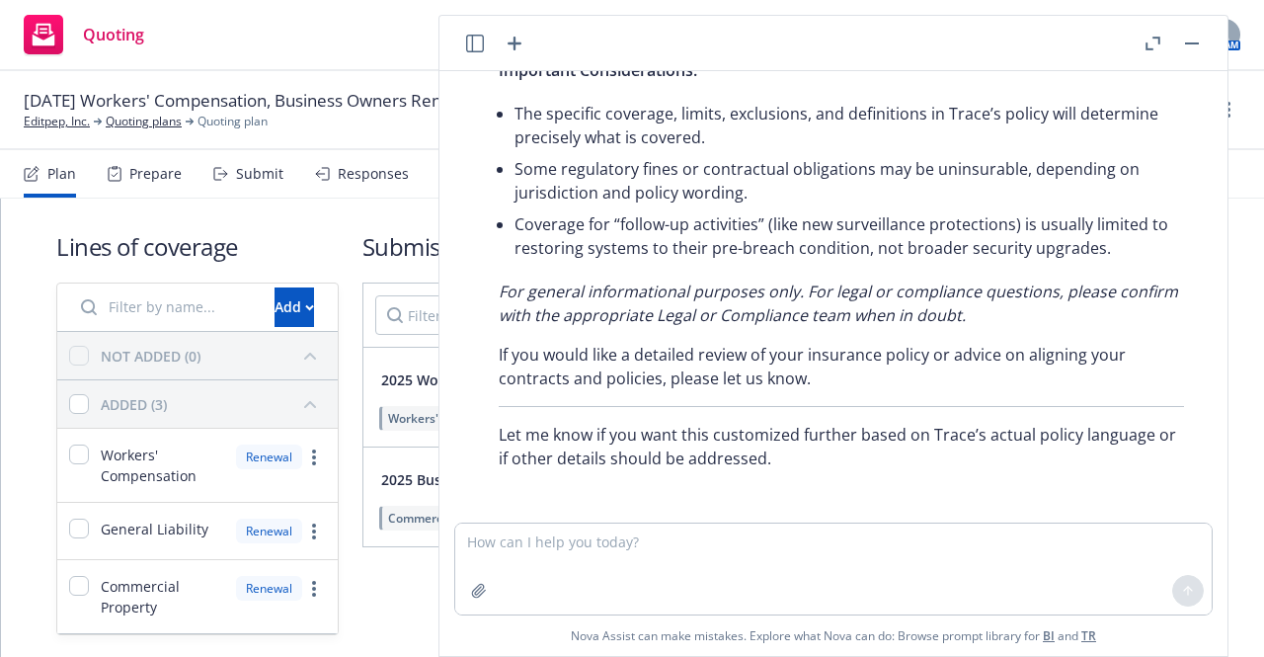
click at [729, 348] on p "If you would like a detailed review of your insurance policy or advice on align…" at bounding box center [841, 366] width 685 height 47
click at [711, 550] on textarea at bounding box center [833, 568] width 756 height 91
click at [583, 543] on textarea "can you customize what is covered regarding the" at bounding box center [833, 568] width 756 height 91
click at [846, 549] on textarea "can you customize further what is covered regarding the" at bounding box center [833, 568] width 756 height 91
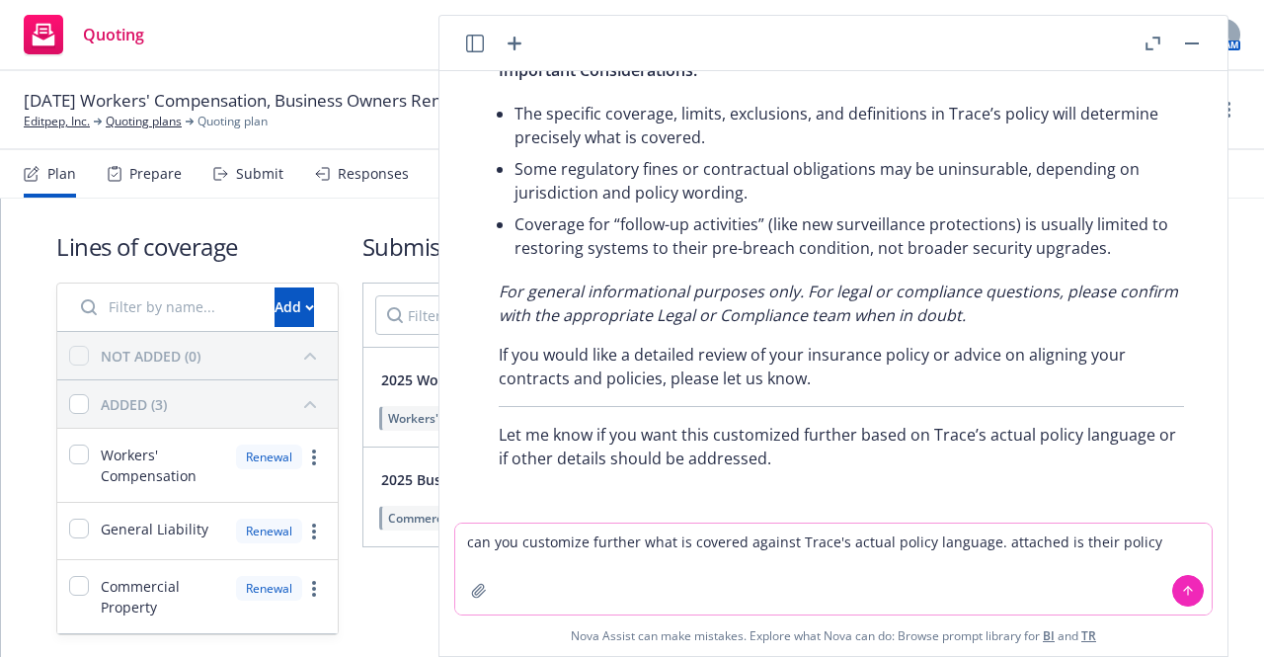
type textarea "can you customize further what is covered against Trace's actual policy languag…"
click at [473, 595] on icon "button" at bounding box center [479, 591] width 16 height 16
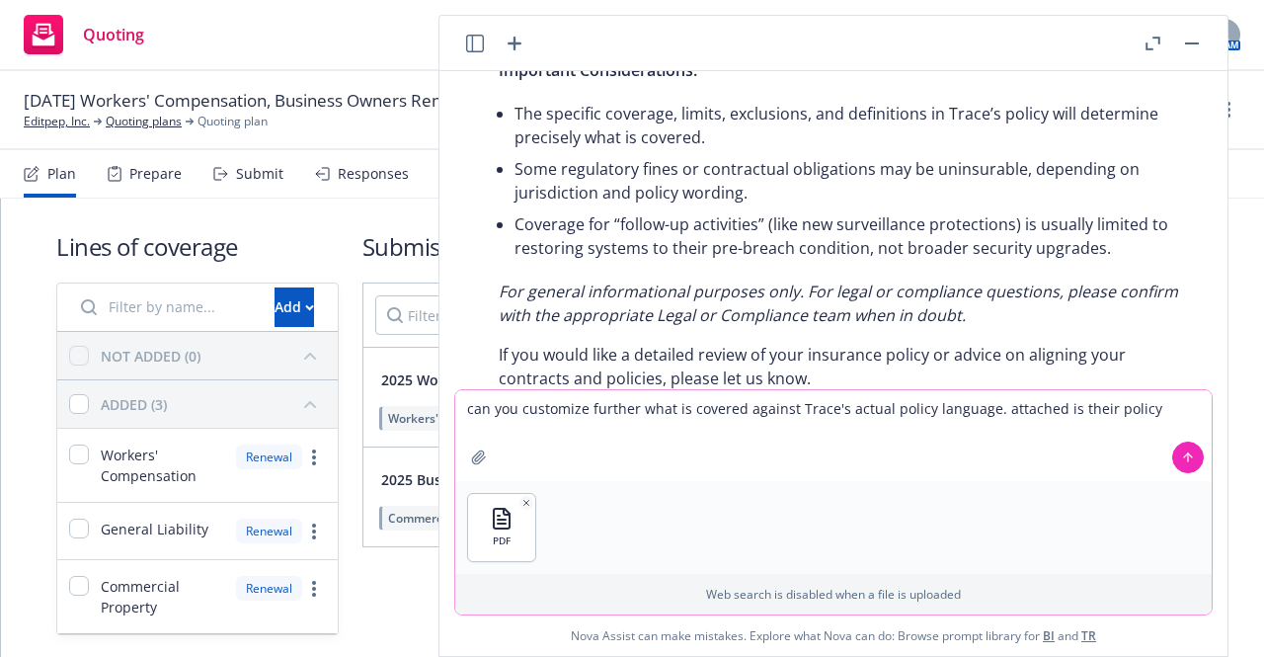
click at [1181, 457] on button at bounding box center [1188, 457] width 32 height 32
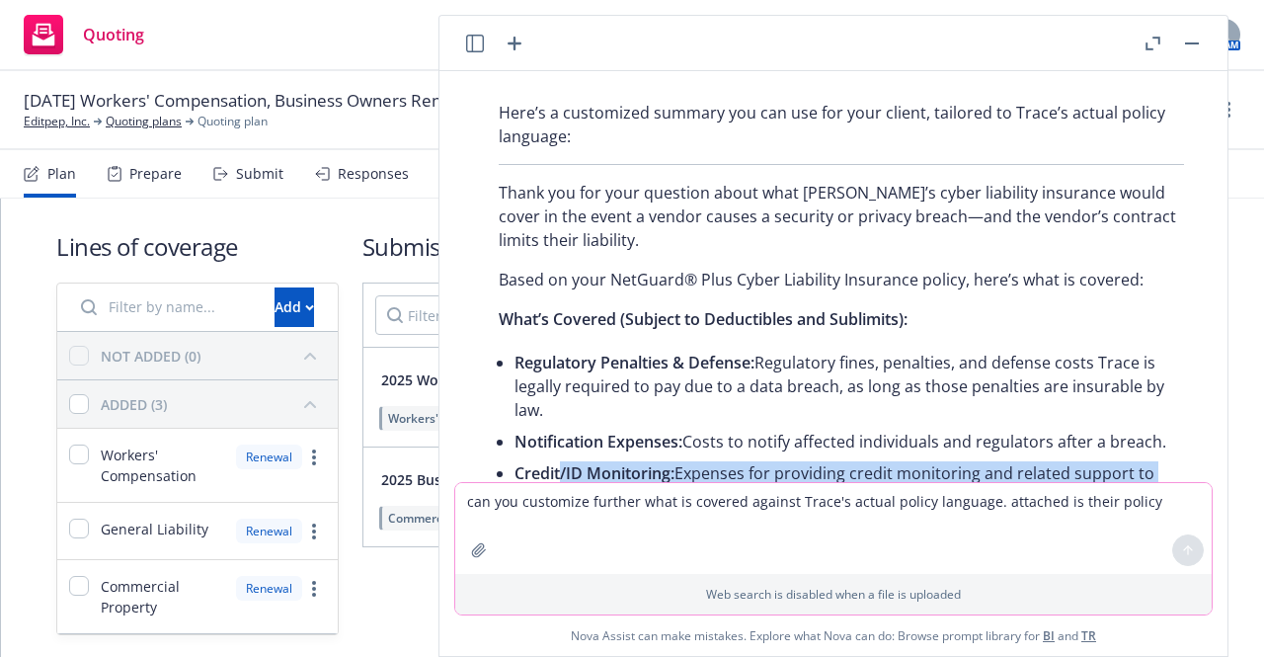
scroll to position [3170, 0]
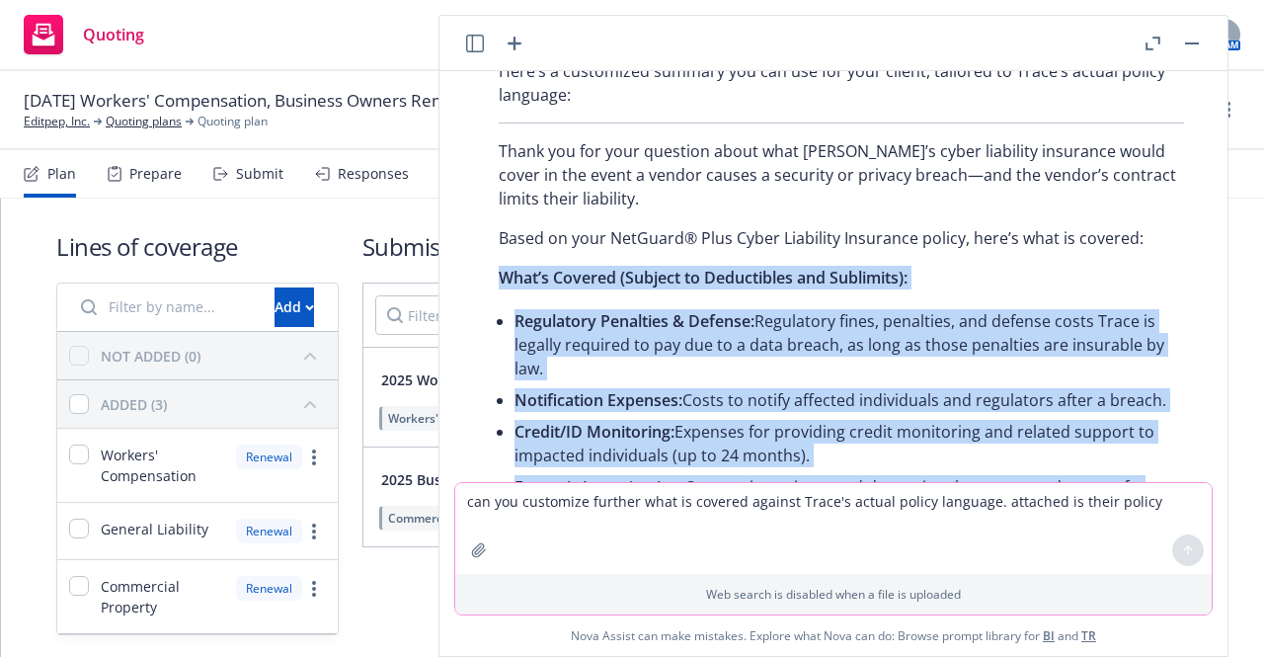
drag, startPoint x: 940, startPoint y: 382, endPoint x: 497, endPoint y: 266, distance: 458.5
copy div "What’s Covered (Subject to Deductibles and Sublimits): Regulatory Penalties & D…"
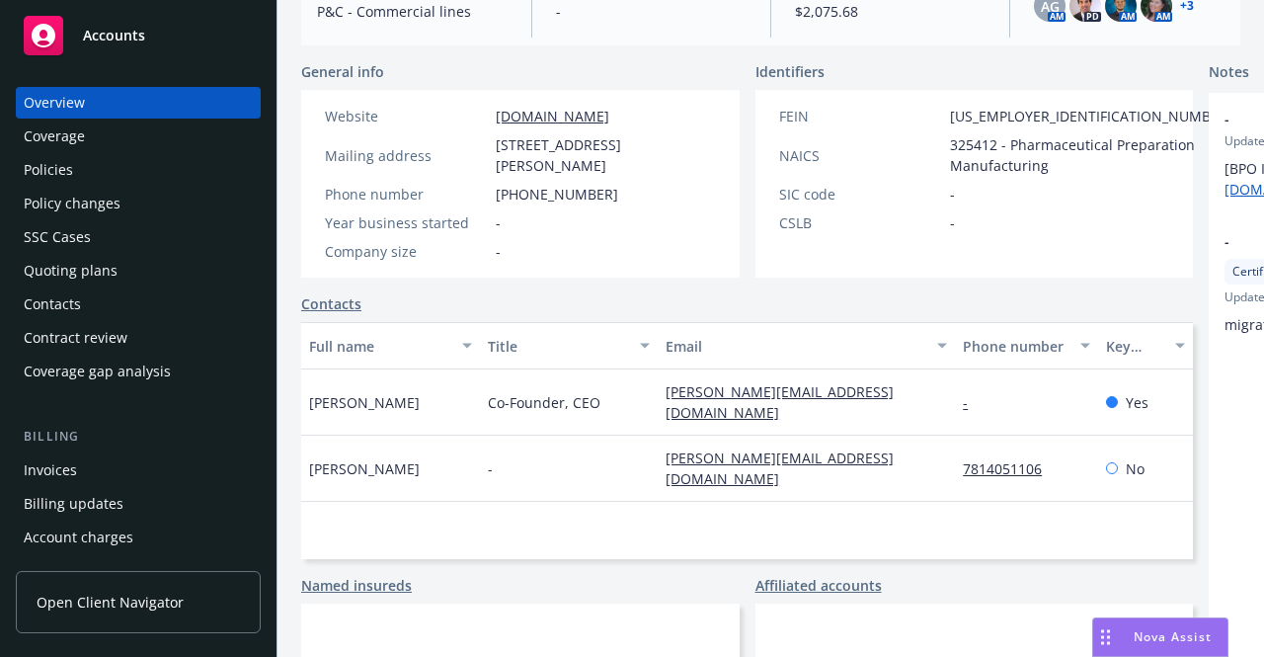
scroll to position [277, 0]
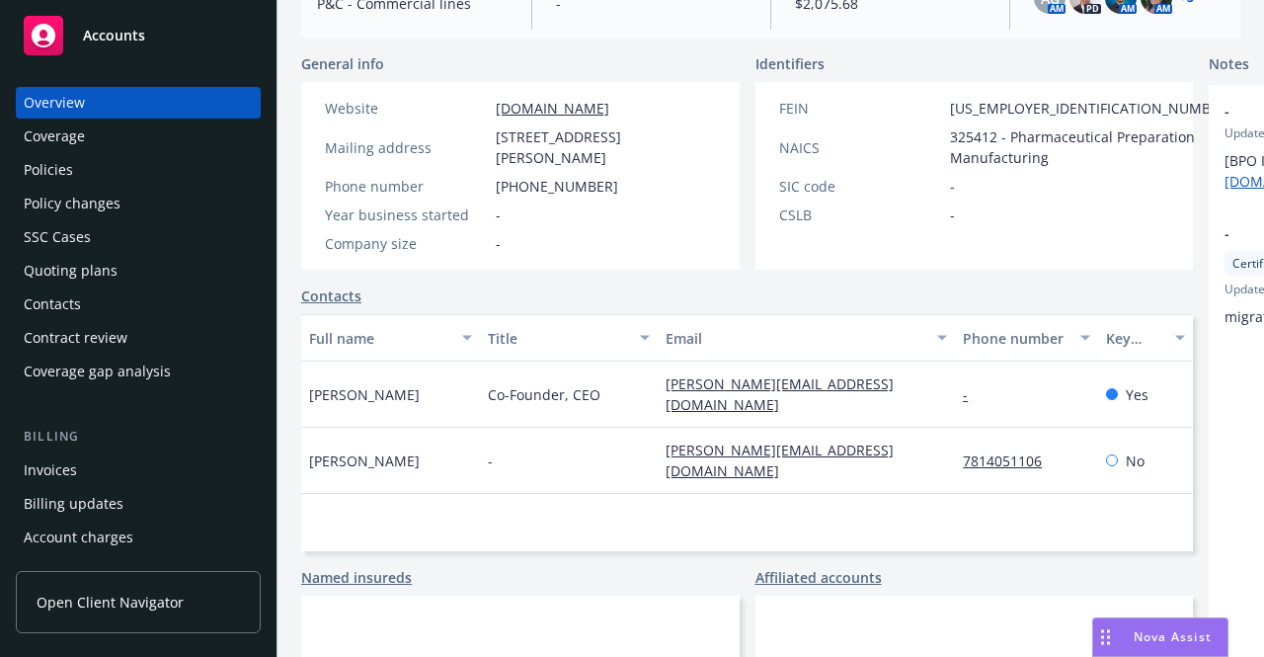
click at [75, 179] on div "Policies" at bounding box center [138, 170] width 229 height 32
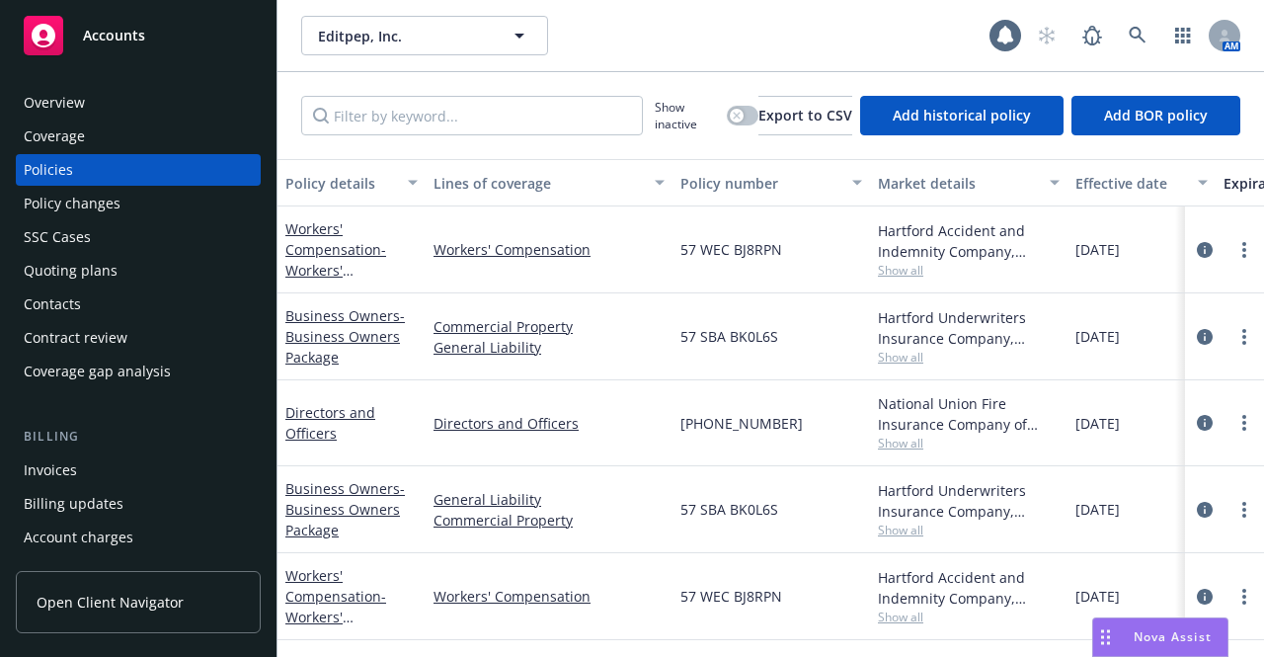
scroll to position [11, 0]
click at [1139, 29] on icon at bounding box center [1137, 35] width 17 height 17
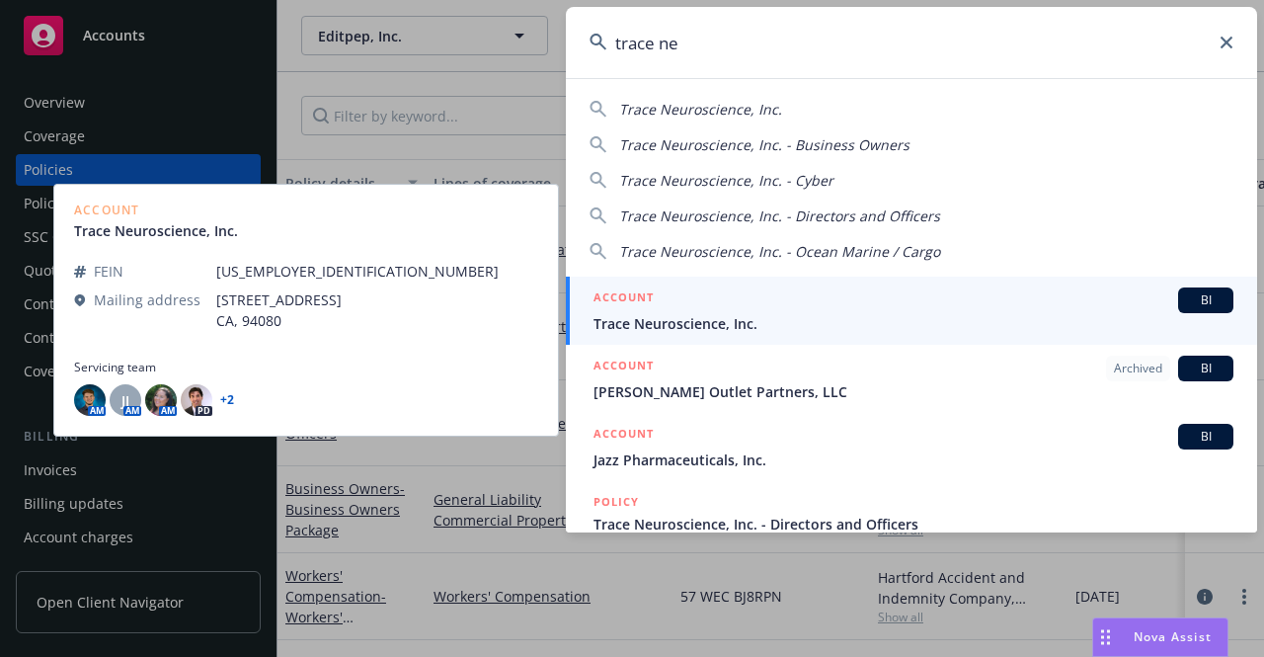
type input "trace ne"
click at [766, 296] on div "ACCOUNT BI" at bounding box center [914, 300] width 640 height 26
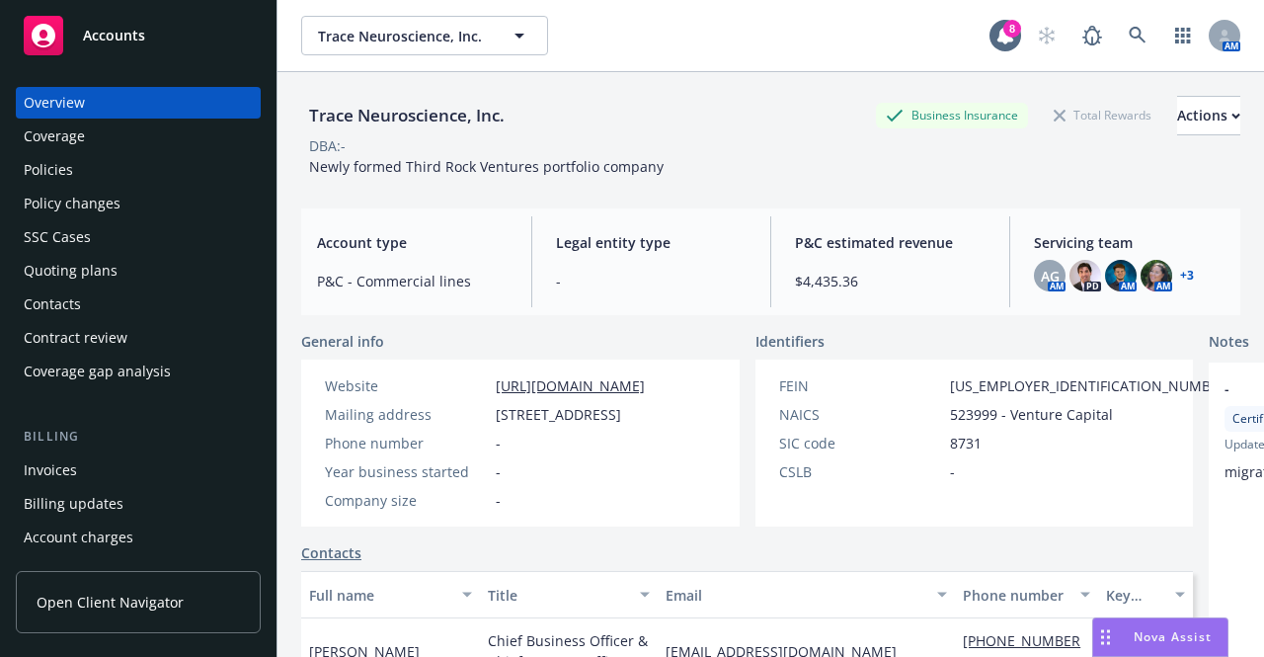
click at [164, 177] on div "Policies" at bounding box center [138, 170] width 229 height 32
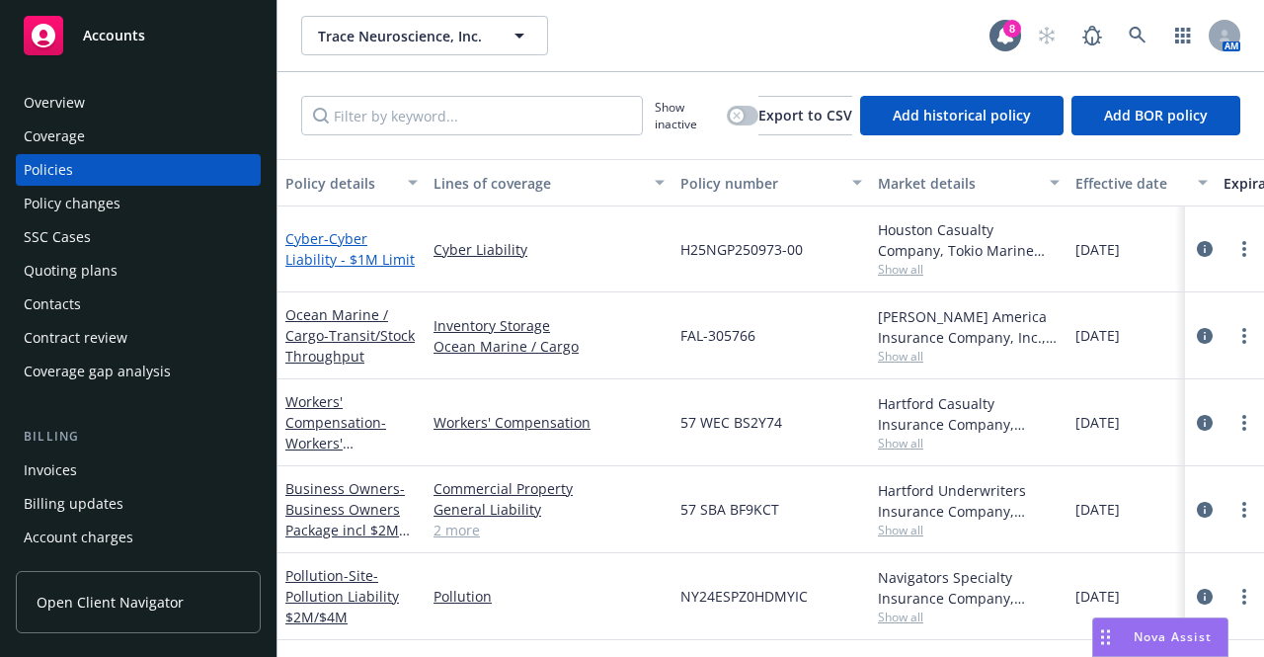
click at [378, 249] on span "- Cyber Liability - $1M Limit" at bounding box center [349, 249] width 129 height 40
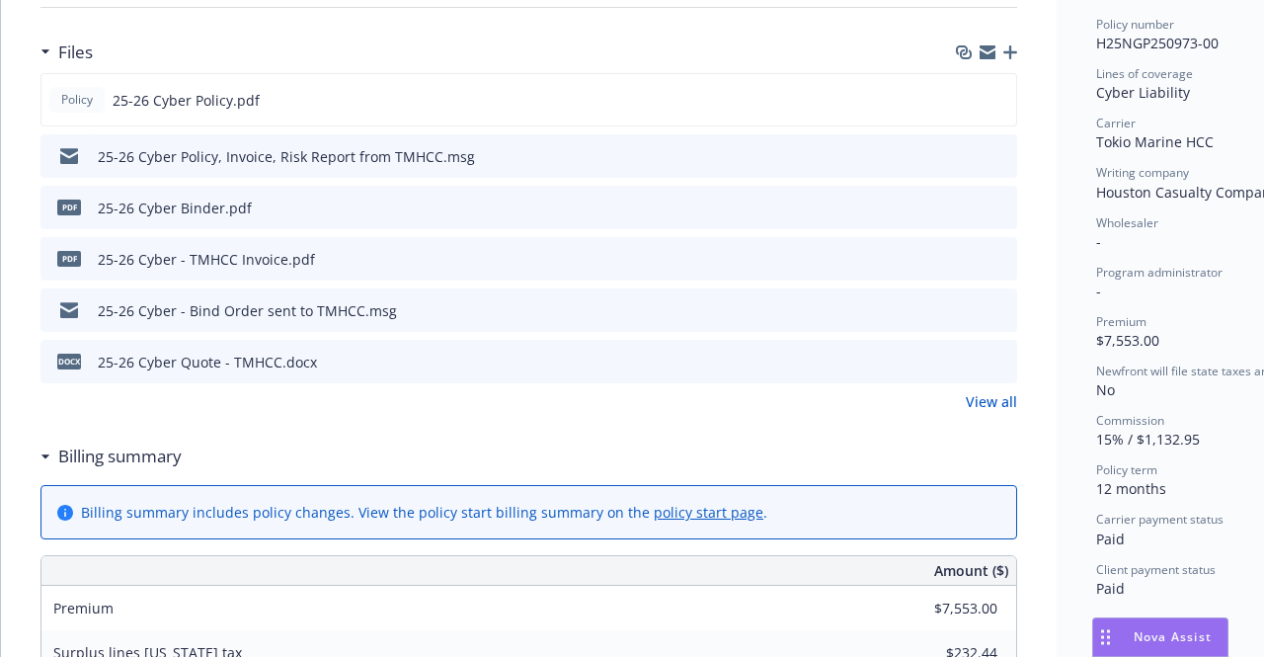
scroll to position [531, 0]
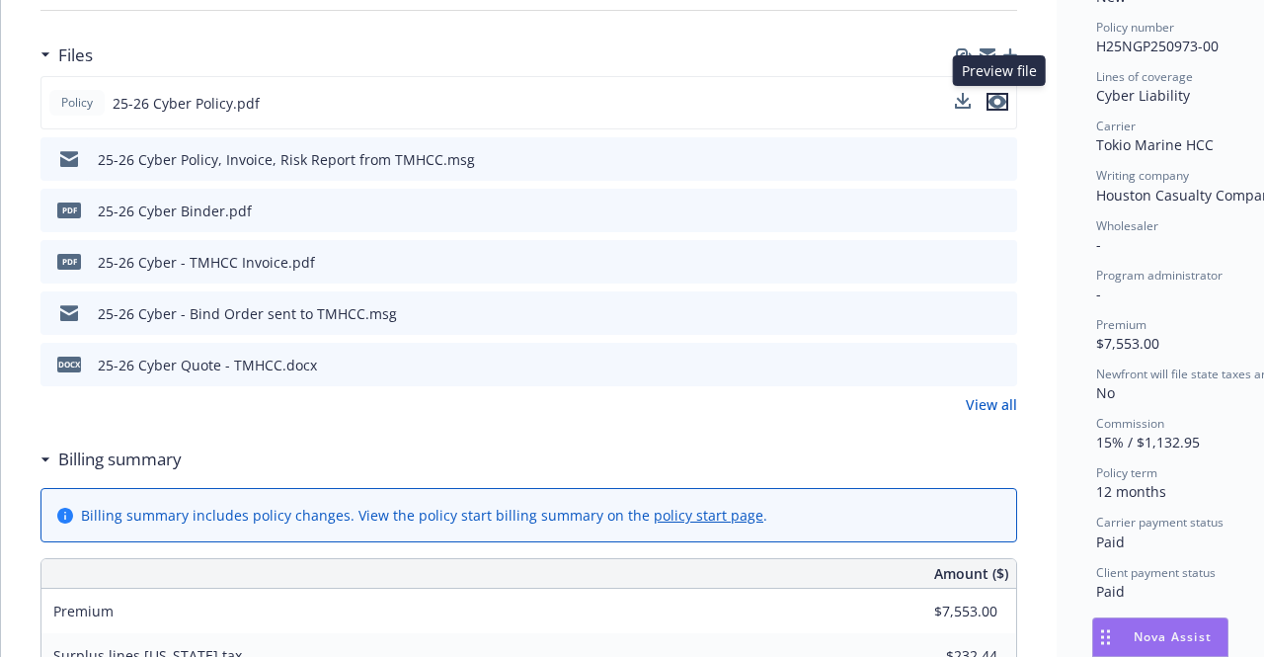
click at [991, 98] on icon "preview file" at bounding box center [998, 102] width 18 height 14
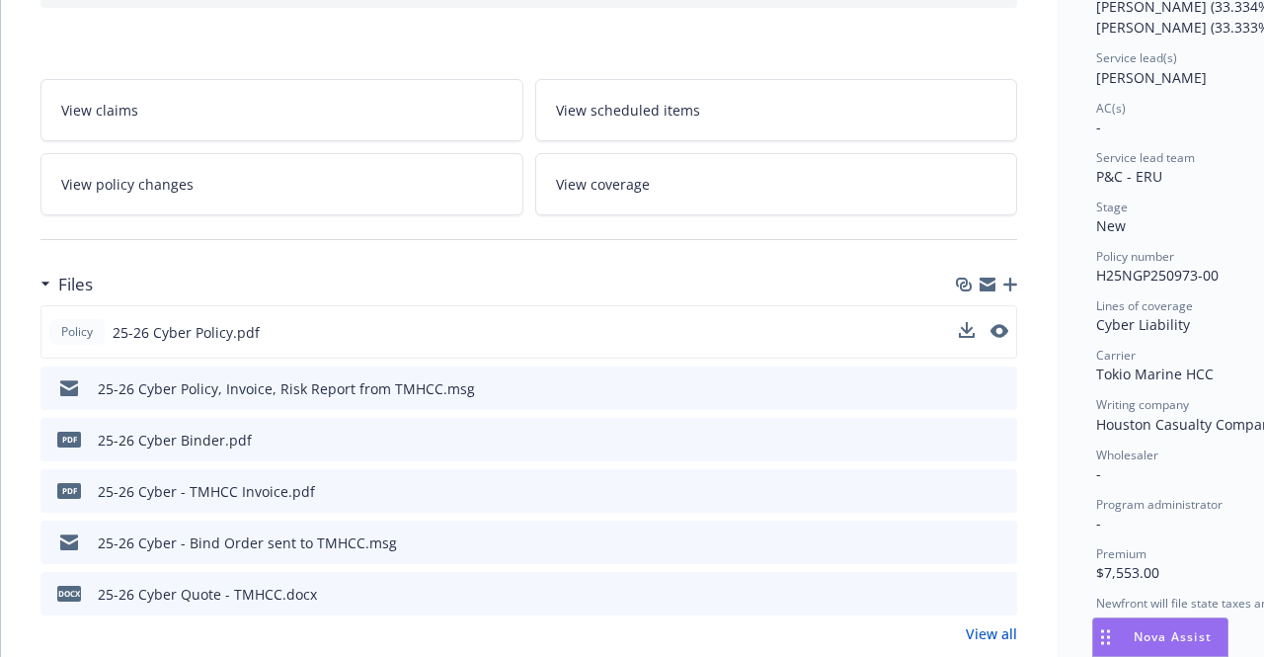
scroll to position [0, 0]
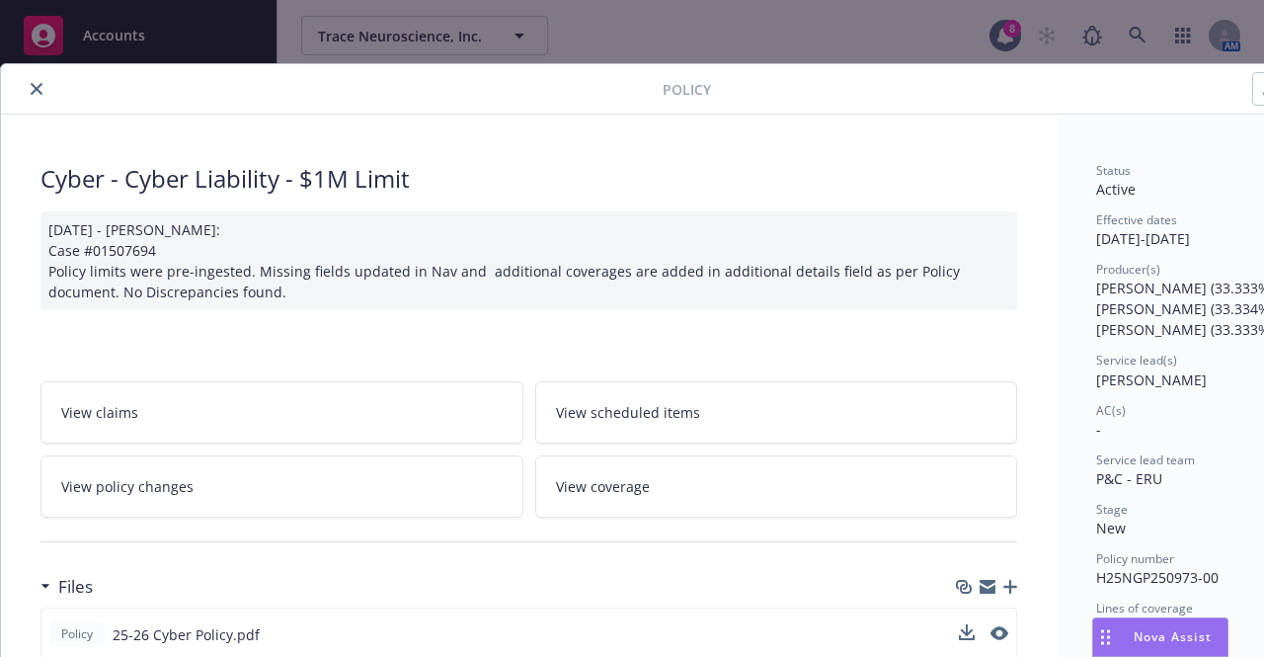
click at [36, 94] on button "close" at bounding box center [37, 89] width 24 height 24
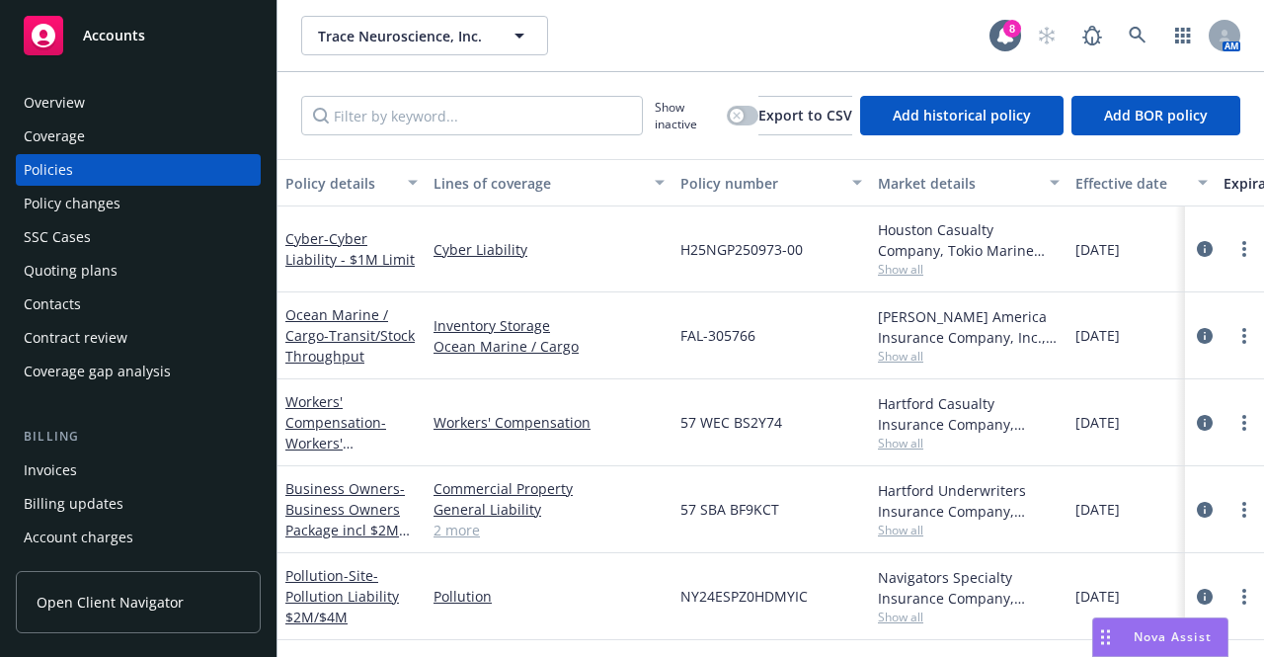
click at [892, 271] on span "Show all" at bounding box center [969, 269] width 182 height 17
click at [839, 241] on div "H25NGP250973-00" at bounding box center [772, 249] width 198 height 86
